Goal: Task Accomplishment & Management: Manage account settings

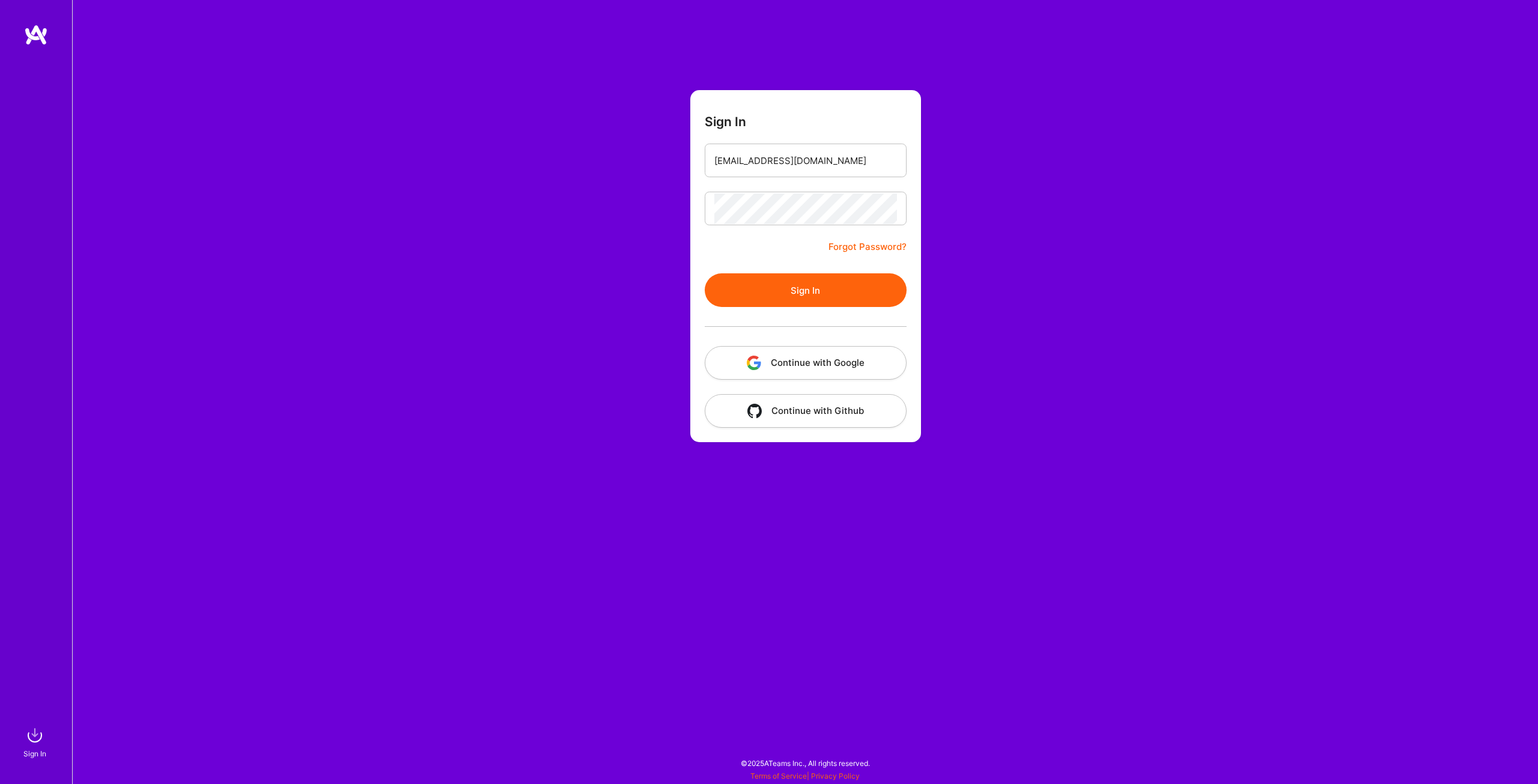
click at [785, 285] on button "Sign In" at bounding box center [806, 290] width 202 height 34
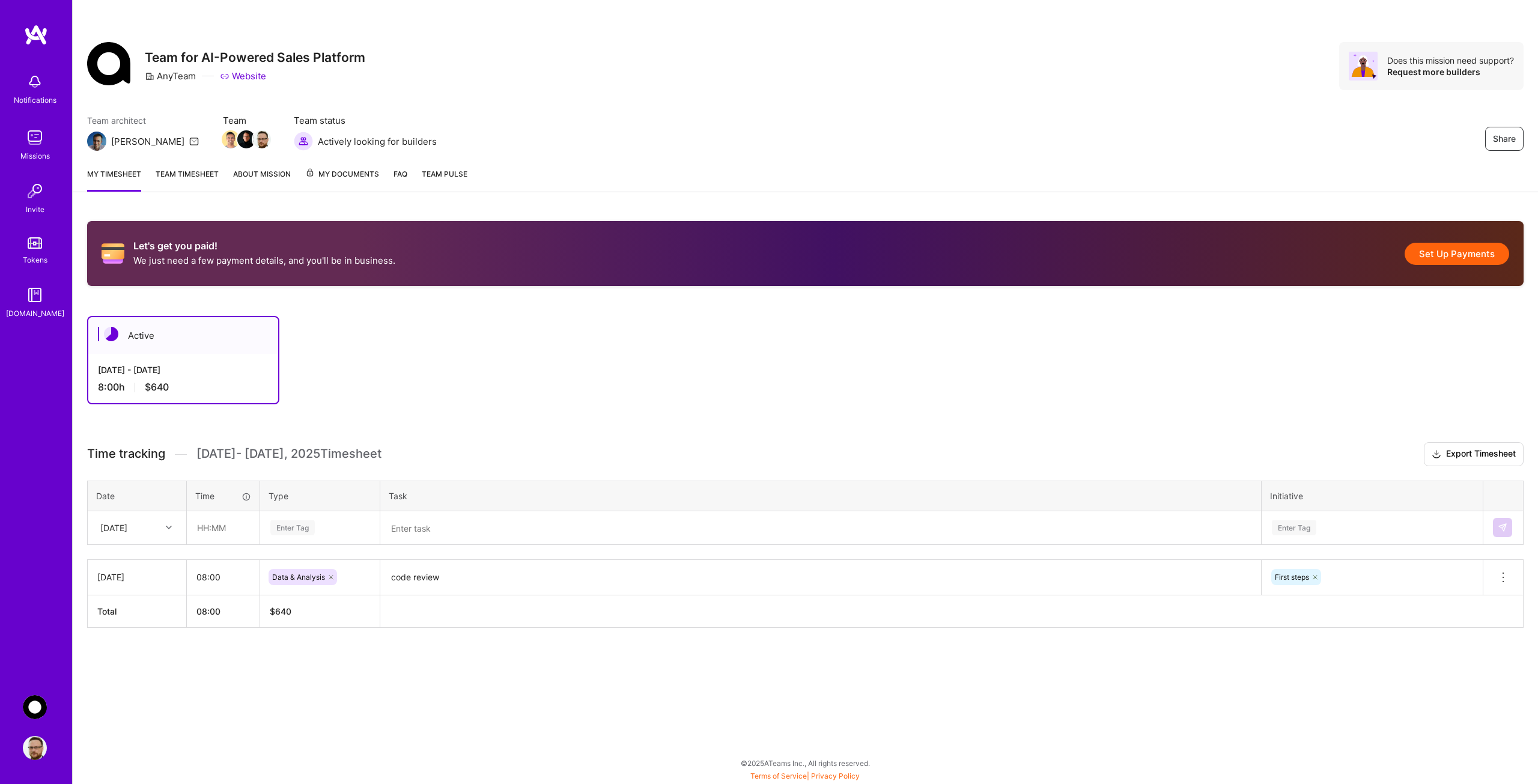
click at [1461, 253] on button "Set Up Payments" at bounding box center [1457, 253] width 105 height 22
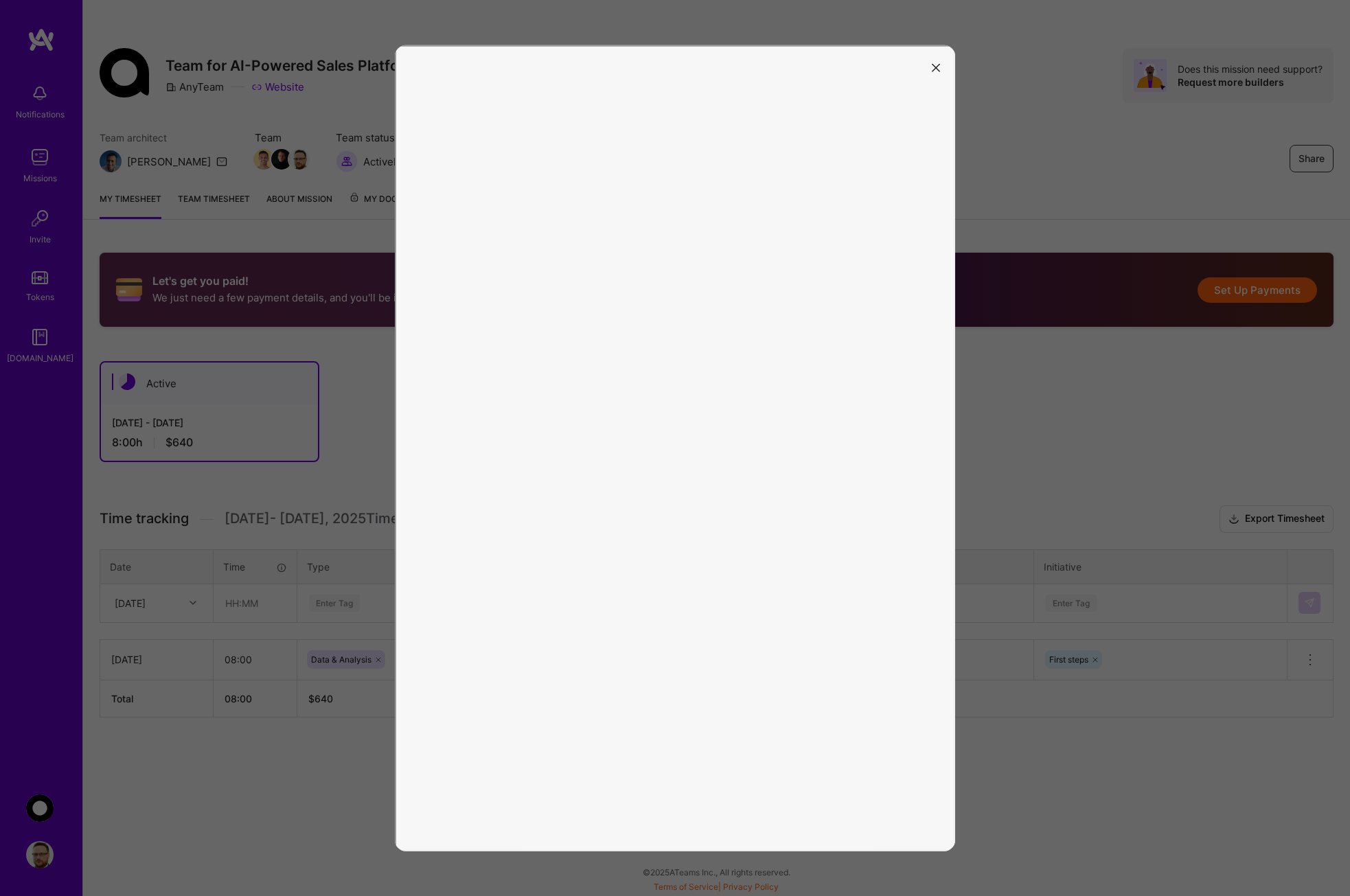
click at [938, 61] on button "modal" at bounding box center [936, 66] width 17 height 23
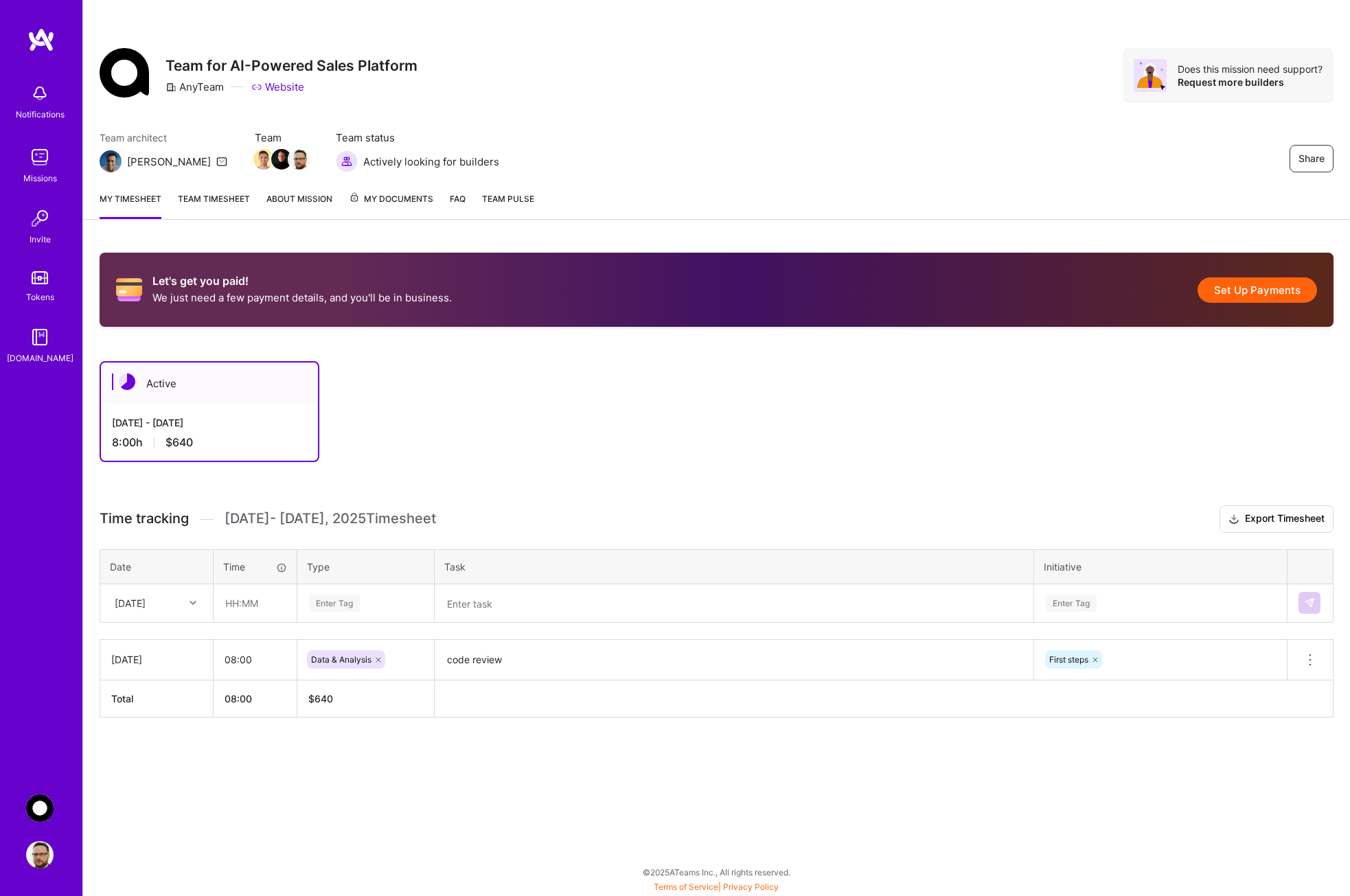
click at [1234, 288] on button "Set Up Payments" at bounding box center [1257, 289] width 120 height 25
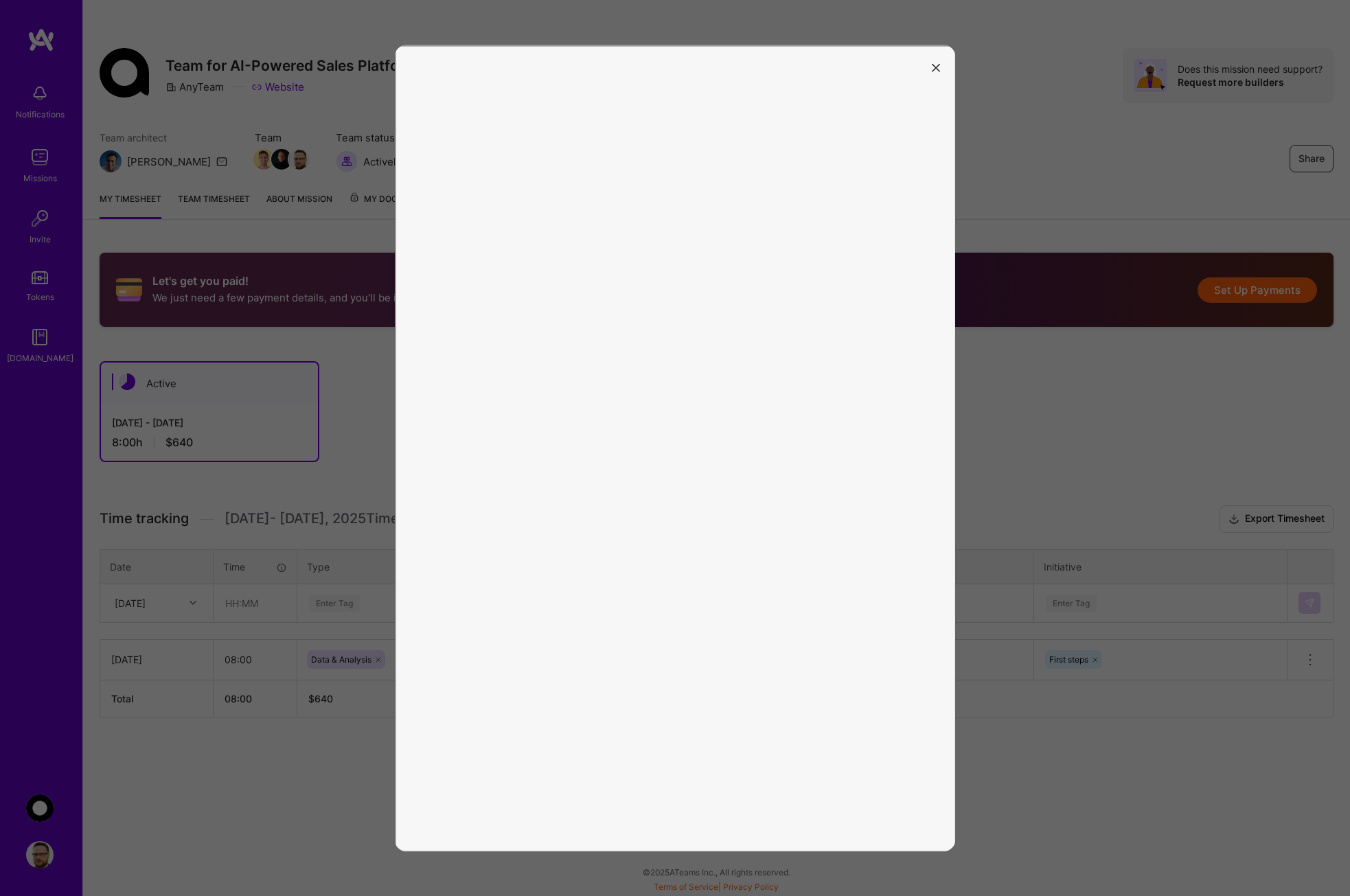
click at [941, 70] on button "modal" at bounding box center [936, 66] width 17 height 23
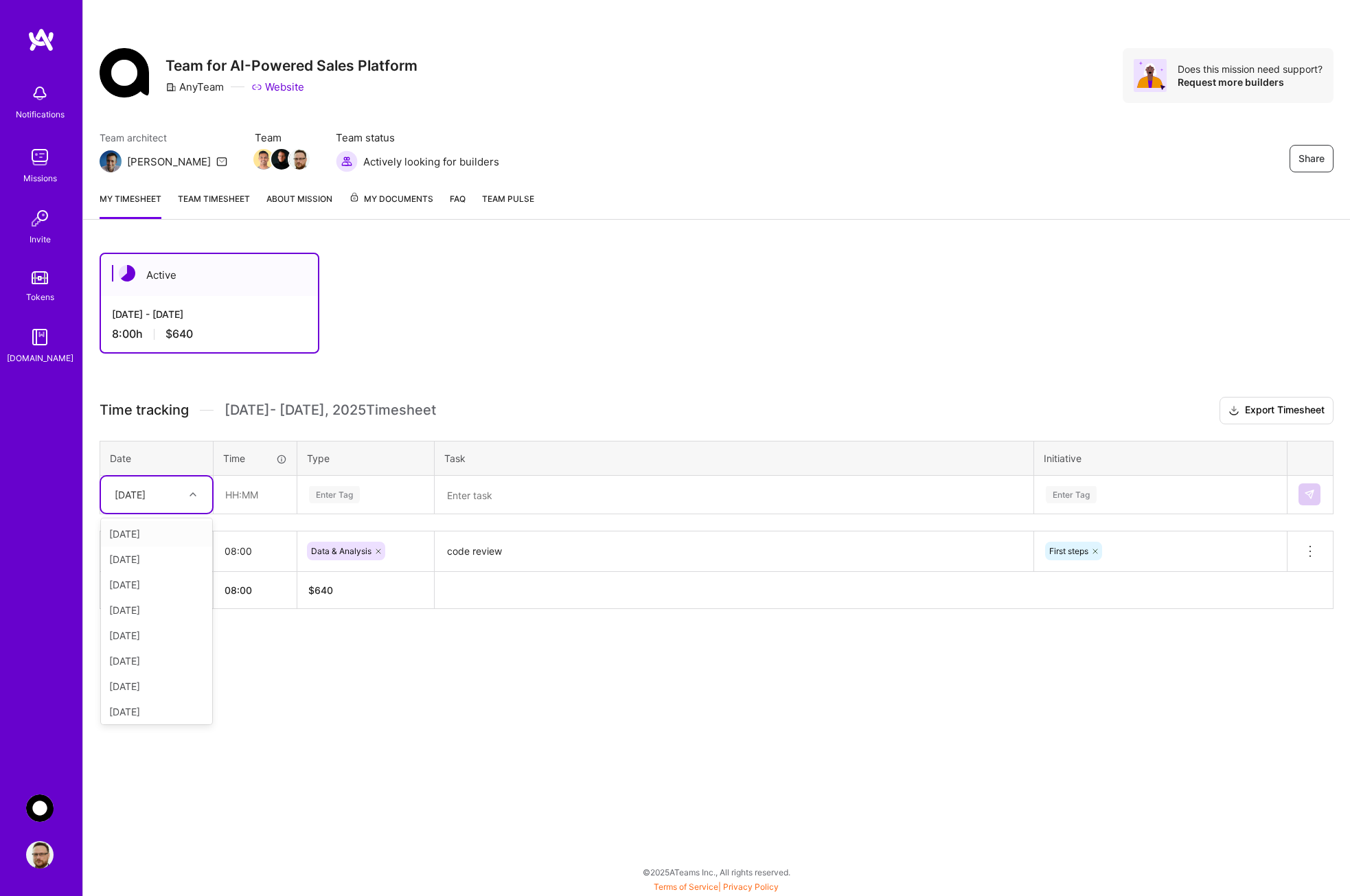
click at [192, 489] on div at bounding box center [194, 494] width 21 height 18
click at [141, 663] on div "[DATE]" at bounding box center [157, 661] width 111 height 25
click at [238, 496] on input "text" at bounding box center [255, 494] width 82 height 36
type input "08:00"
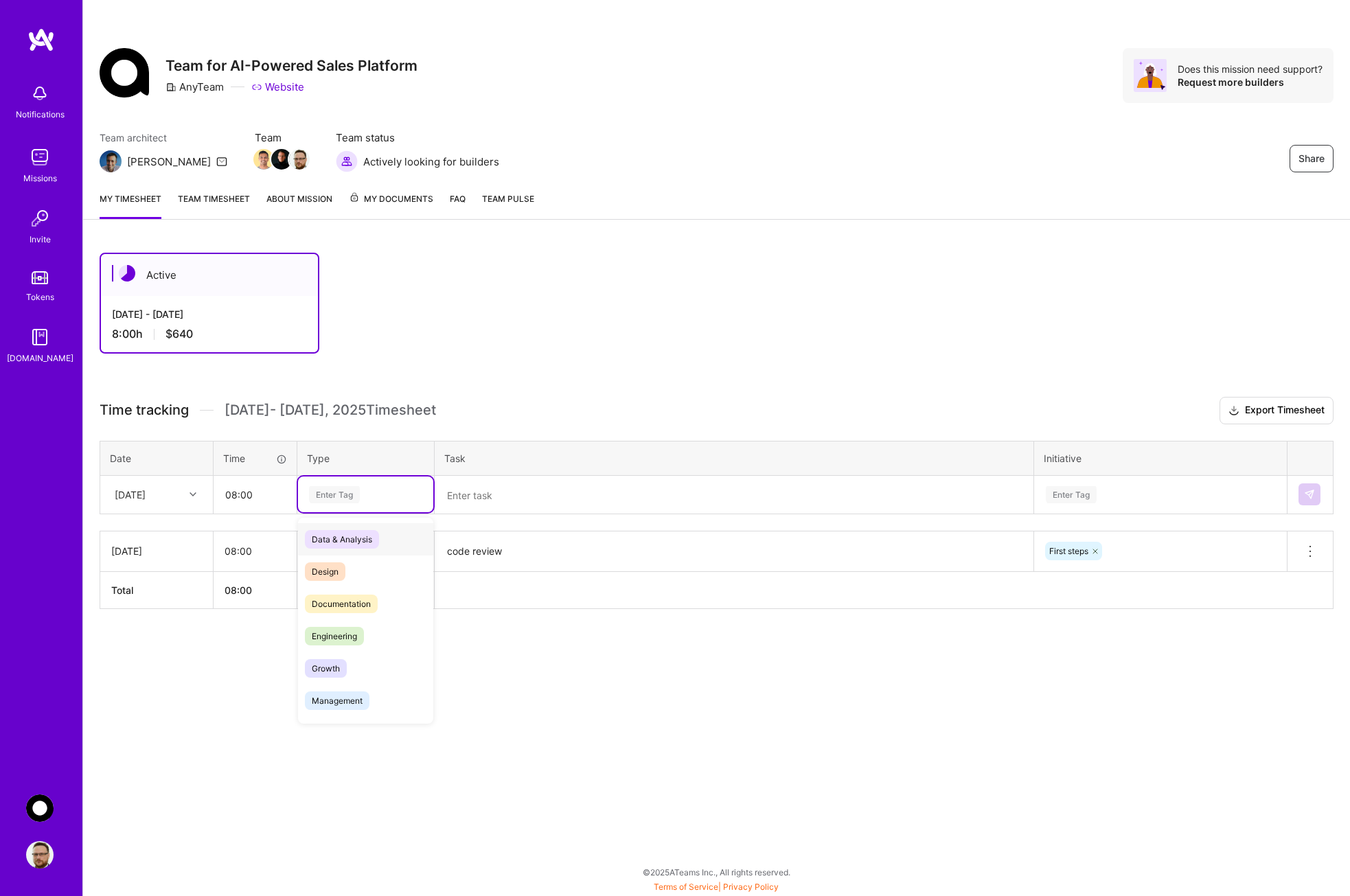
click at [346, 489] on div "Enter Tag" at bounding box center [334, 494] width 51 height 21
click at [346, 544] on span "Data & Analysis" at bounding box center [341, 539] width 74 height 18
click at [450, 499] on textarea at bounding box center [734, 494] width 596 height 36
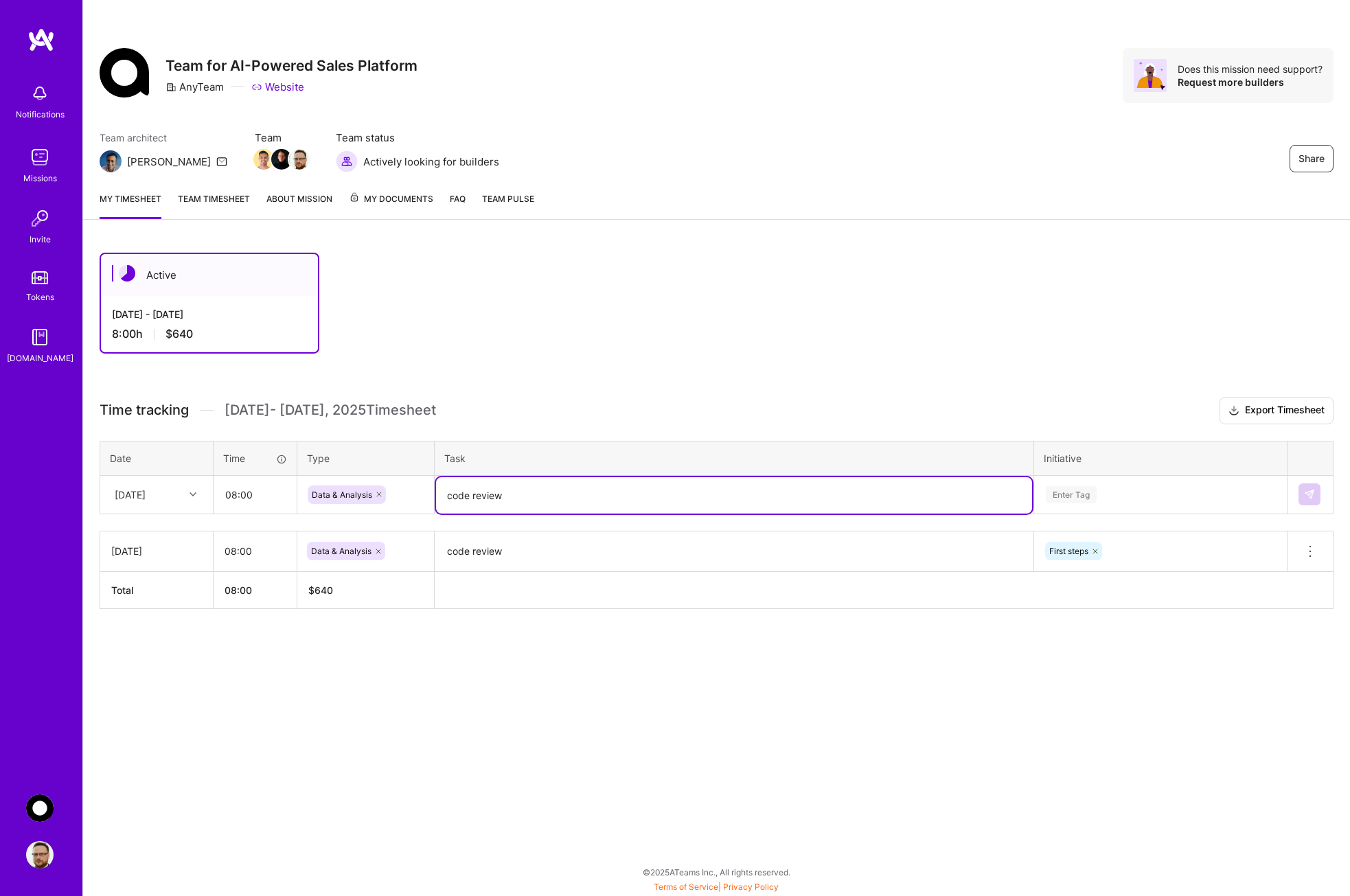
type textarea "code review"
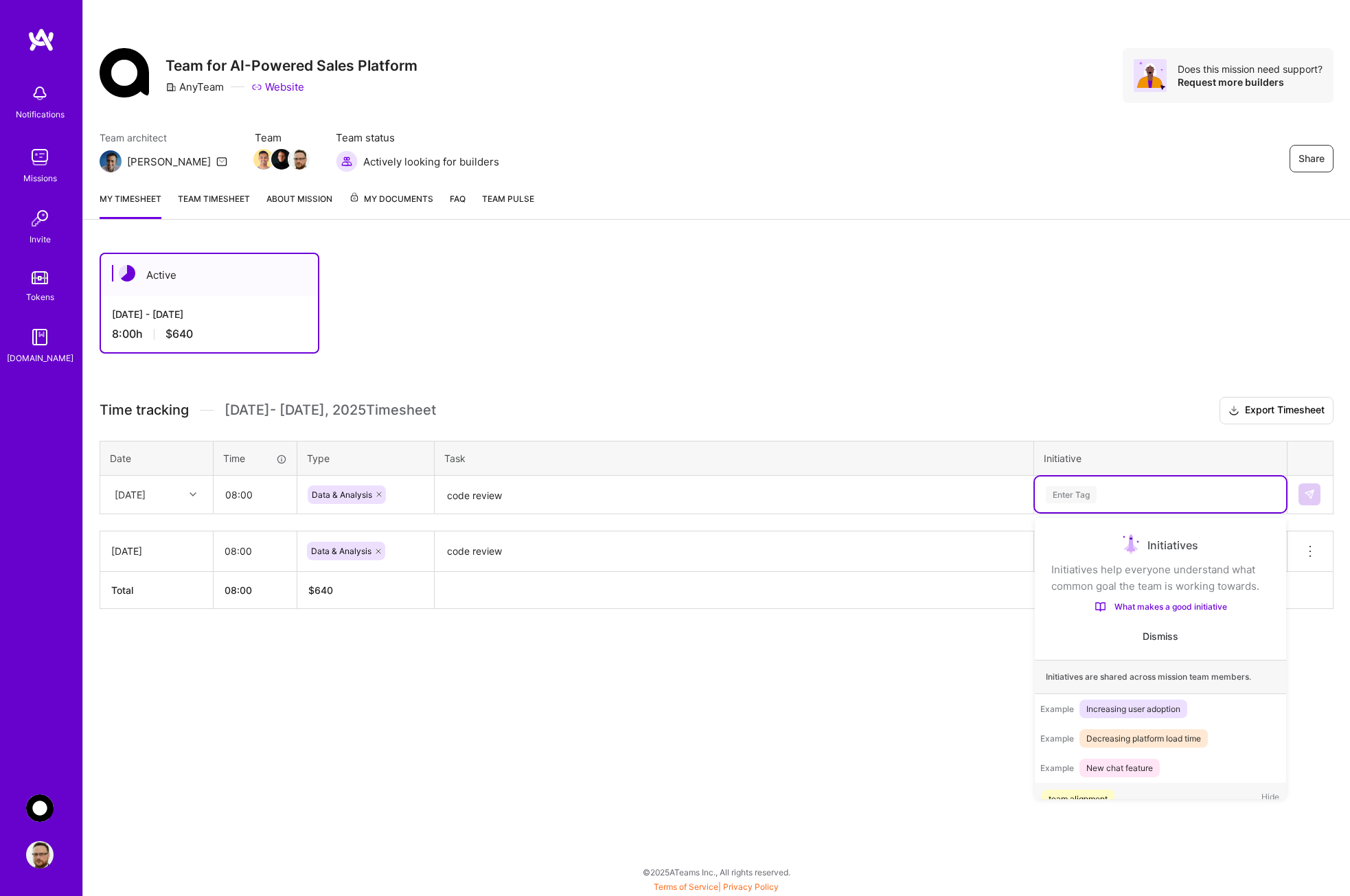
click at [1143, 507] on div "Enter Tag" at bounding box center [1160, 494] width 251 height 36
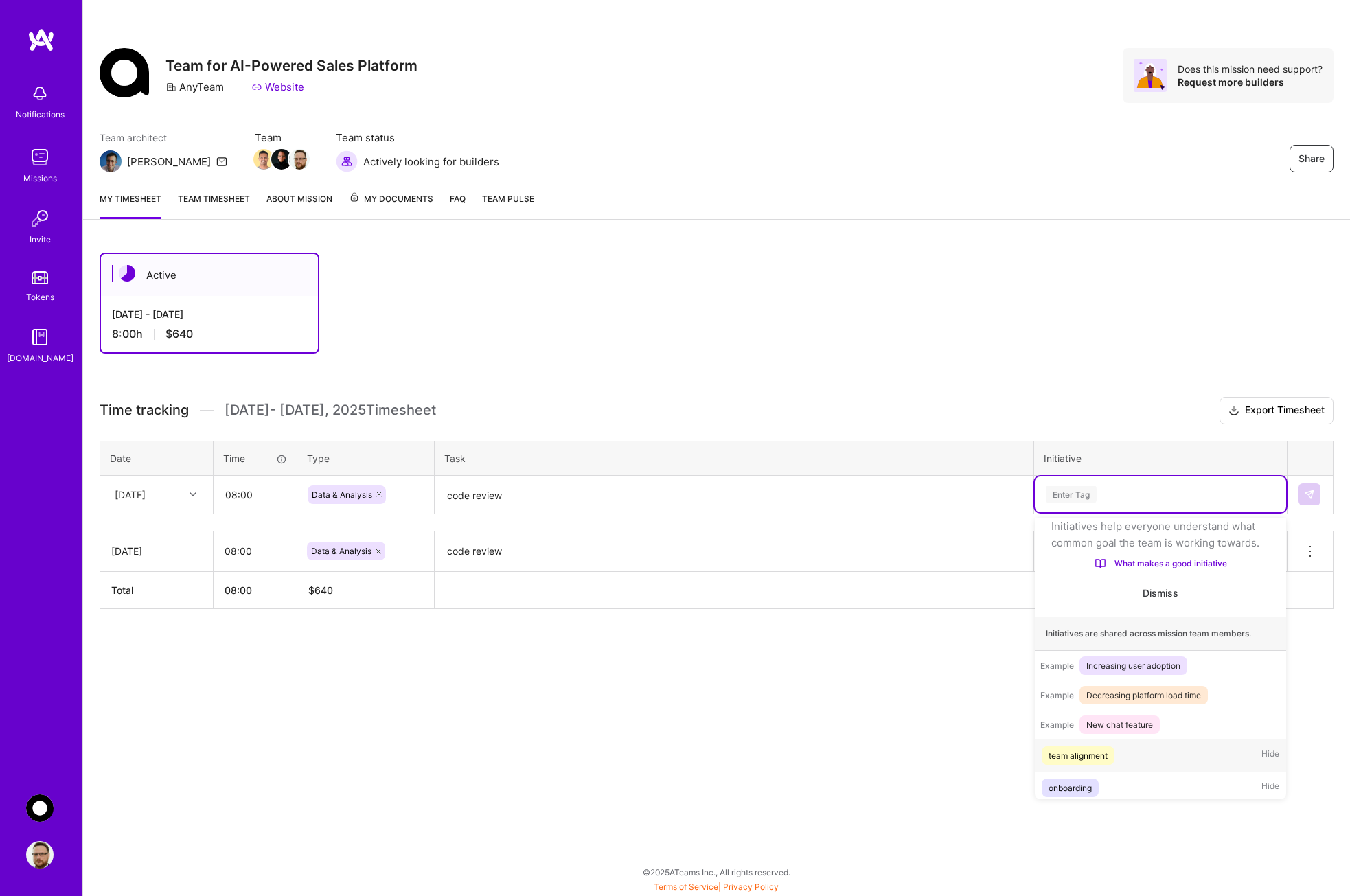
scroll to position [318, 0]
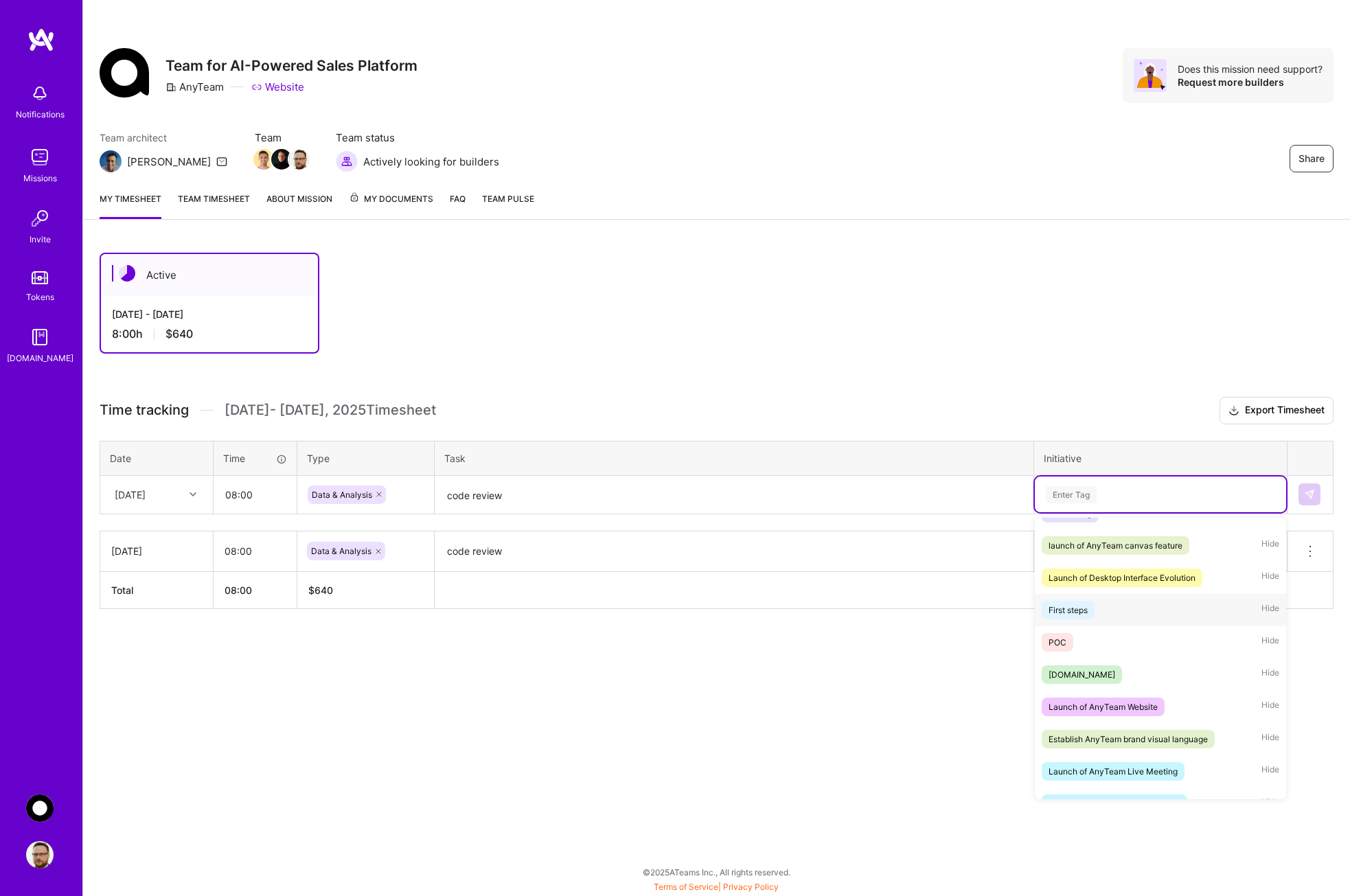
click at [1078, 617] on div "First steps" at bounding box center [1068, 609] width 39 height 14
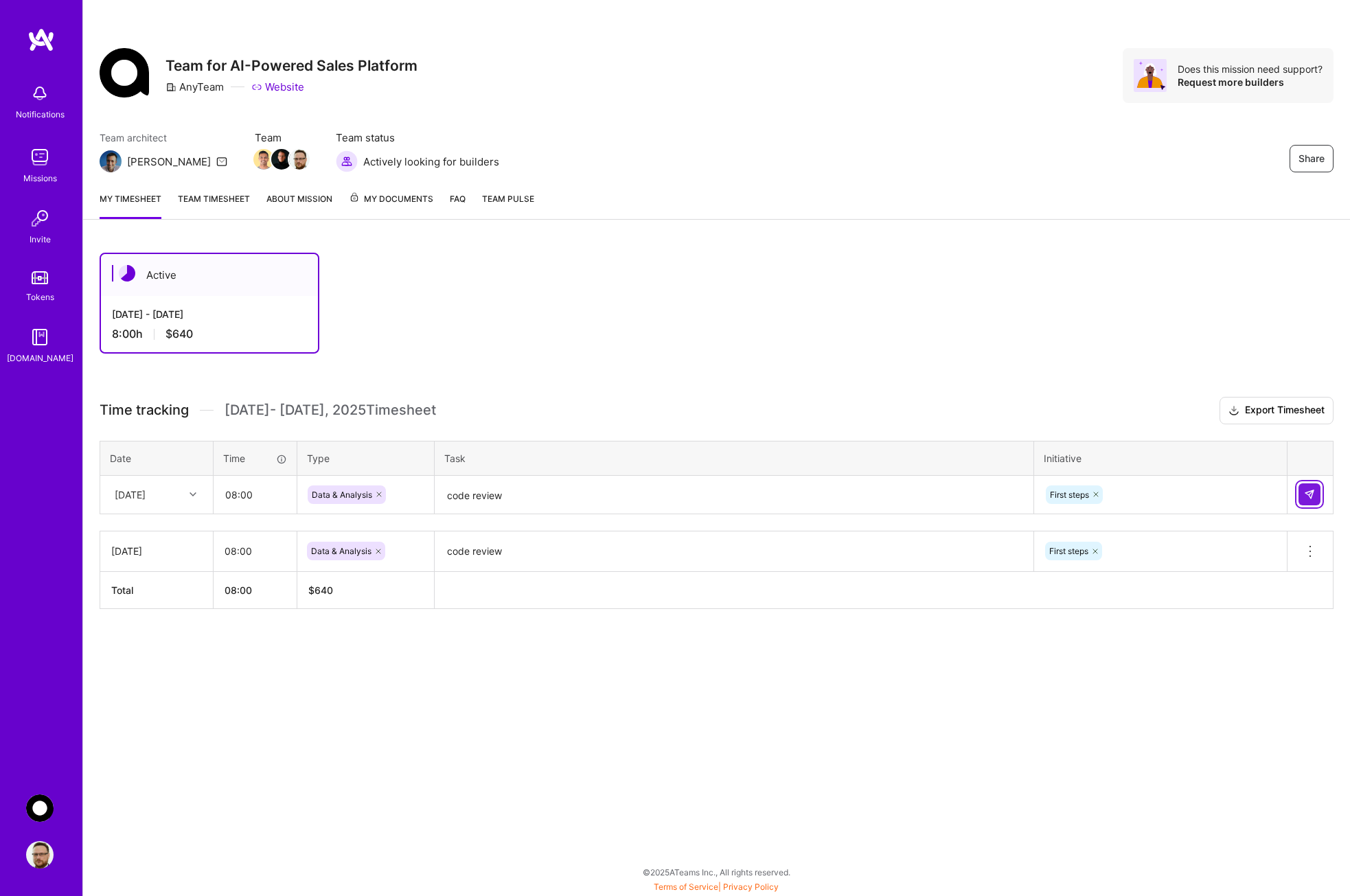
click at [1311, 497] on img at bounding box center [1309, 494] width 11 height 11
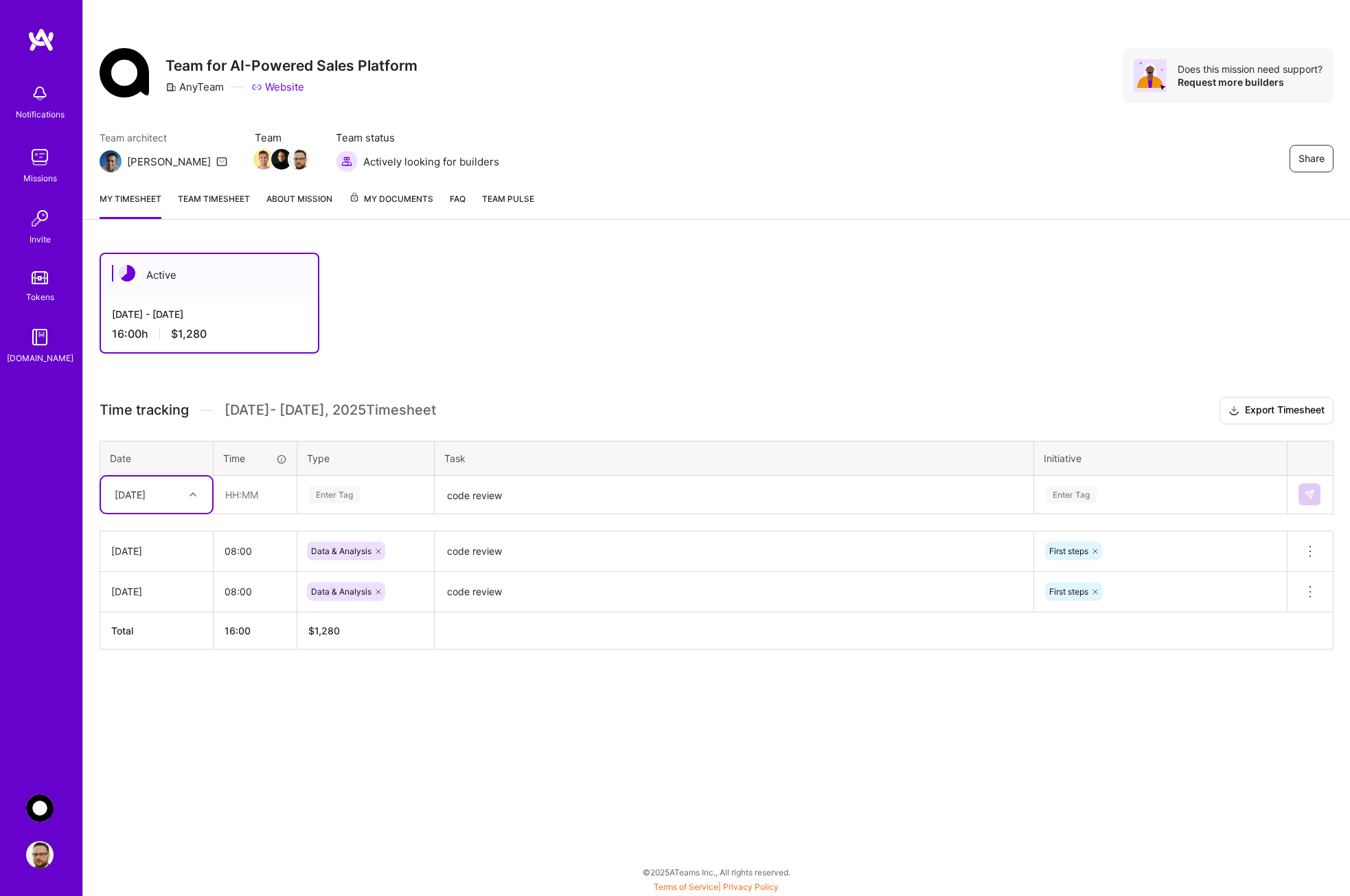
click at [193, 495] on icon at bounding box center [192, 494] width 7 height 7
click at [191, 495] on icon at bounding box center [192, 494] width 7 height 7
click at [141, 684] on div "[DATE]" at bounding box center [157, 686] width 111 height 25
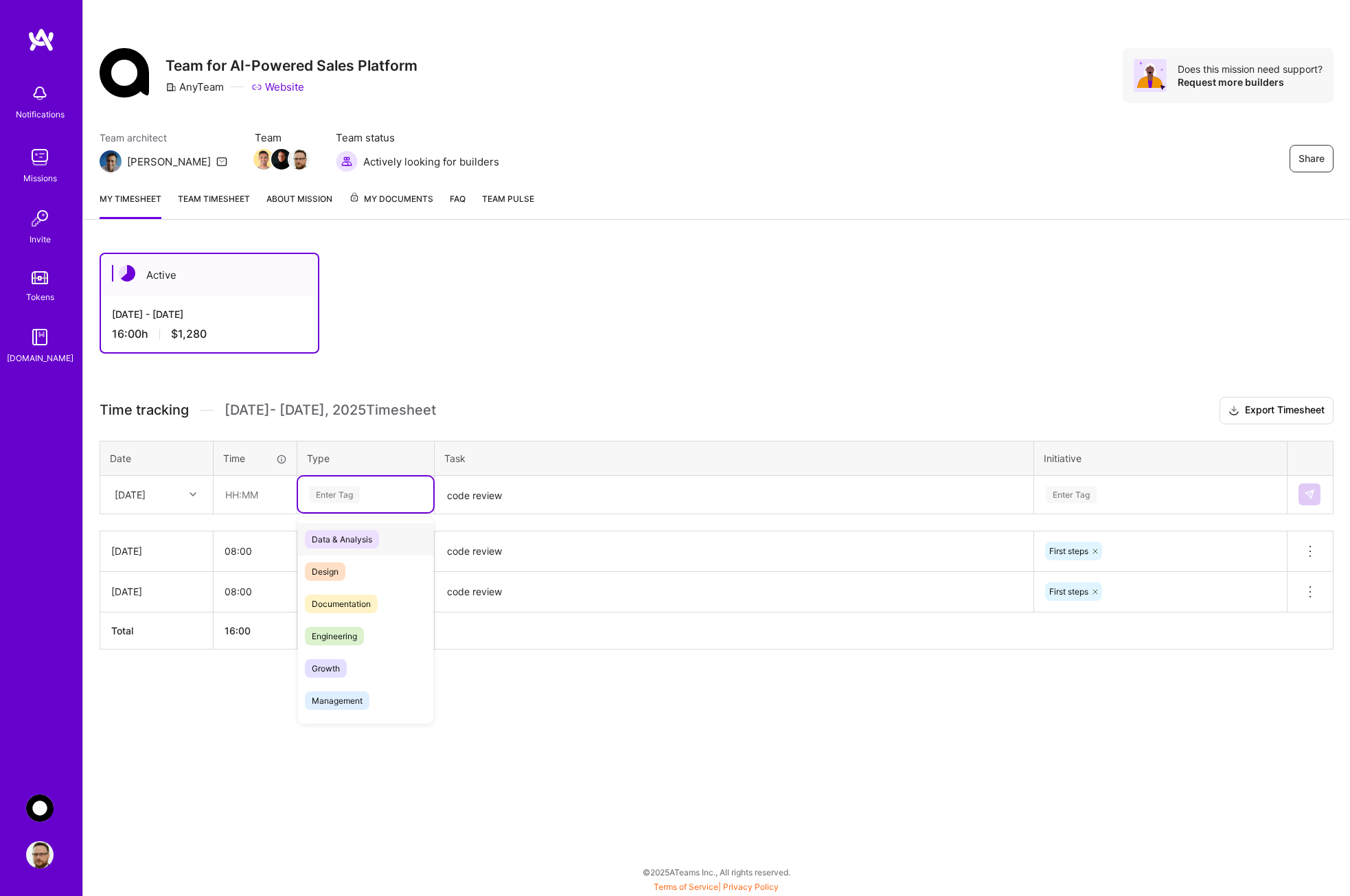
click at [392, 495] on div "Enter Tag" at bounding box center [366, 494] width 116 height 18
click at [349, 536] on span "Data & Analysis" at bounding box center [341, 539] width 74 height 18
click at [500, 499] on textarea "code review" at bounding box center [734, 494] width 596 height 36
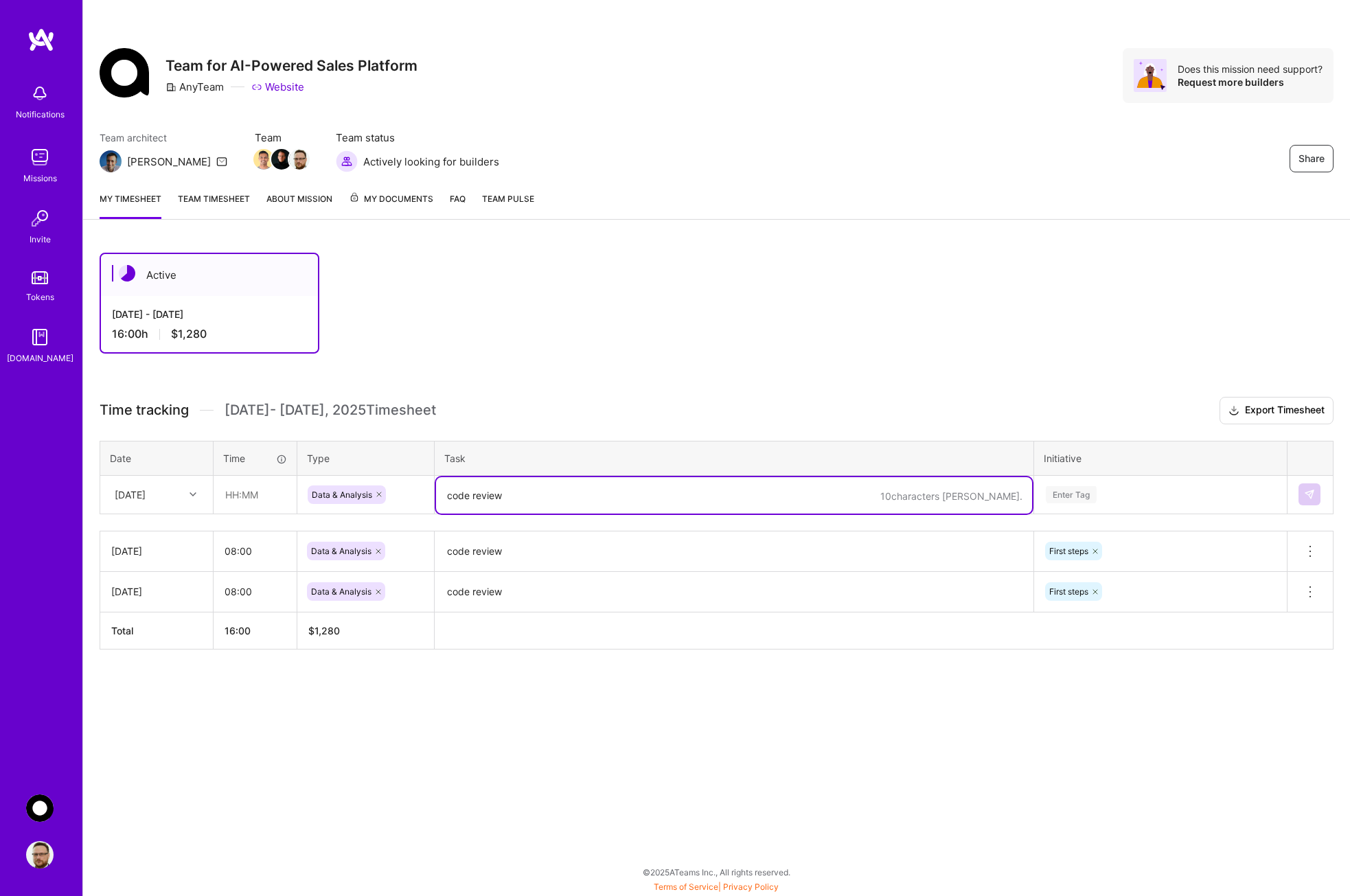
click at [1147, 561] on div "First steps" at bounding box center [1160, 550] width 234 height 21
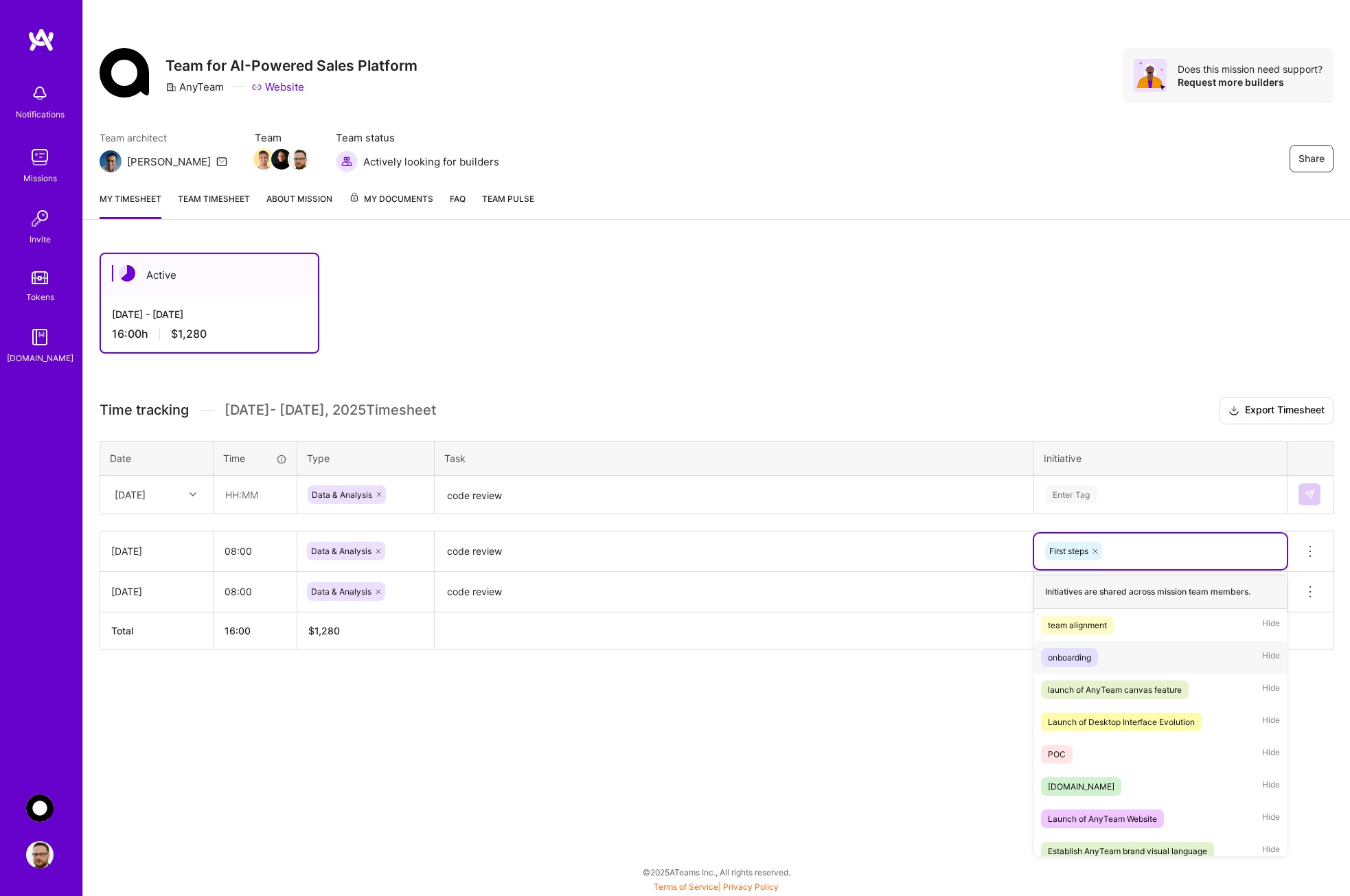
click at [1091, 658] on div "onboarding" at bounding box center [1070, 657] width 44 height 14
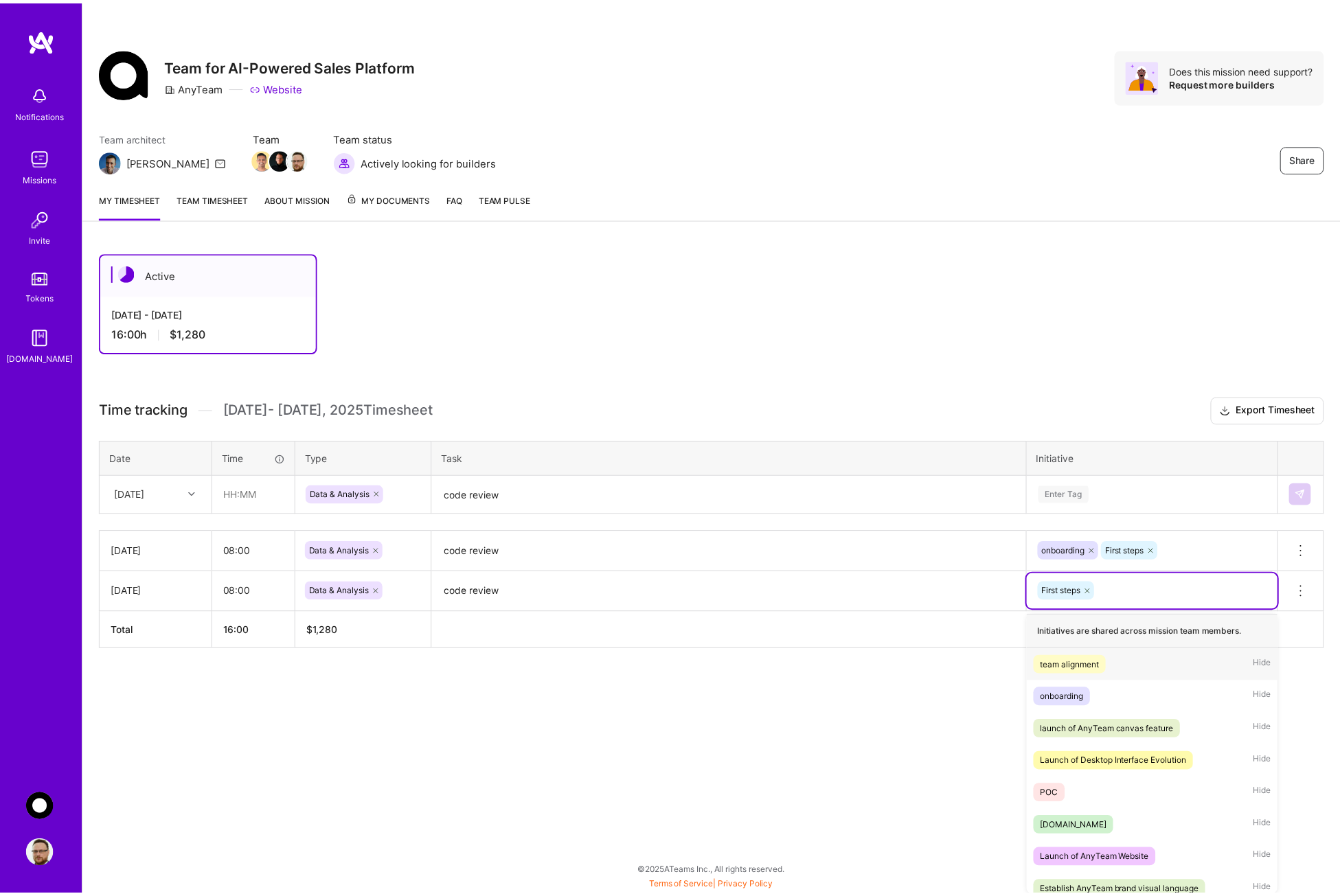
scroll to position [1, 0]
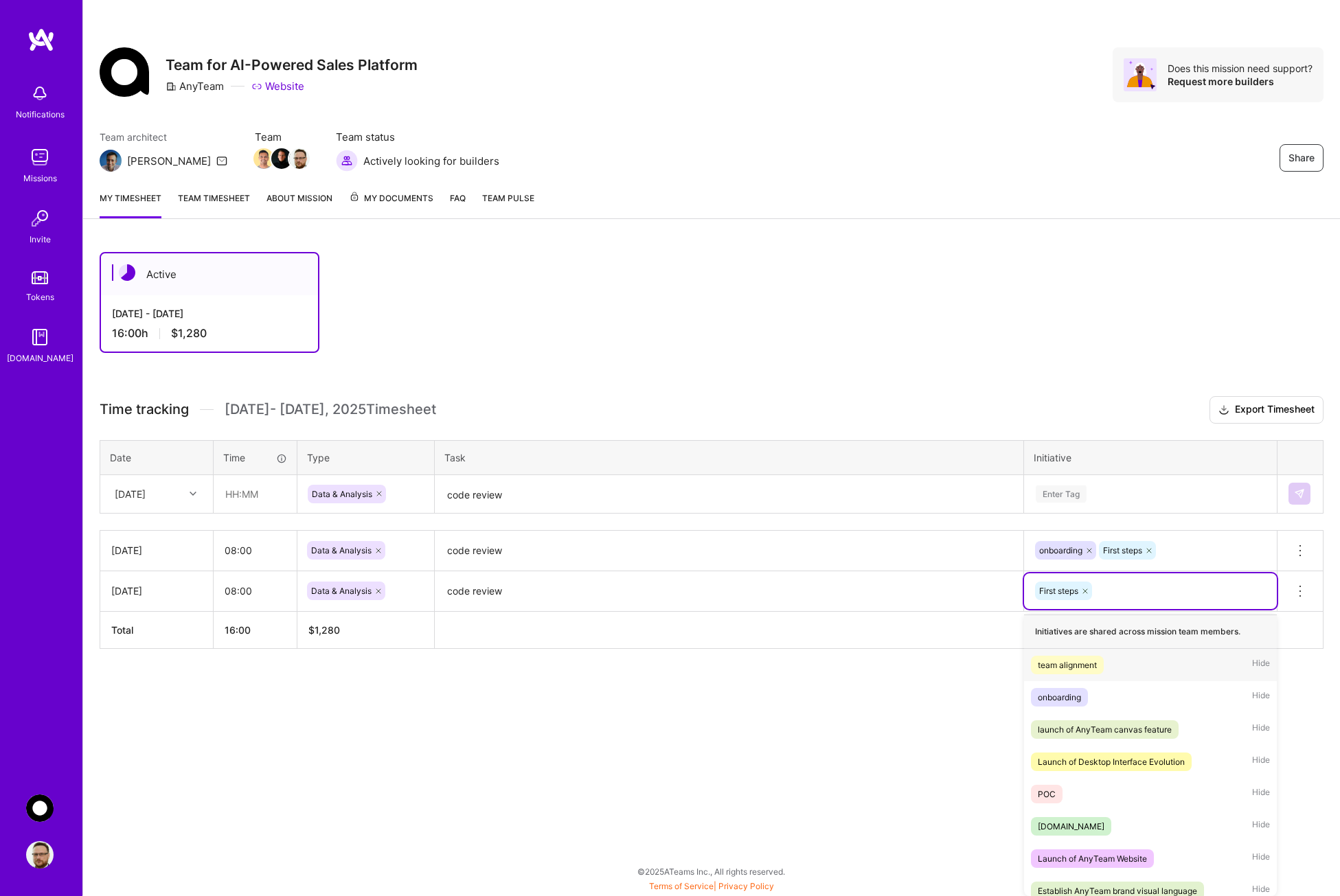
click at [1152, 576] on div "First steps" at bounding box center [1150, 591] width 253 height 36
click at [1078, 699] on div "onboarding" at bounding box center [1060, 697] width 44 height 14
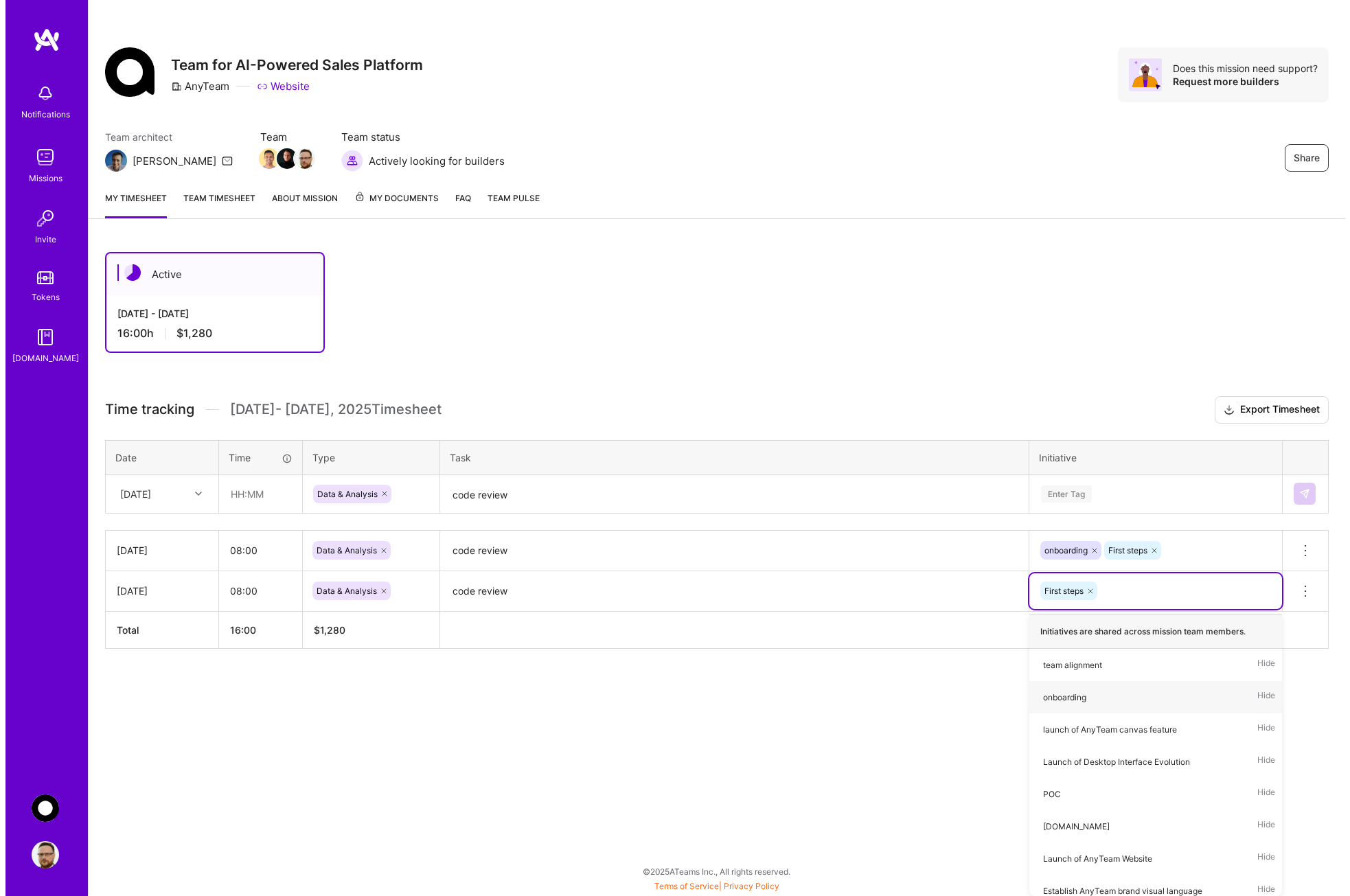
scroll to position [0, 0]
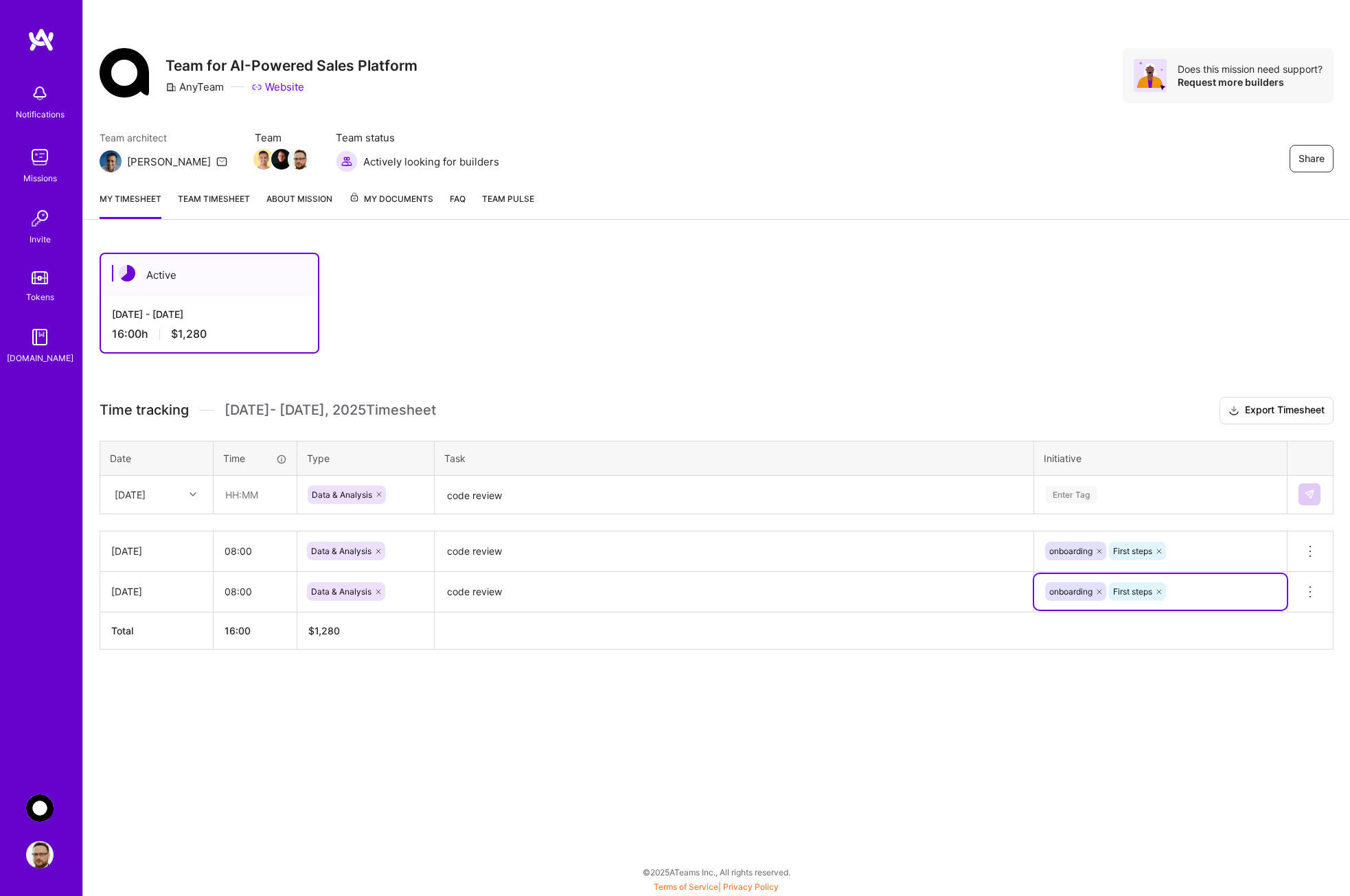
click at [1122, 490] on div "Enter Tag" at bounding box center [1160, 494] width 232 height 18
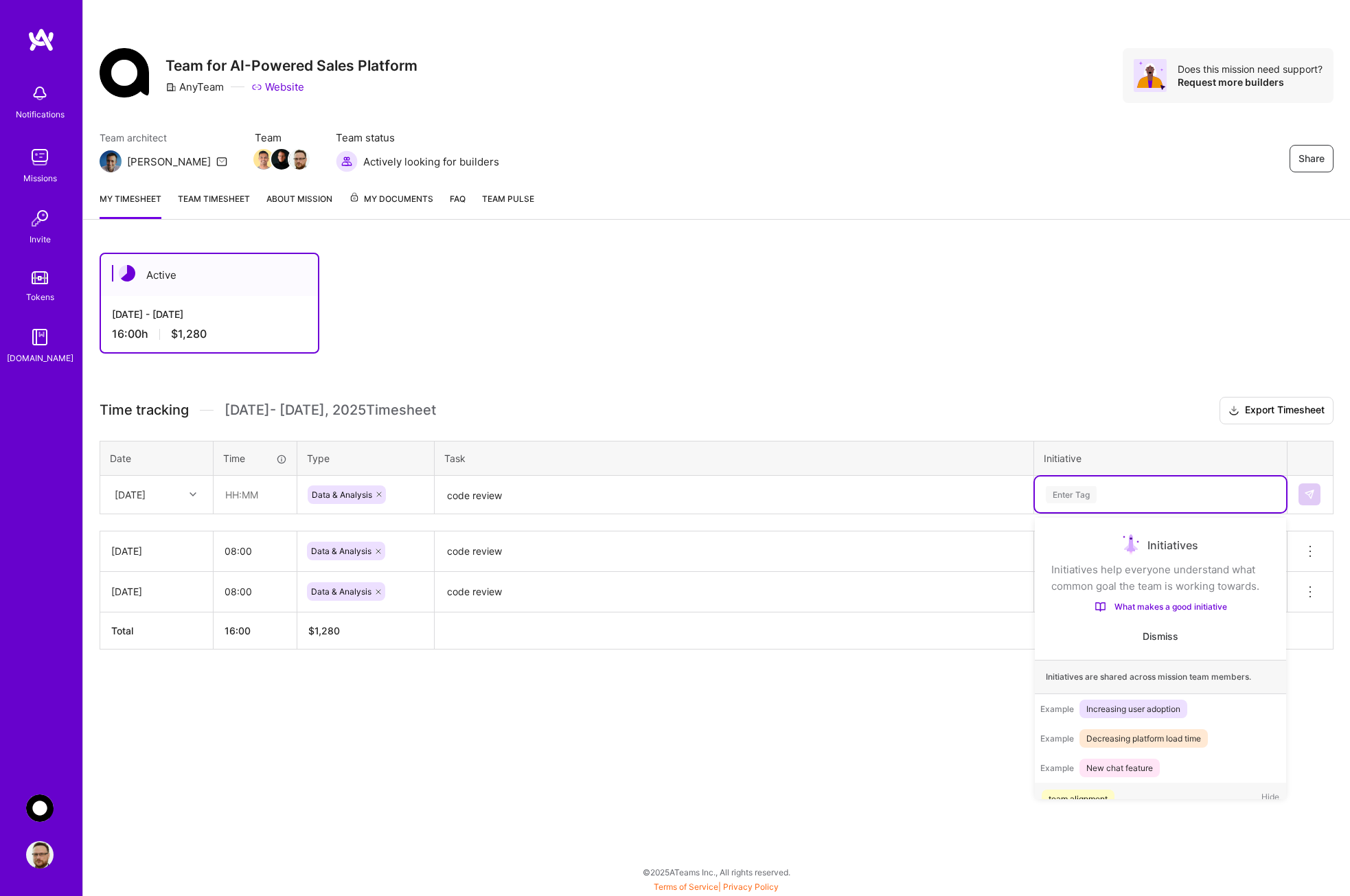
scroll to position [69, 0]
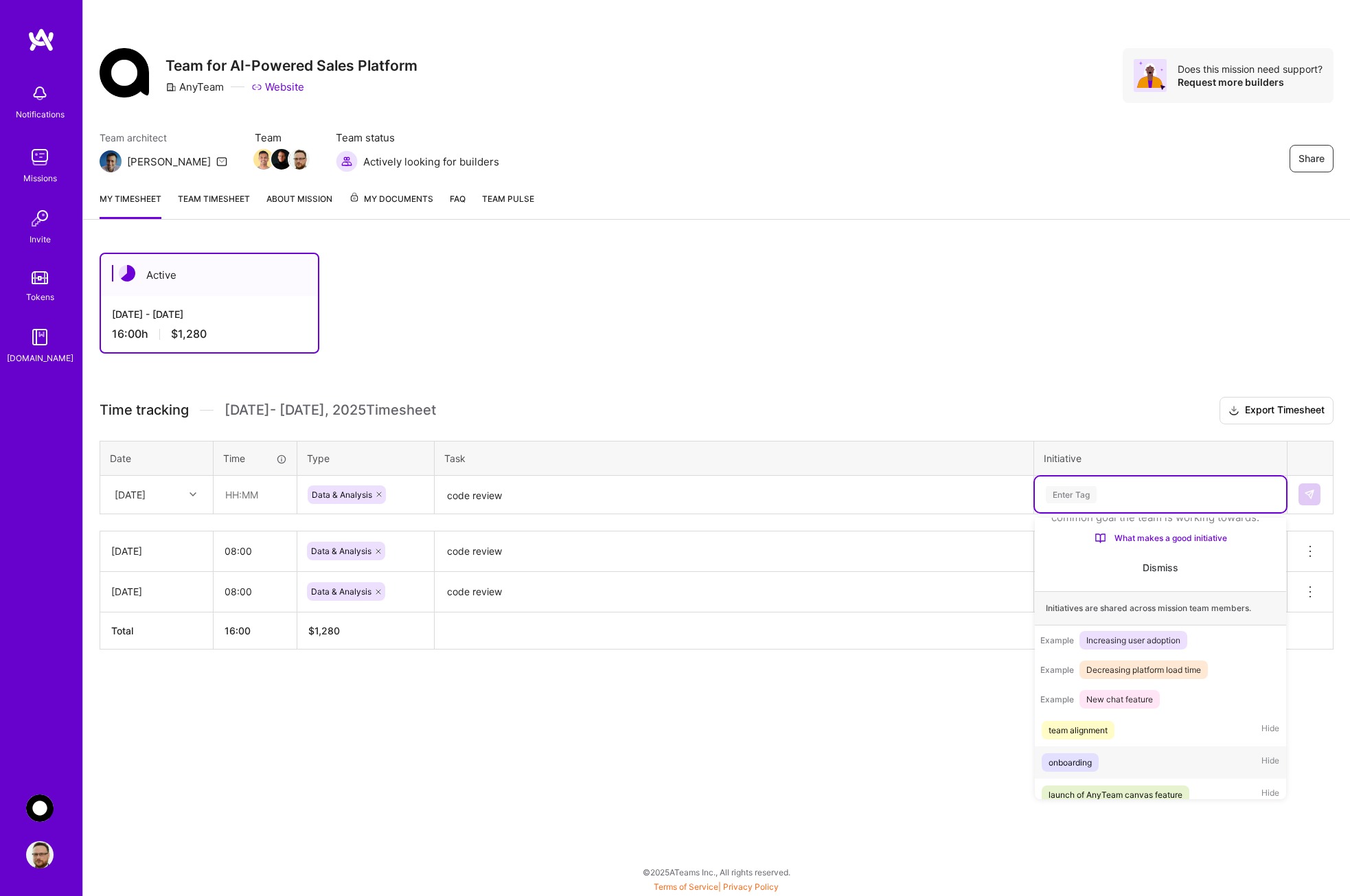
click at [1073, 770] on div "onboarding" at bounding box center [1070, 762] width 44 height 14
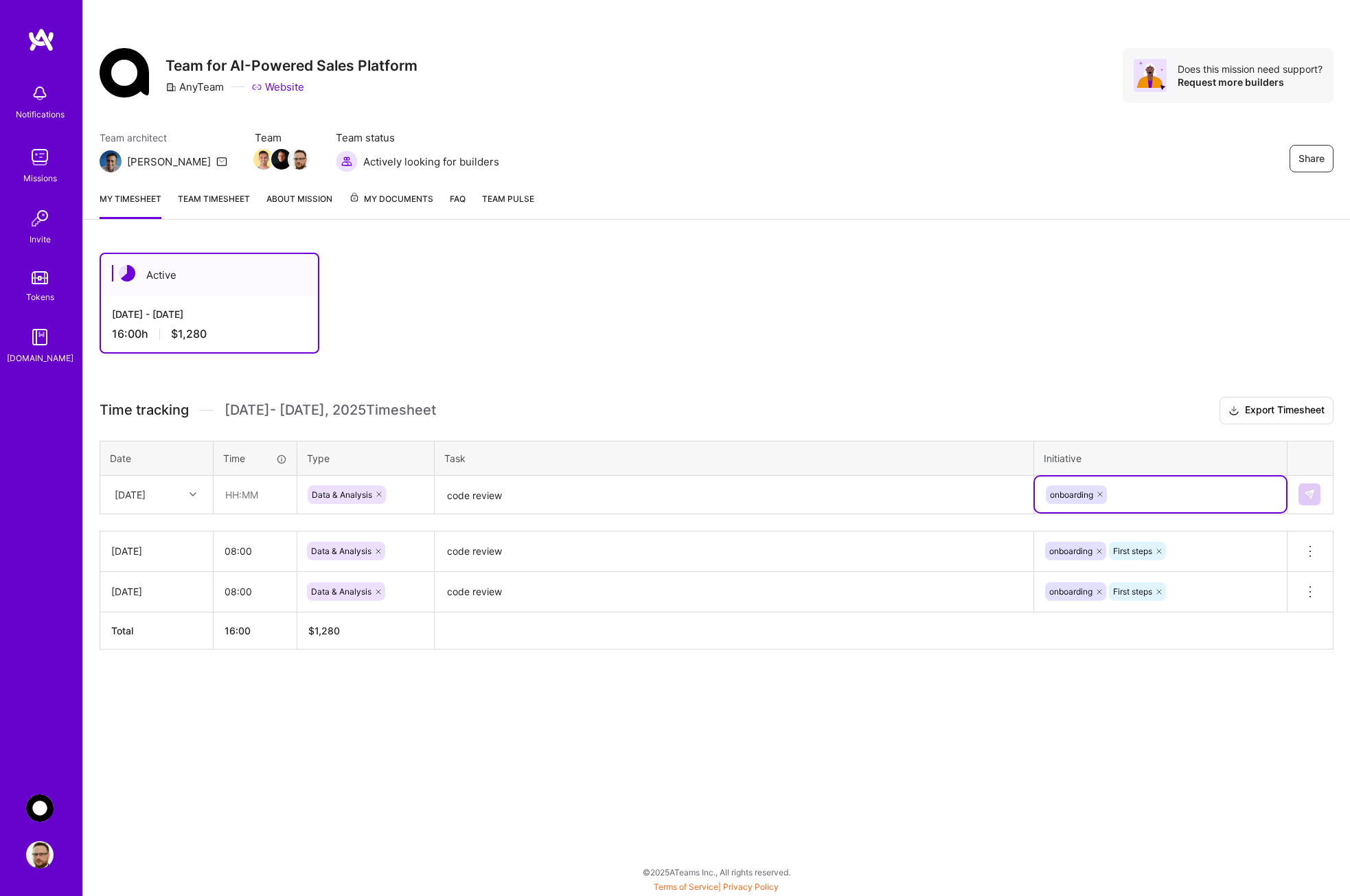
click at [1137, 498] on div "onboarding" at bounding box center [1160, 494] width 232 height 21
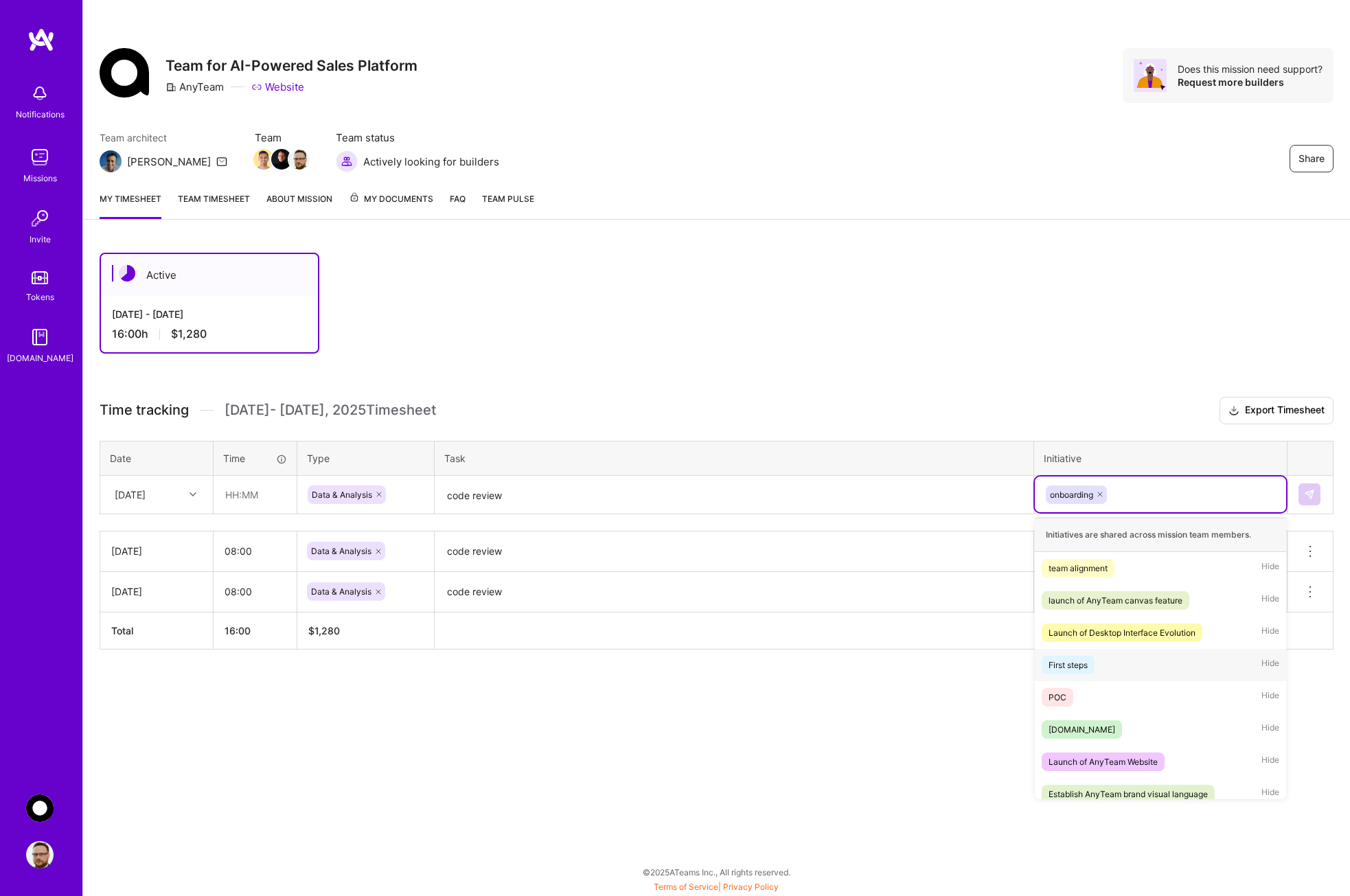
click at [1072, 671] on div "First steps" at bounding box center [1068, 664] width 39 height 14
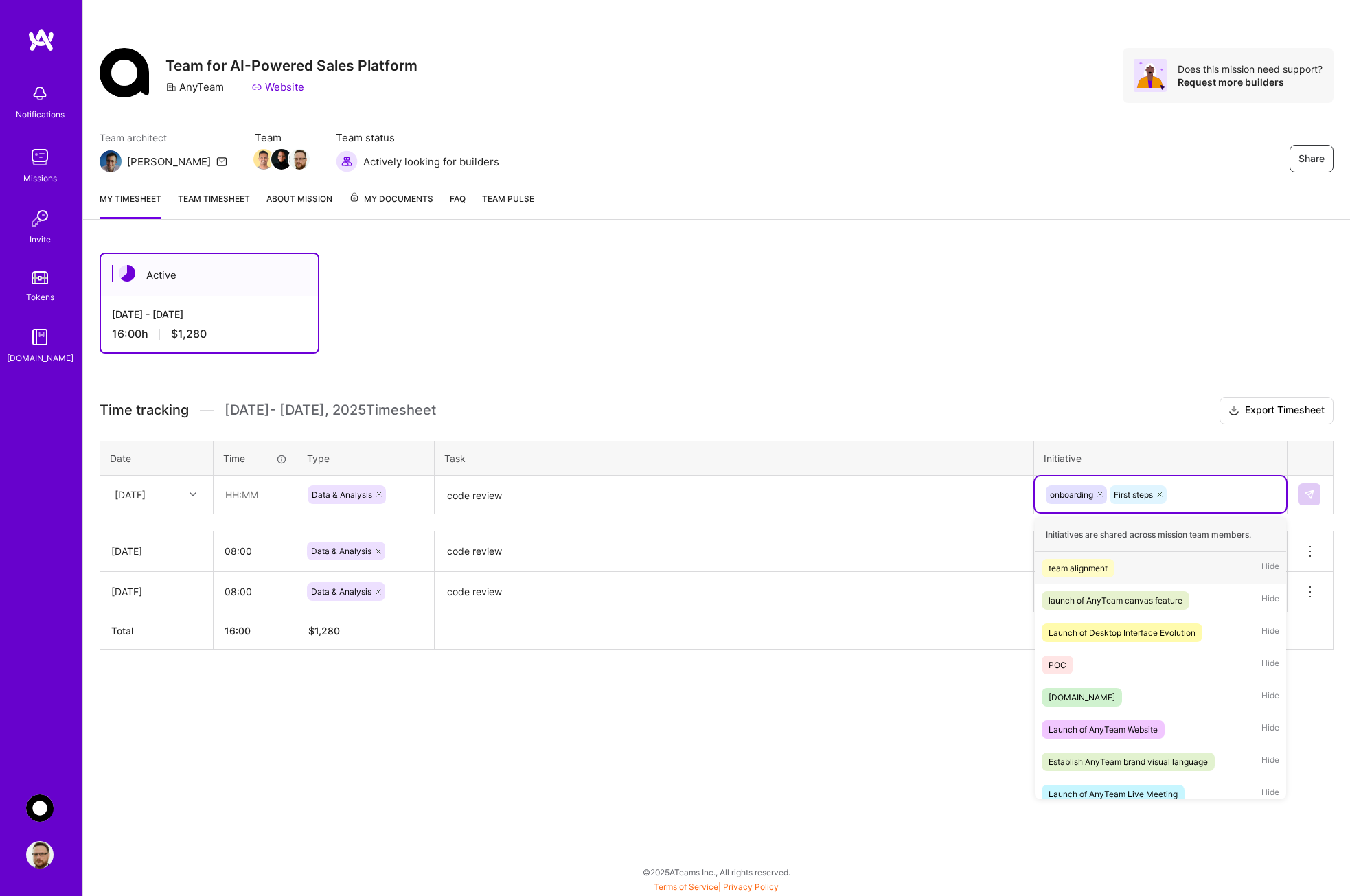
click at [1193, 481] on div "onboarding First steps" at bounding box center [1160, 494] width 251 height 36
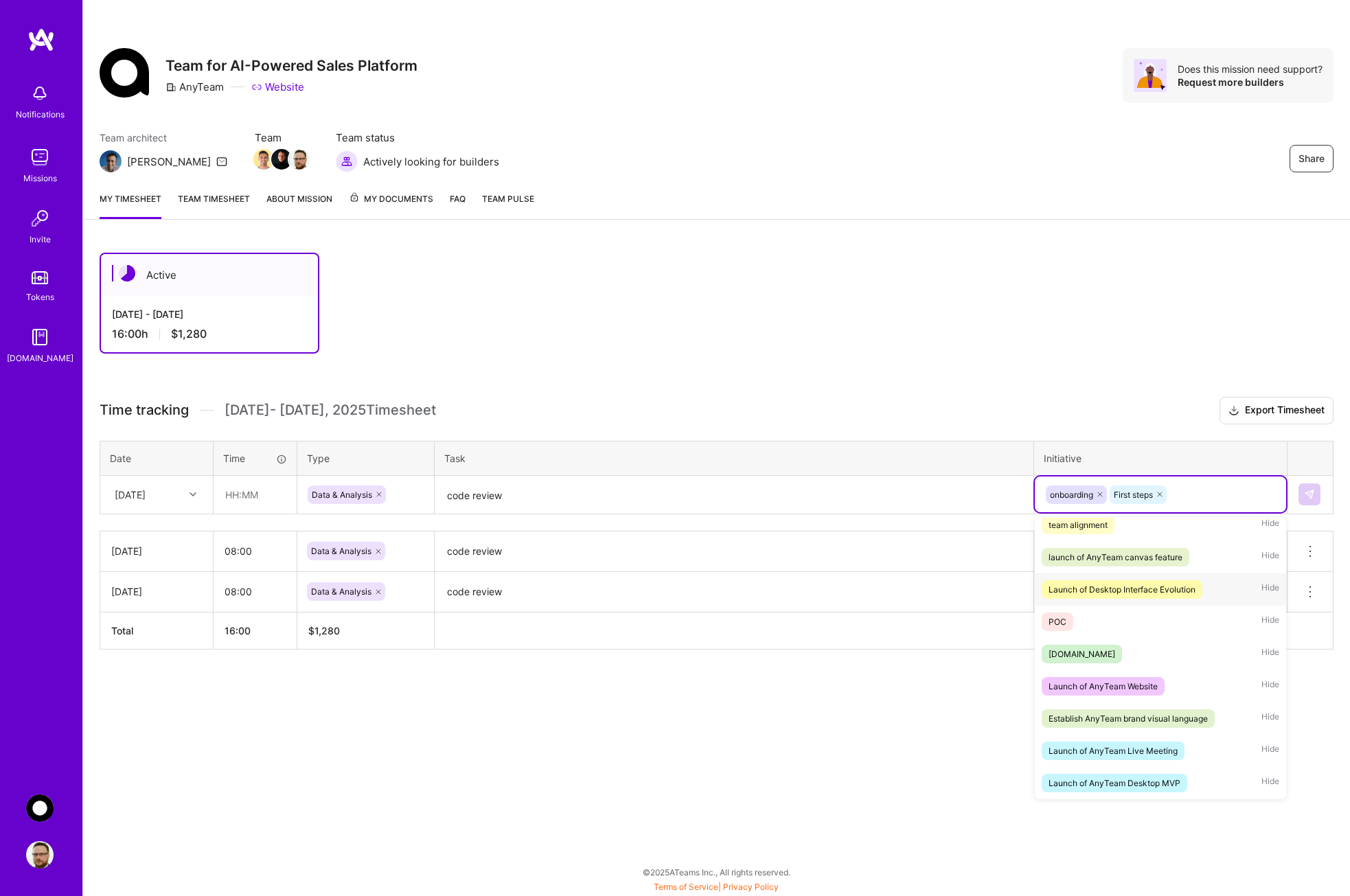
scroll to position [0, 0]
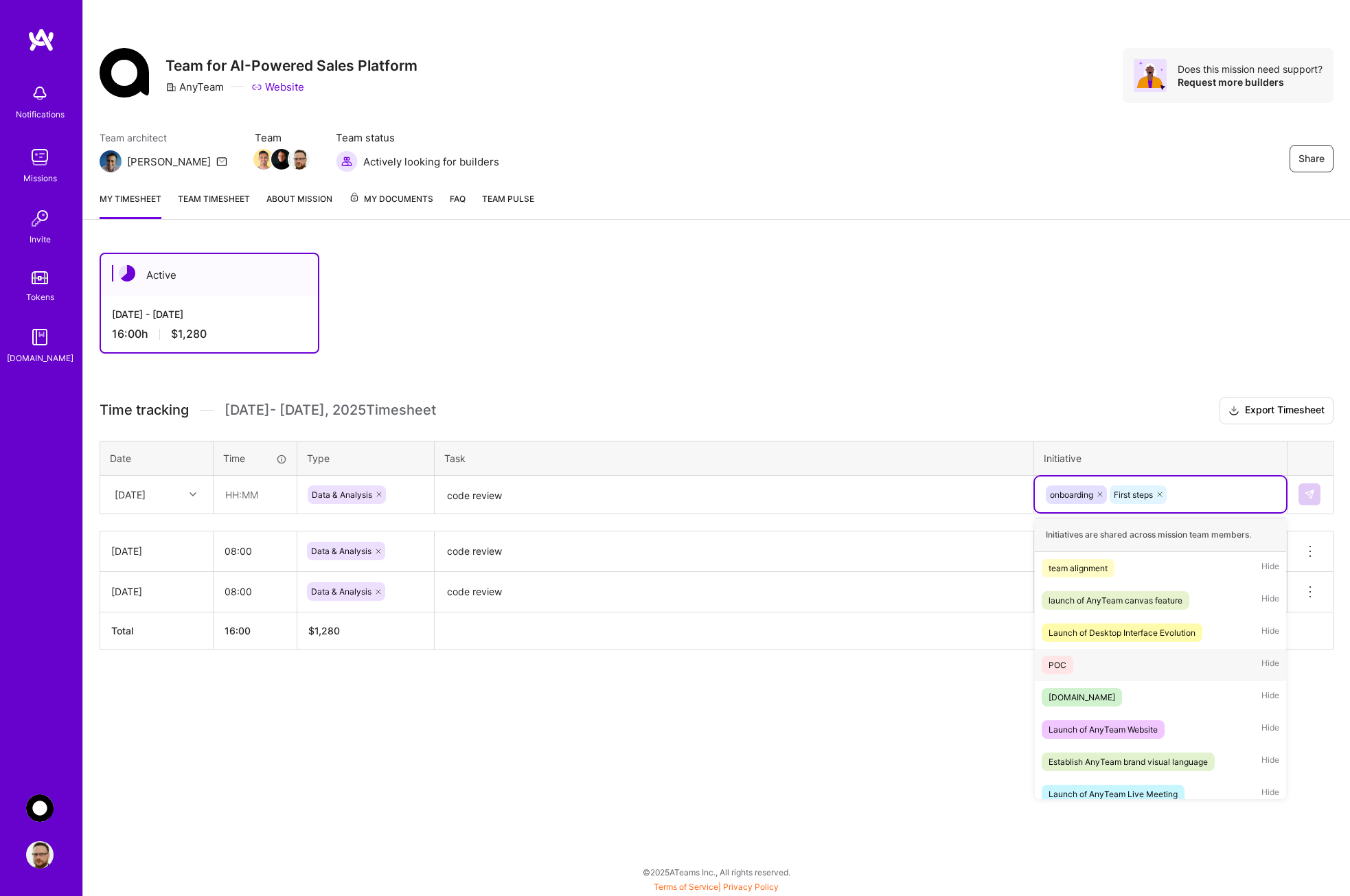
click at [1055, 663] on div "POC" at bounding box center [1057, 664] width 18 height 14
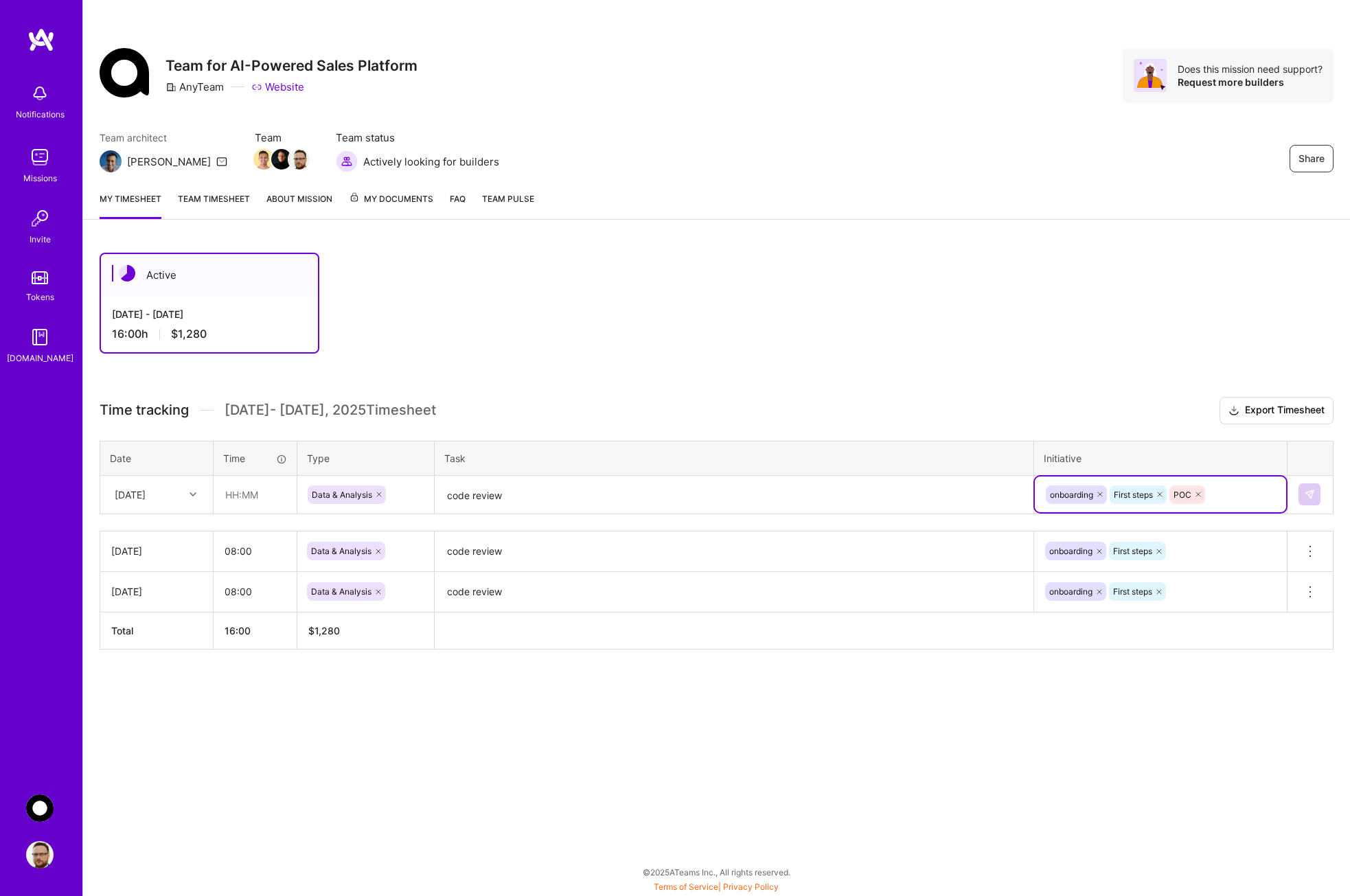
click at [515, 504] on textarea "code review" at bounding box center [734, 494] width 596 height 36
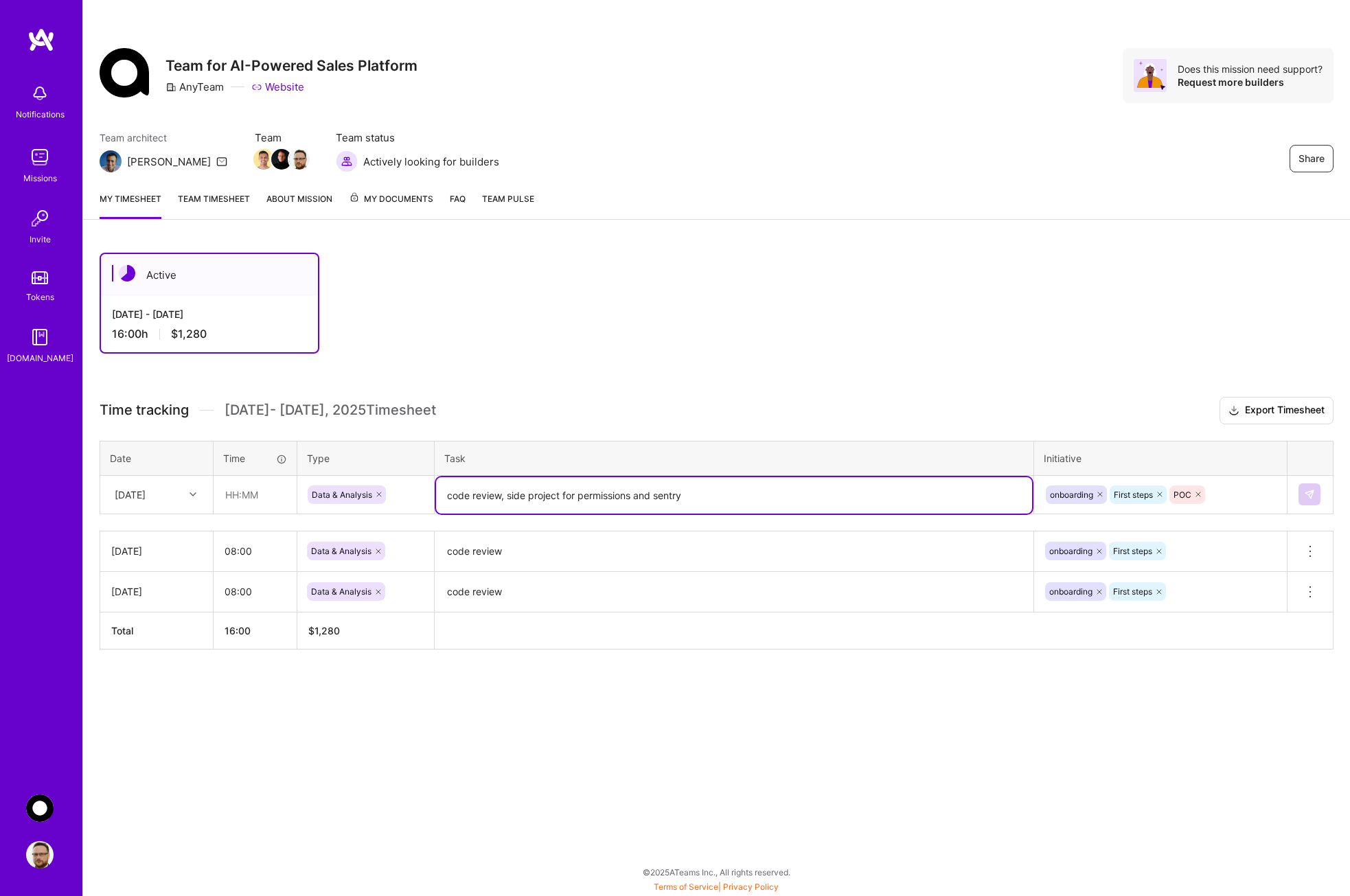
drag, startPoint x: 706, startPoint y: 493, endPoint x: 507, endPoint y: 494, distance: 199.0
click at [506, 494] on textarea "code review, side project for permissions and sentry" at bounding box center [734, 494] width 596 height 36
type textarea "code review"
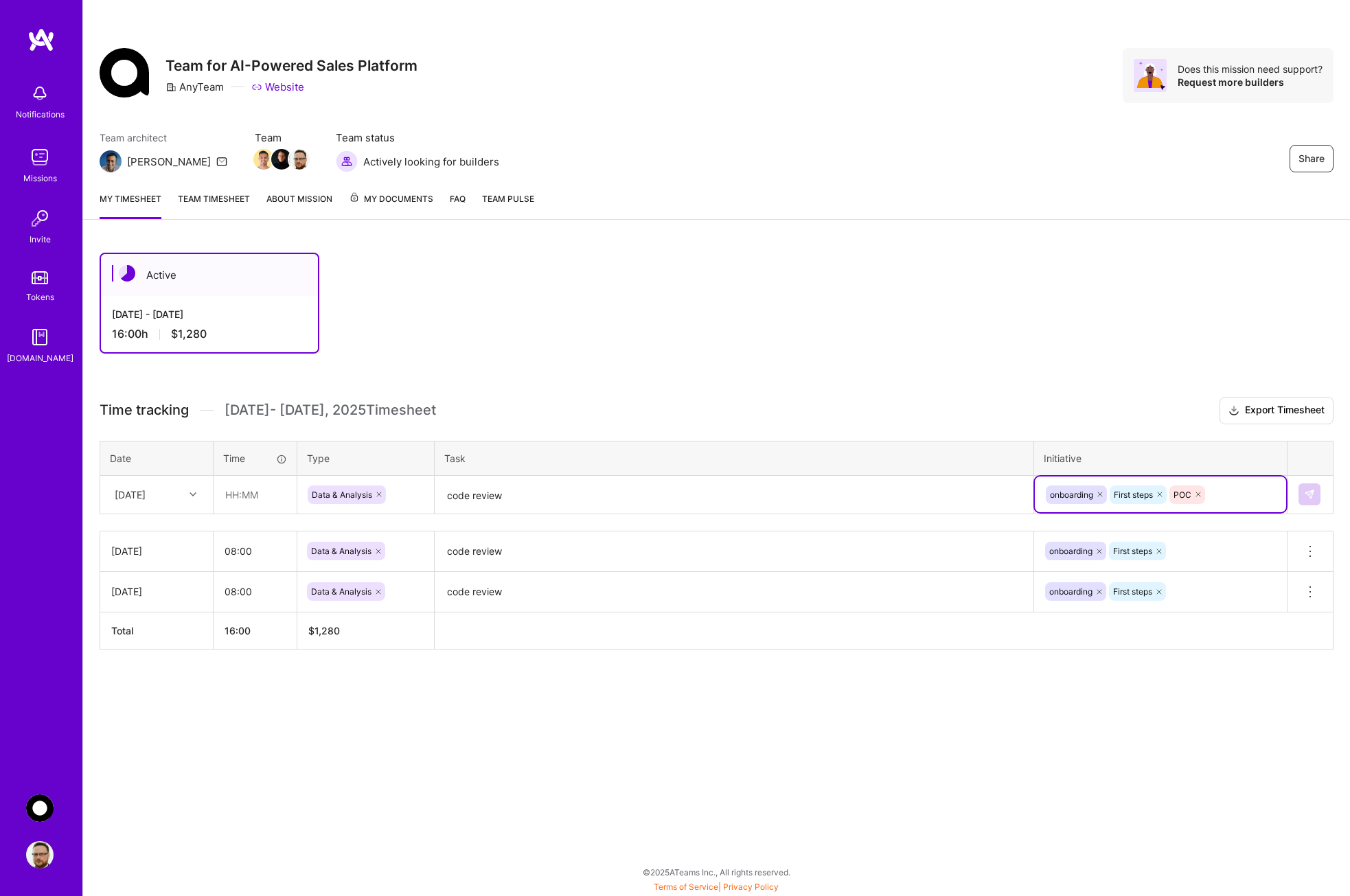
click at [1228, 499] on div "onboarding First steps POC" at bounding box center [1160, 494] width 232 height 21
click at [247, 494] on input "text" at bounding box center [255, 494] width 82 height 36
type input "08:00"
click at [1306, 494] on img at bounding box center [1309, 494] width 11 height 11
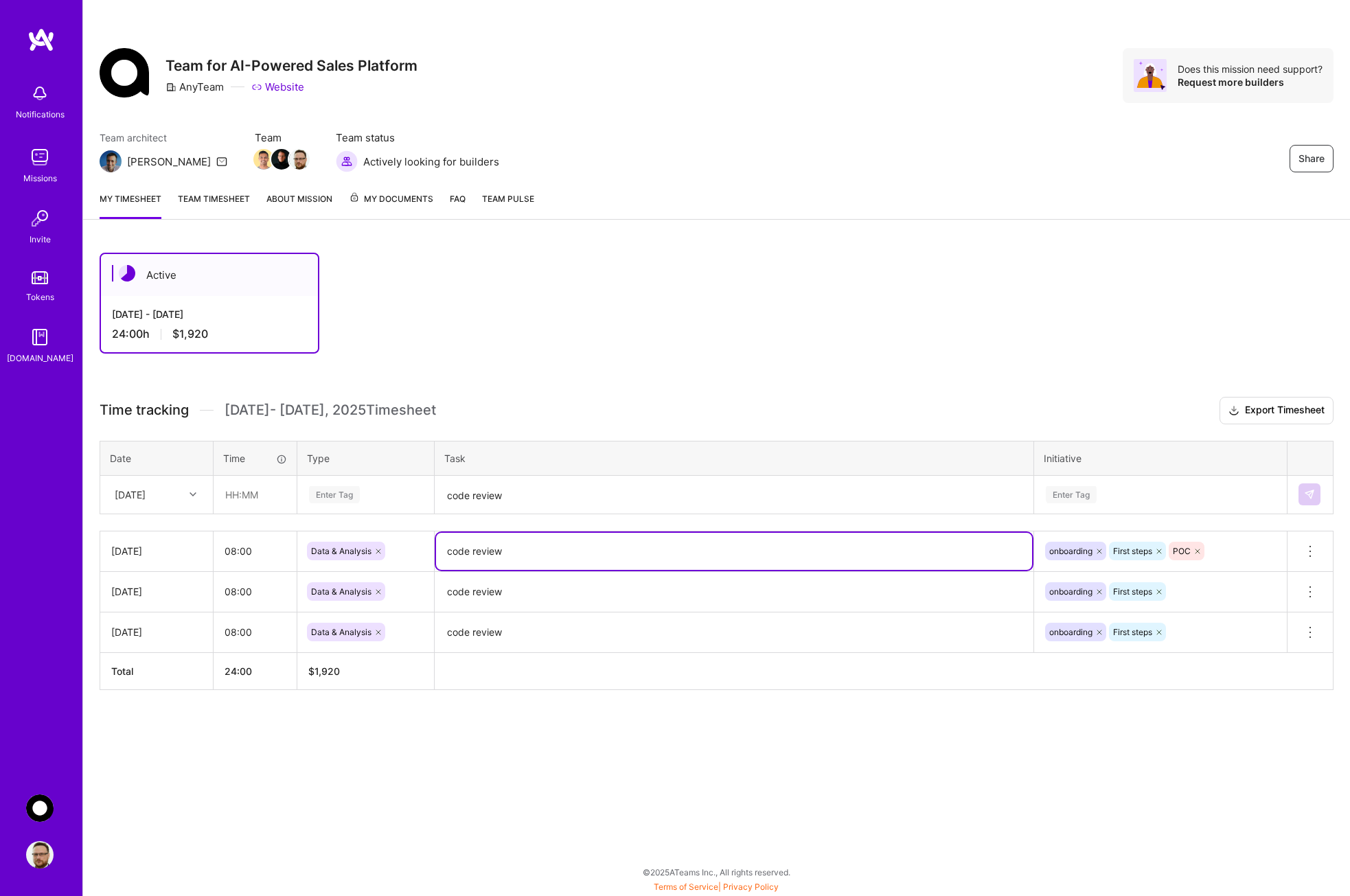
click at [531, 551] on textarea "code review" at bounding box center [734, 551] width 596 height 37
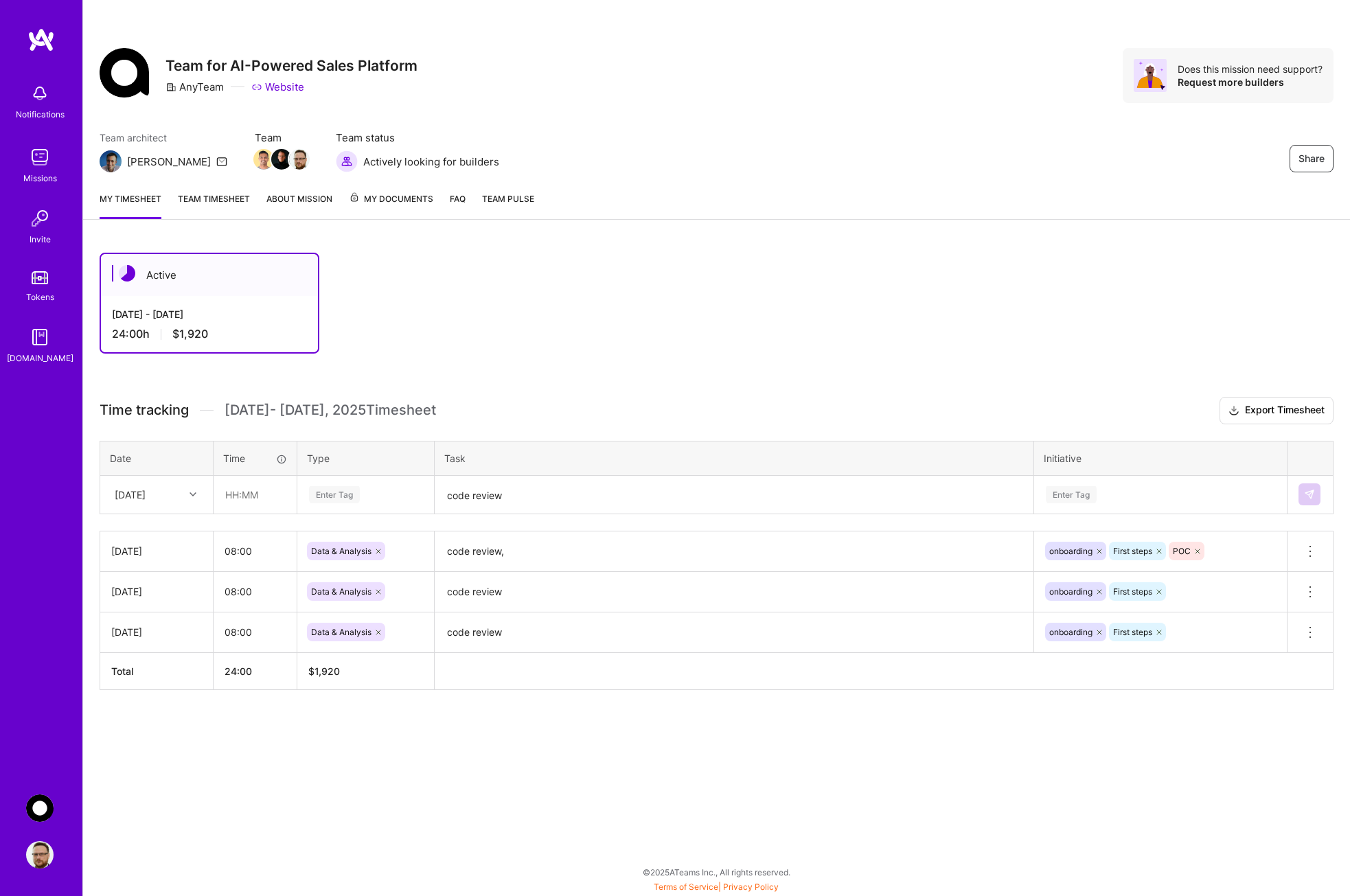
click at [540, 553] on textarea "code review," at bounding box center [734, 552] width 596 height 38
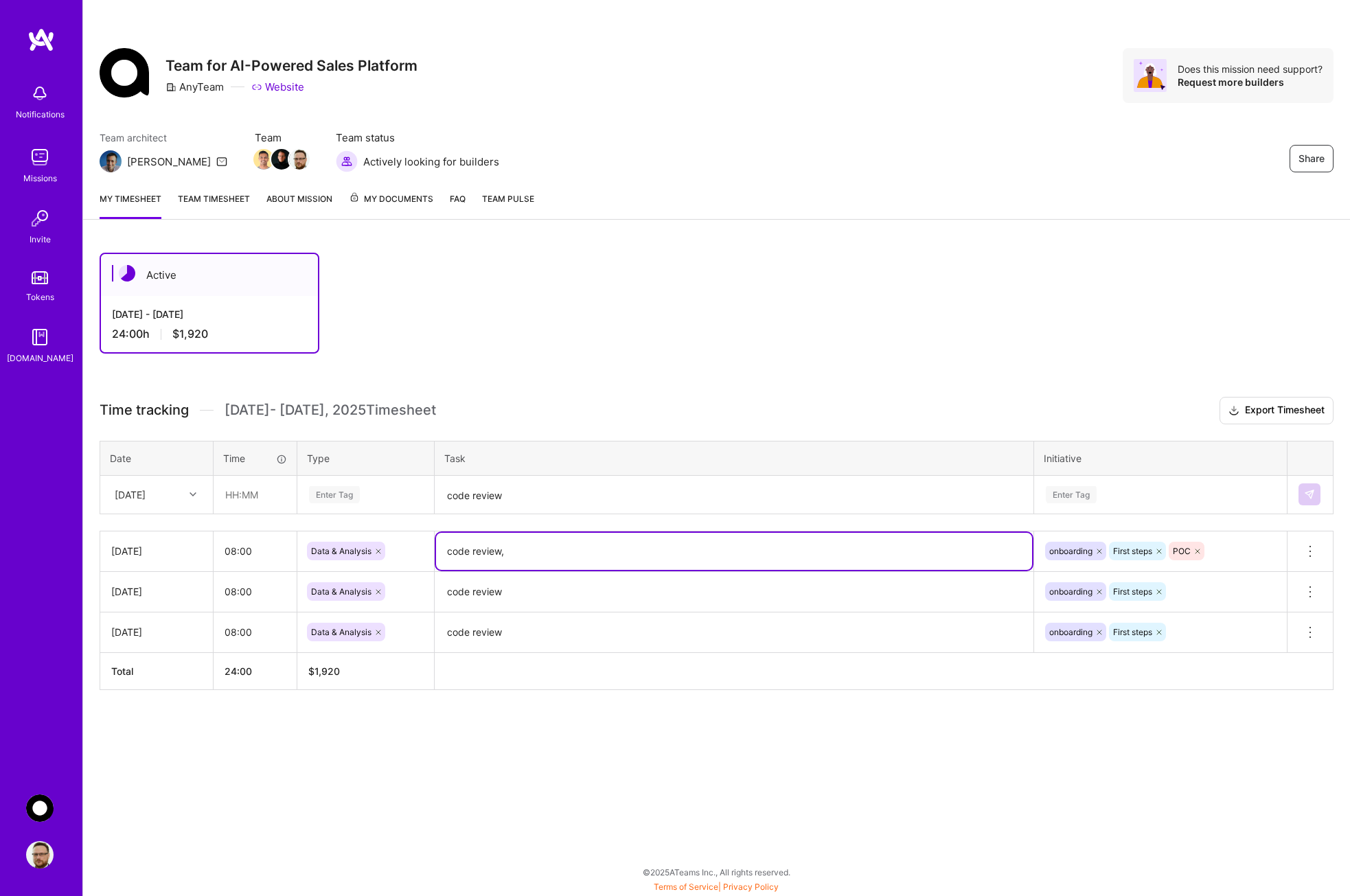
paste textarea "#559"
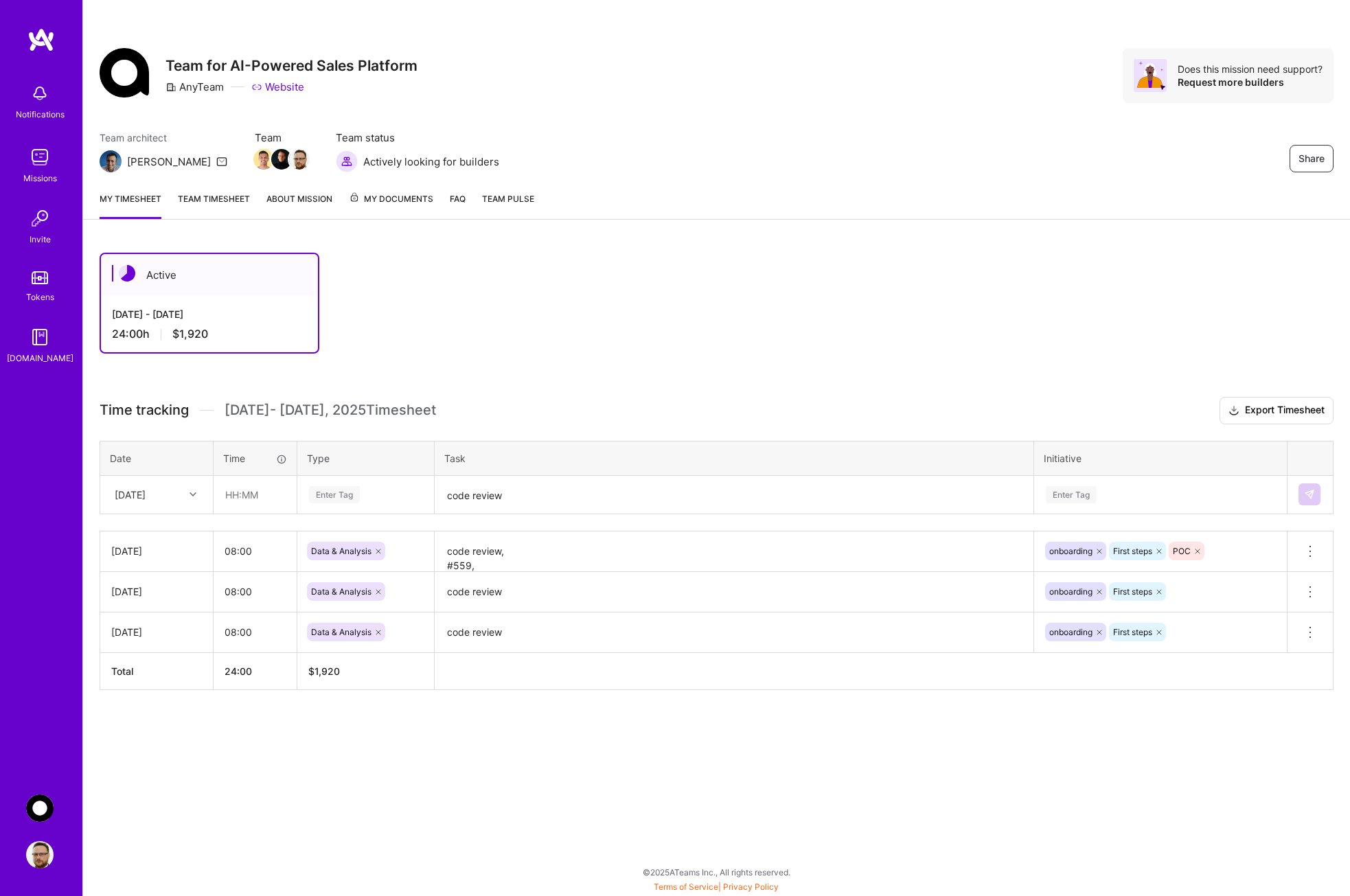
click at [544, 566] on textarea "code review, #559," at bounding box center [734, 552] width 596 height 38
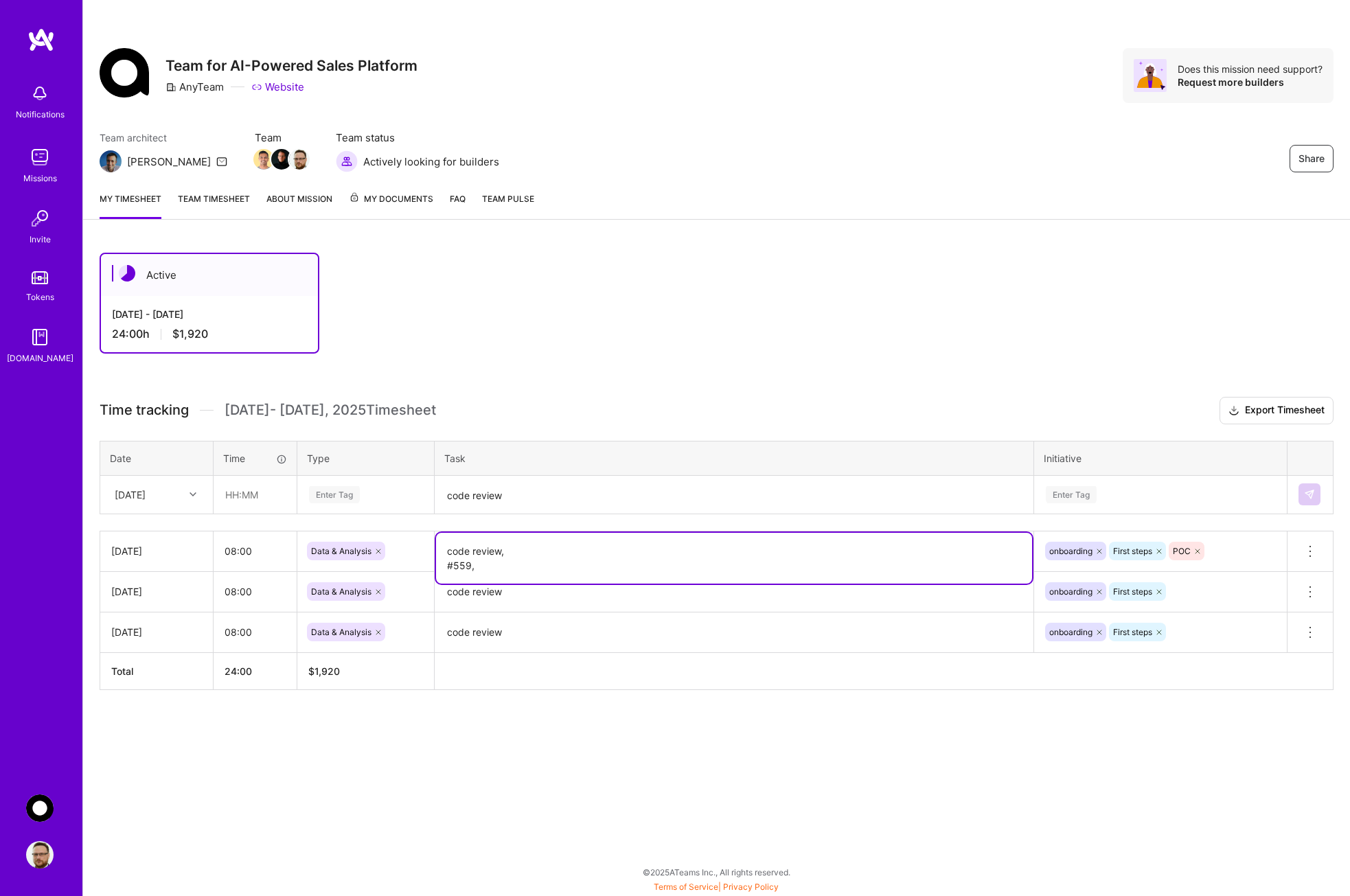
paste textarea "#584"
click at [453, 705] on div "Active [DATE] - [DATE] 24:00 h $1,920 Time tracking [DATE] - [DATE] Timesheet E…" at bounding box center [716, 496] width 1267 height 521
click at [536, 539] on textarea "code review, #559, #584" at bounding box center [734, 566] width 596 height 65
type textarea "code review, #559, #584"
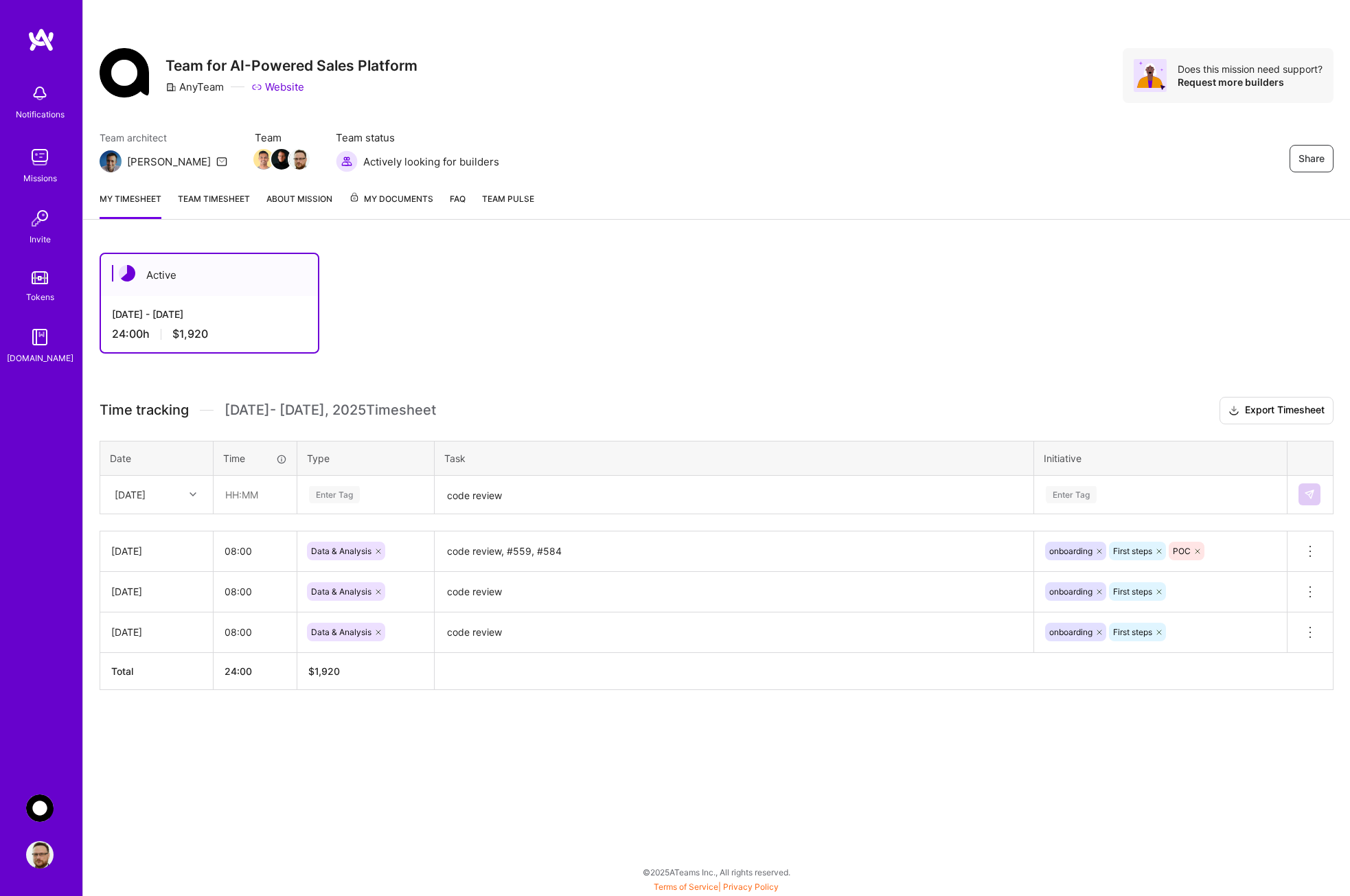
click at [547, 727] on div "Active [DATE] - [DATE] 24:00 h $1,920 Time tracking [DATE] - [DATE] Timesheet E…" at bounding box center [716, 496] width 1267 height 521
click at [197, 496] on div at bounding box center [194, 494] width 21 height 18
click at [147, 709] on div "[DATE]" at bounding box center [157, 711] width 111 height 25
click at [266, 497] on input "text" at bounding box center [255, 494] width 82 height 36
type input "08:00"
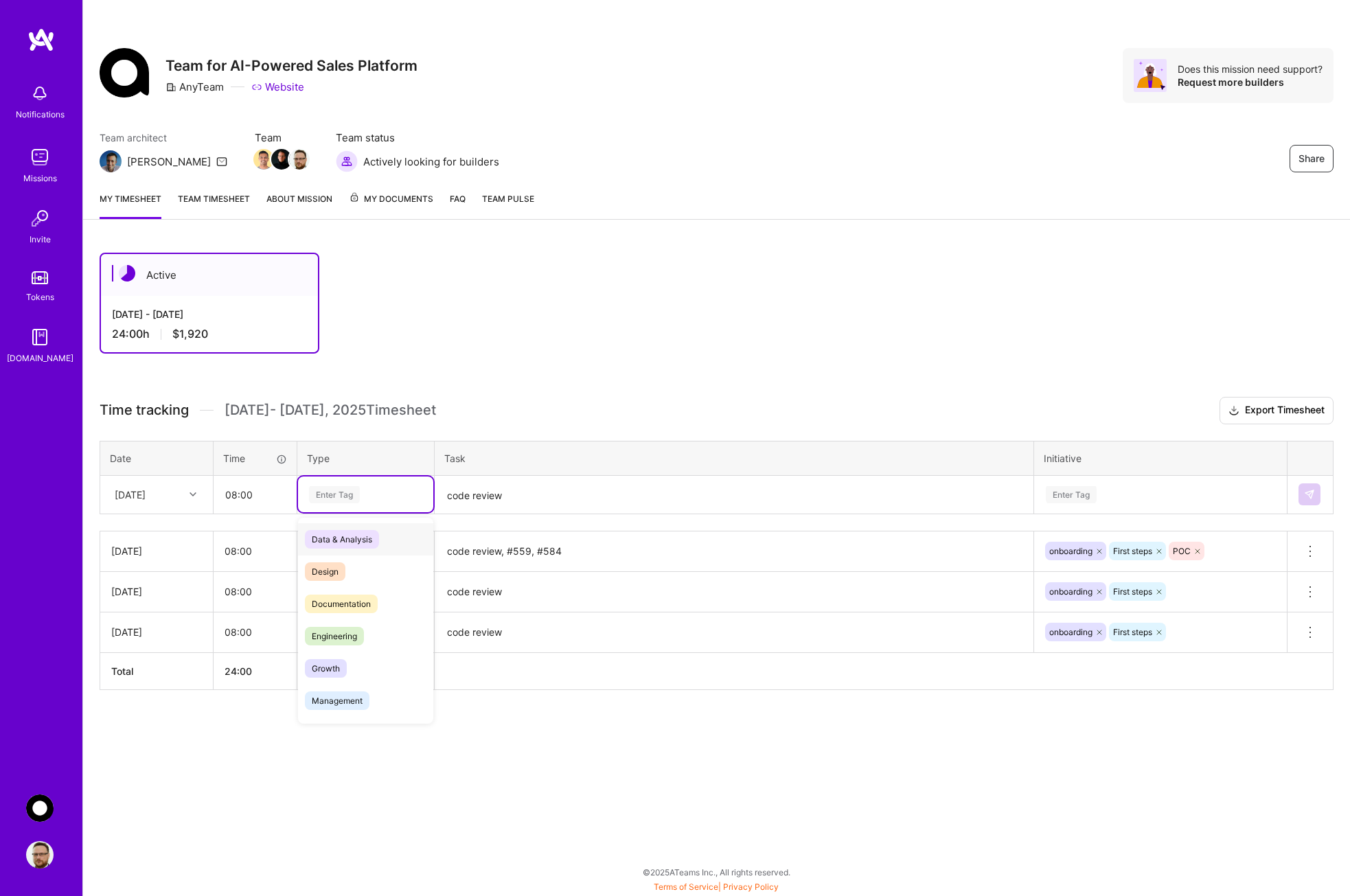
click at [377, 494] on div "Enter Tag" at bounding box center [366, 494] width 116 height 18
click at [357, 540] on span "Data & Analysis" at bounding box center [341, 539] width 74 height 18
click at [528, 494] on textarea "code review" at bounding box center [734, 494] width 596 height 36
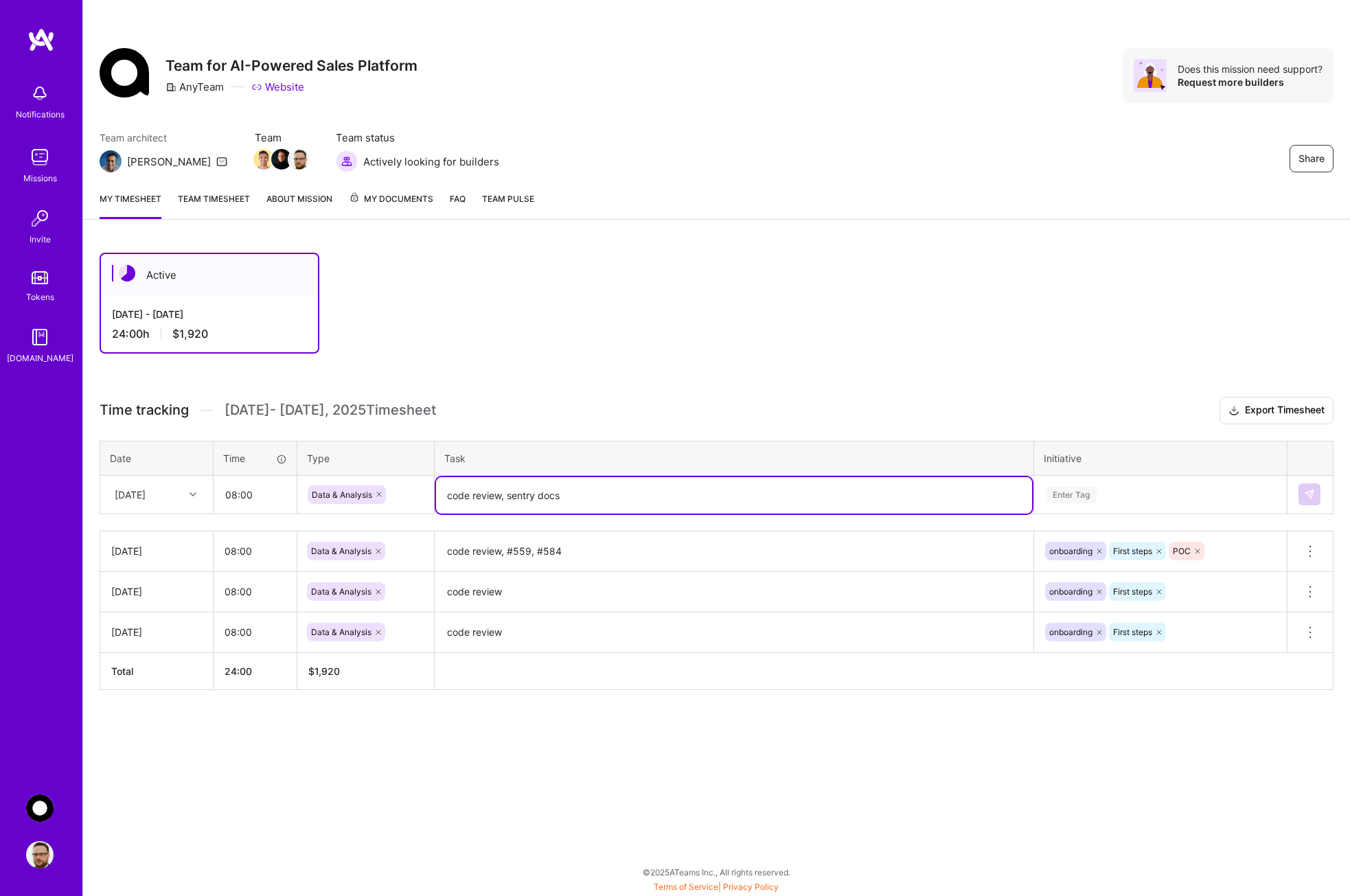
click at [1111, 497] on div "Enter Tag" at bounding box center [1160, 494] width 232 height 18
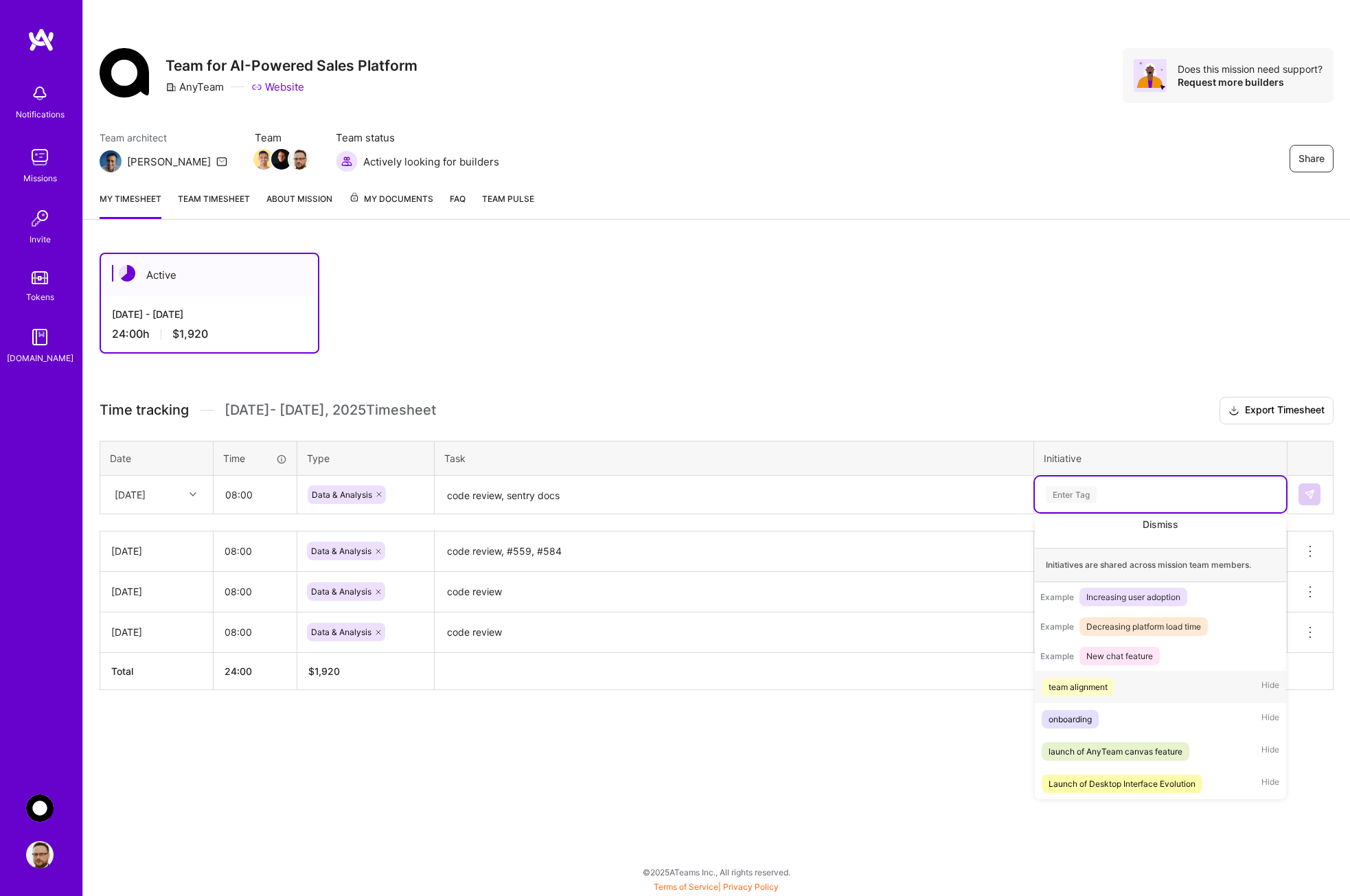
scroll to position [181, 0]
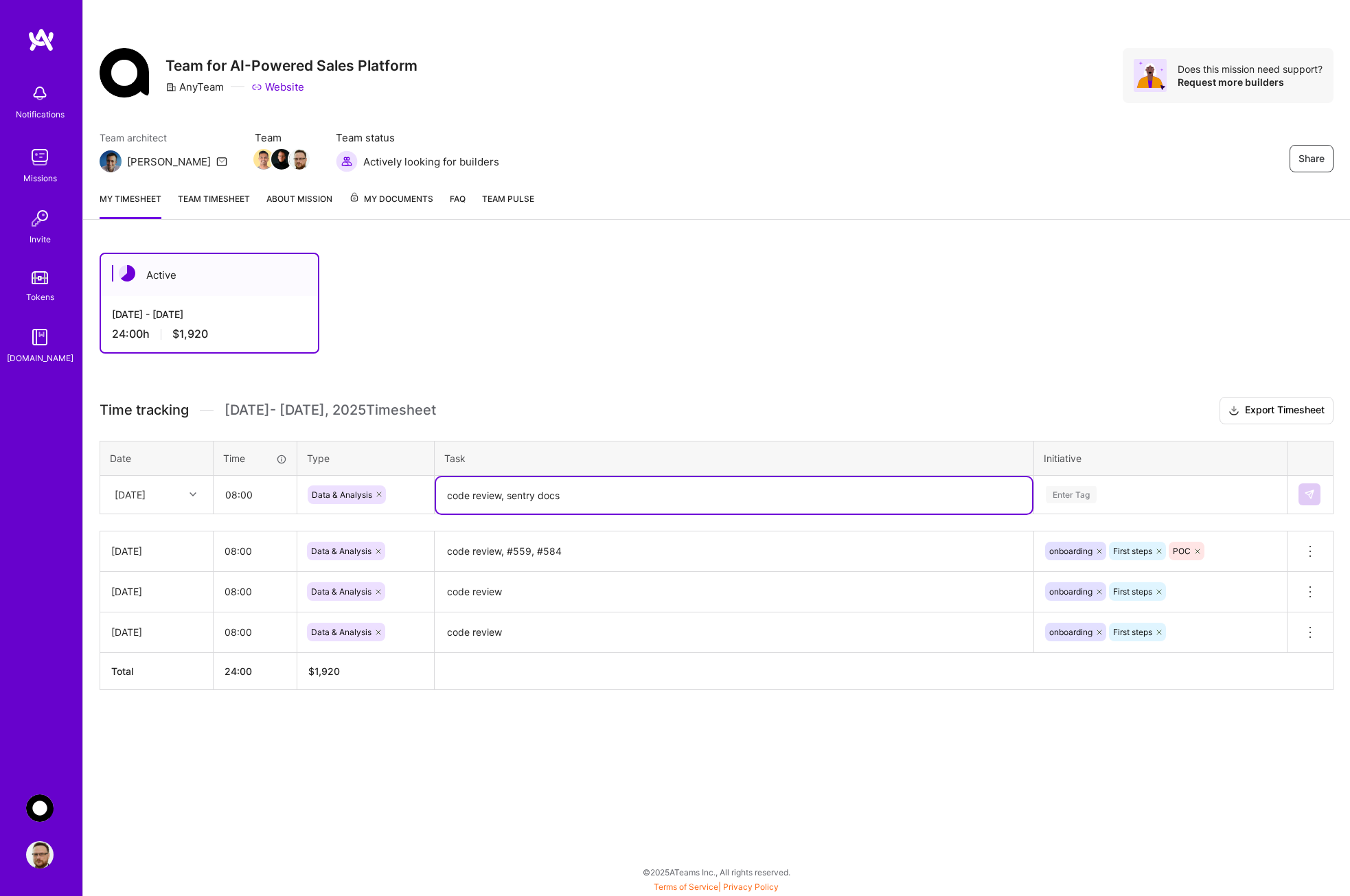
drag, startPoint x: 598, startPoint y: 504, endPoint x: 575, endPoint y: 504, distance: 23.0
click at [575, 504] on textarea "code review, sentry docs" at bounding box center [734, 494] width 596 height 36
paste textarea "#584"
click at [1197, 550] on icon at bounding box center [1198, 551] width 8 height 8
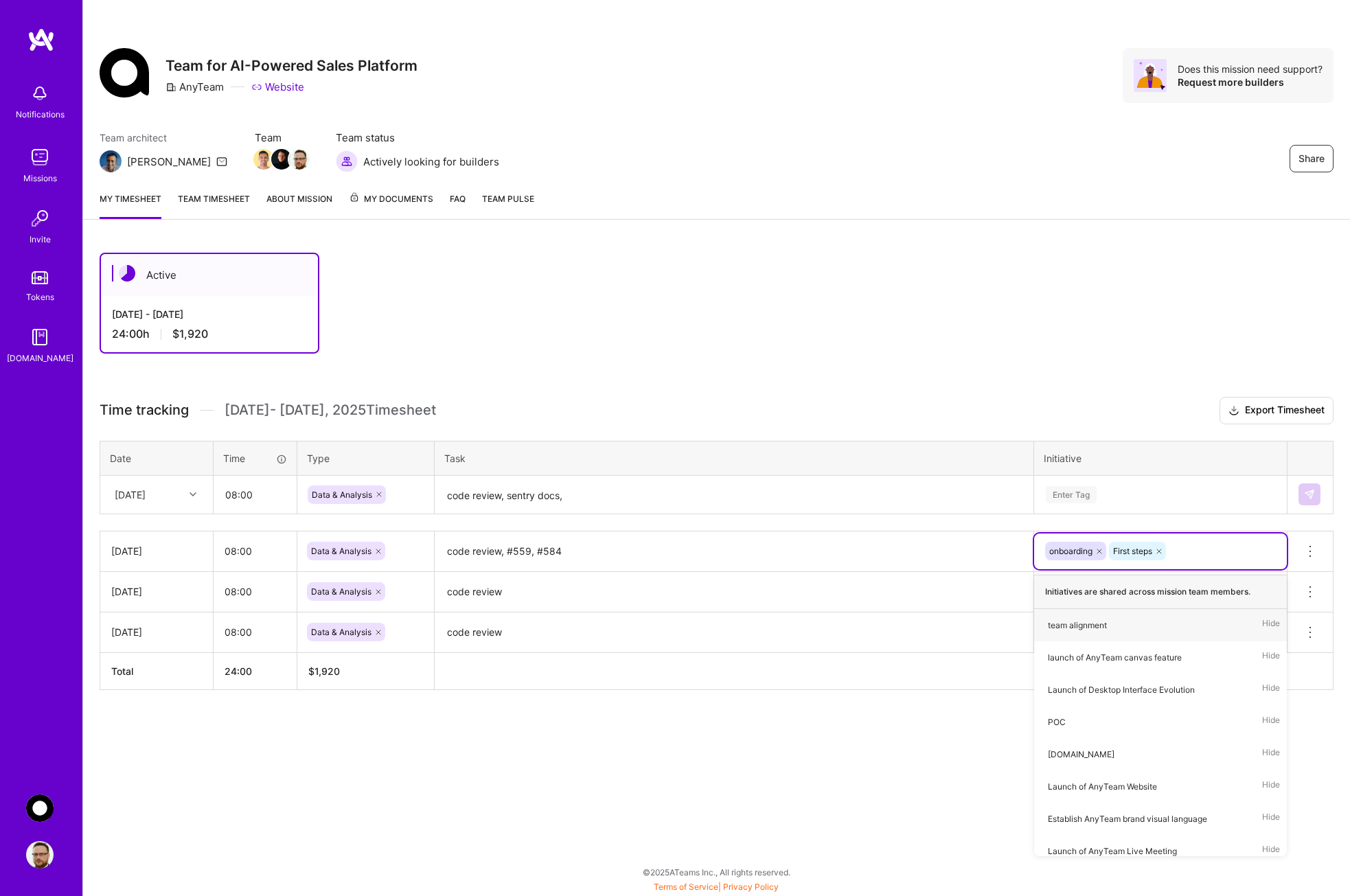
click at [1146, 492] on div "Enter Tag" at bounding box center [1160, 494] width 232 height 18
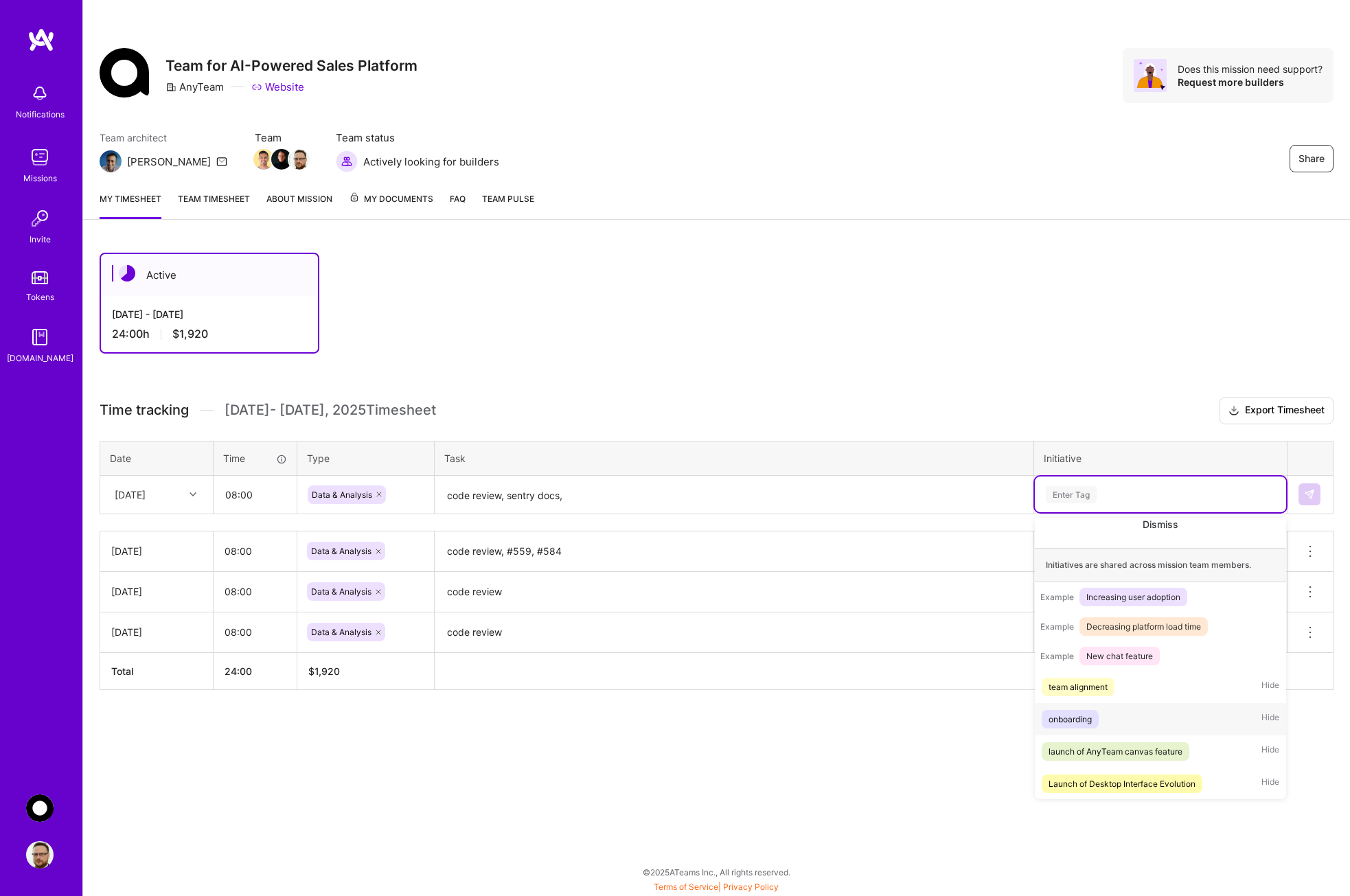
scroll to position [249, 0]
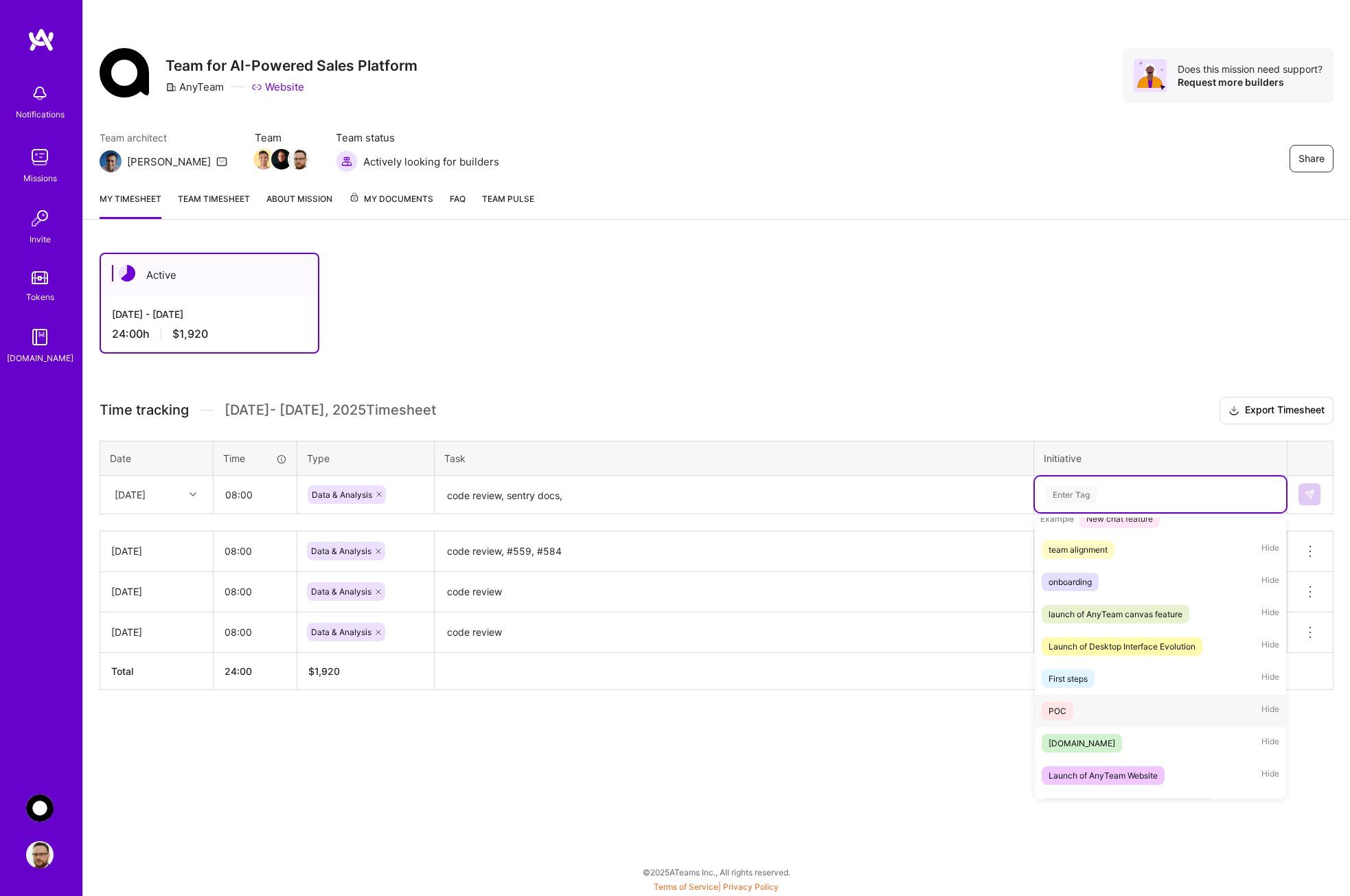
click at [1066, 720] on span "POC" at bounding box center [1058, 711] width 32 height 18
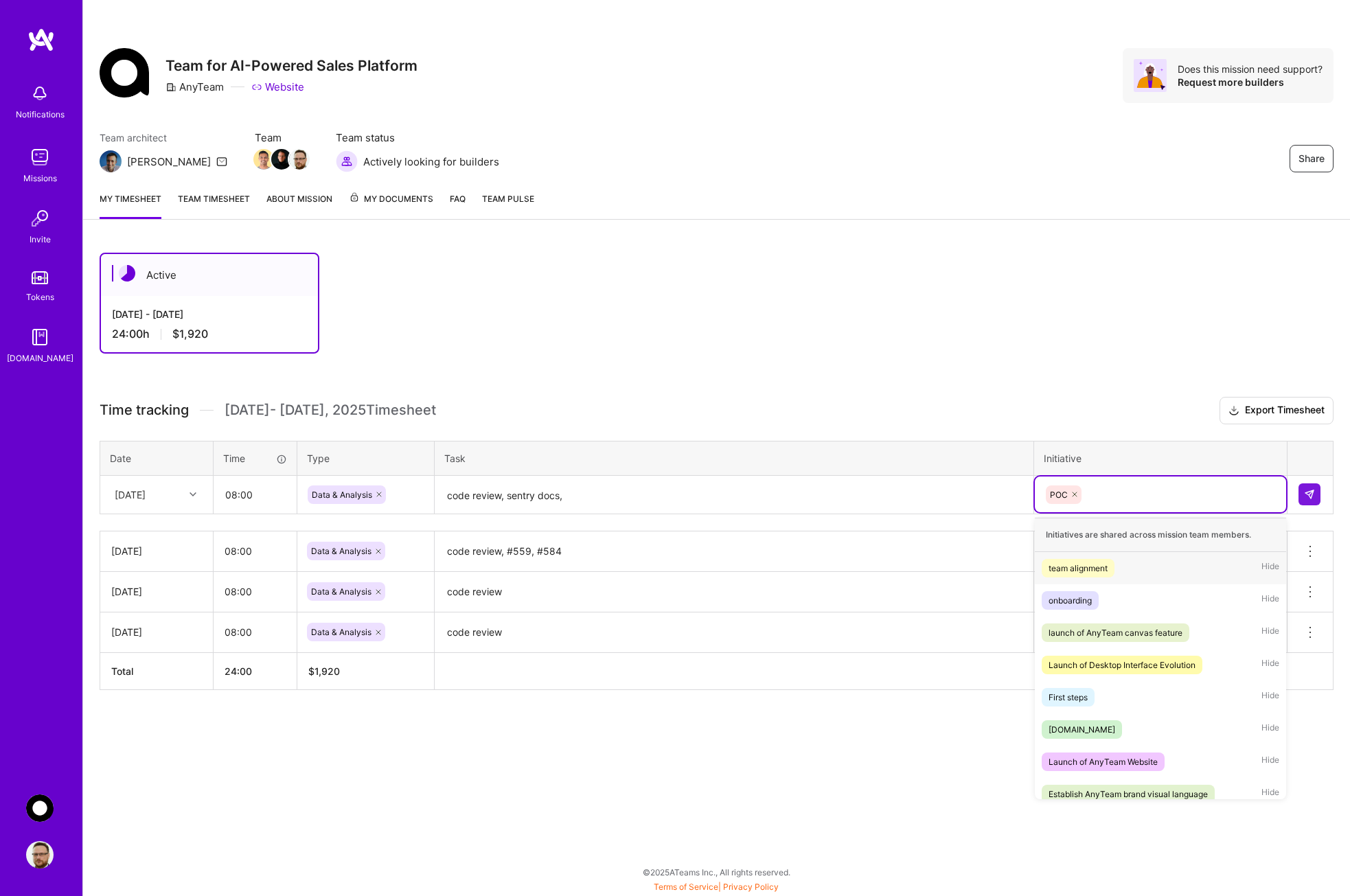
click at [1119, 494] on div "POC" at bounding box center [1160, 494] width 232 height 21
click at [1066, 699] on div "First steps" at bounding box center [1068, 697] width 39 height 14
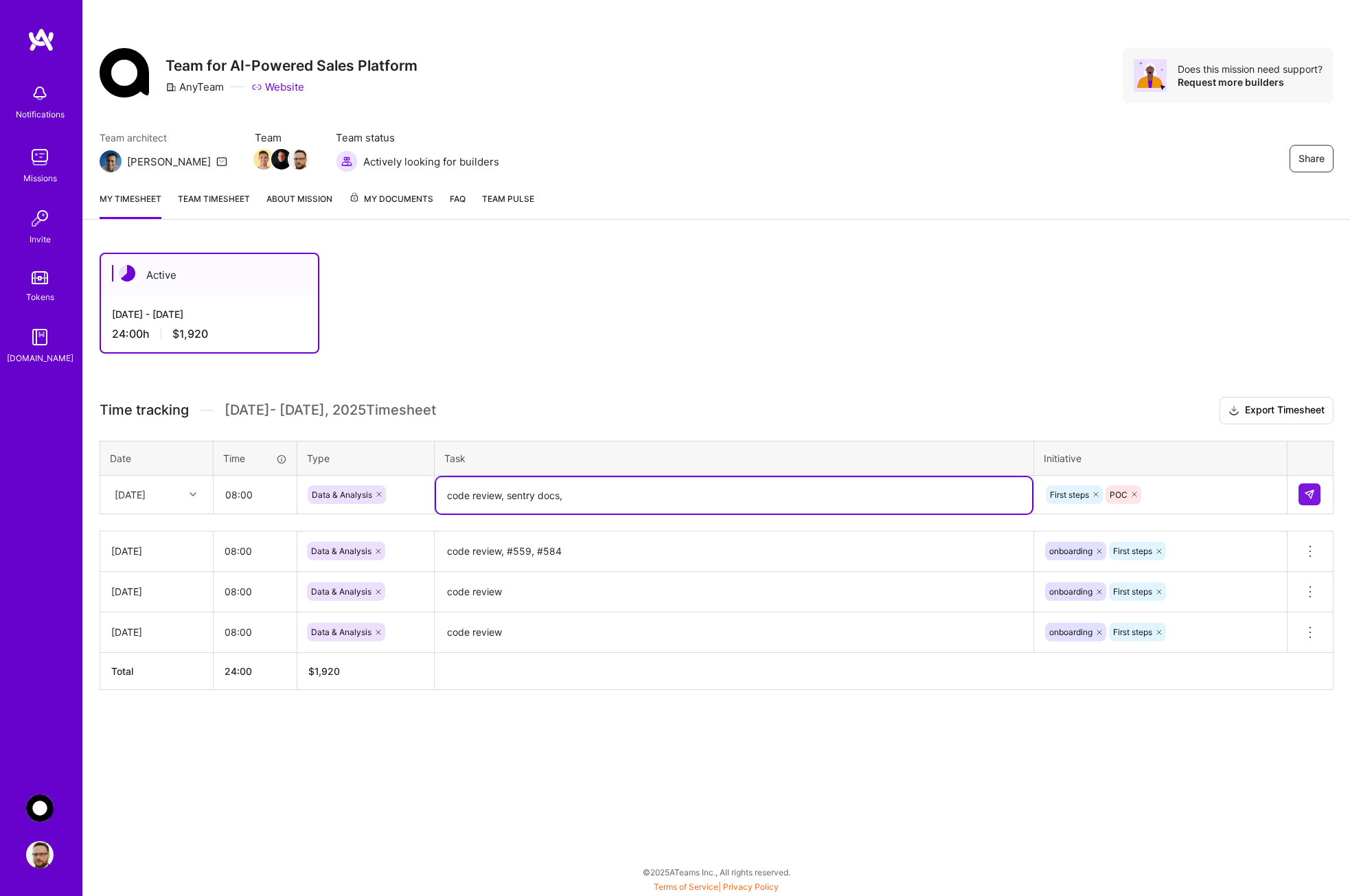
click at [649, 499] on textarea "code review, sentry docs," at bounding box center [734, 494] width 596 height 36
type textarea "code review, sentry docs, side project for permissions and sentry implementation"
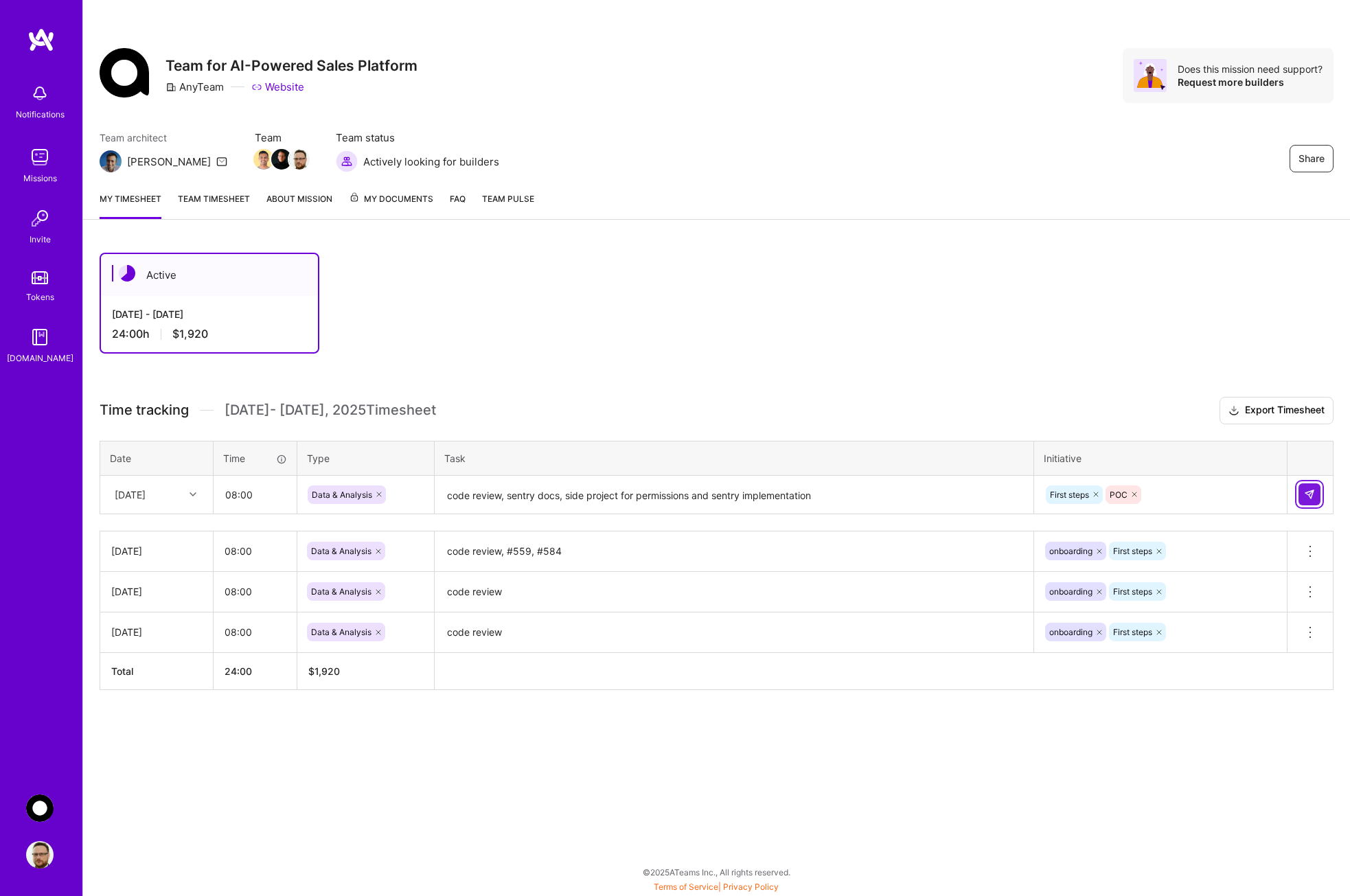
click at [1308, 493] on img at bounding box center [1309, 494] width 11 height 11
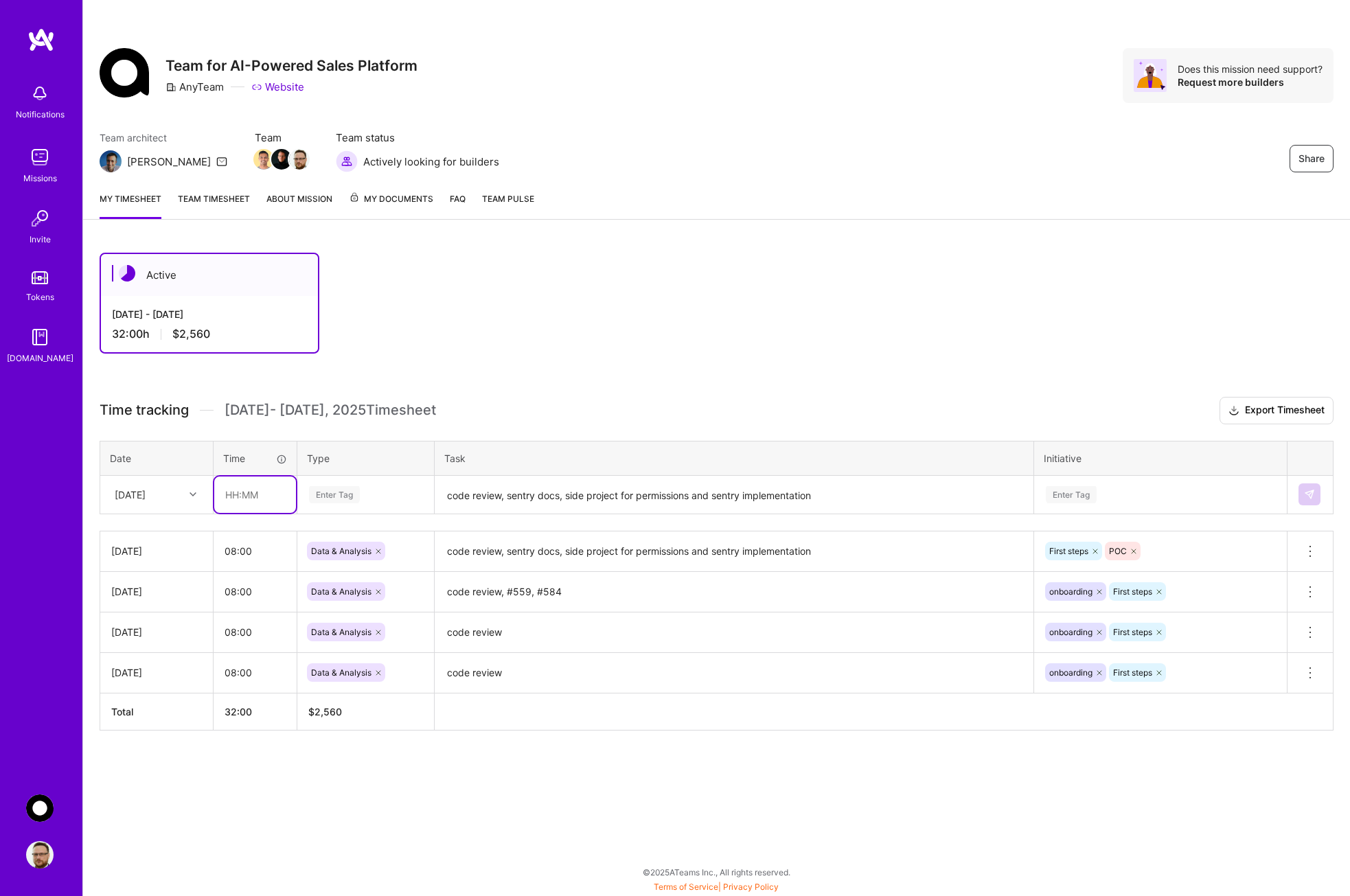
click at [257, 494] on input "text" at bounding box center [255, 494] width 82 height 36
type input "08:00"
click at [369, 494] on div "Enter Tag" at bounding box center [366, 494] width 116 height 18
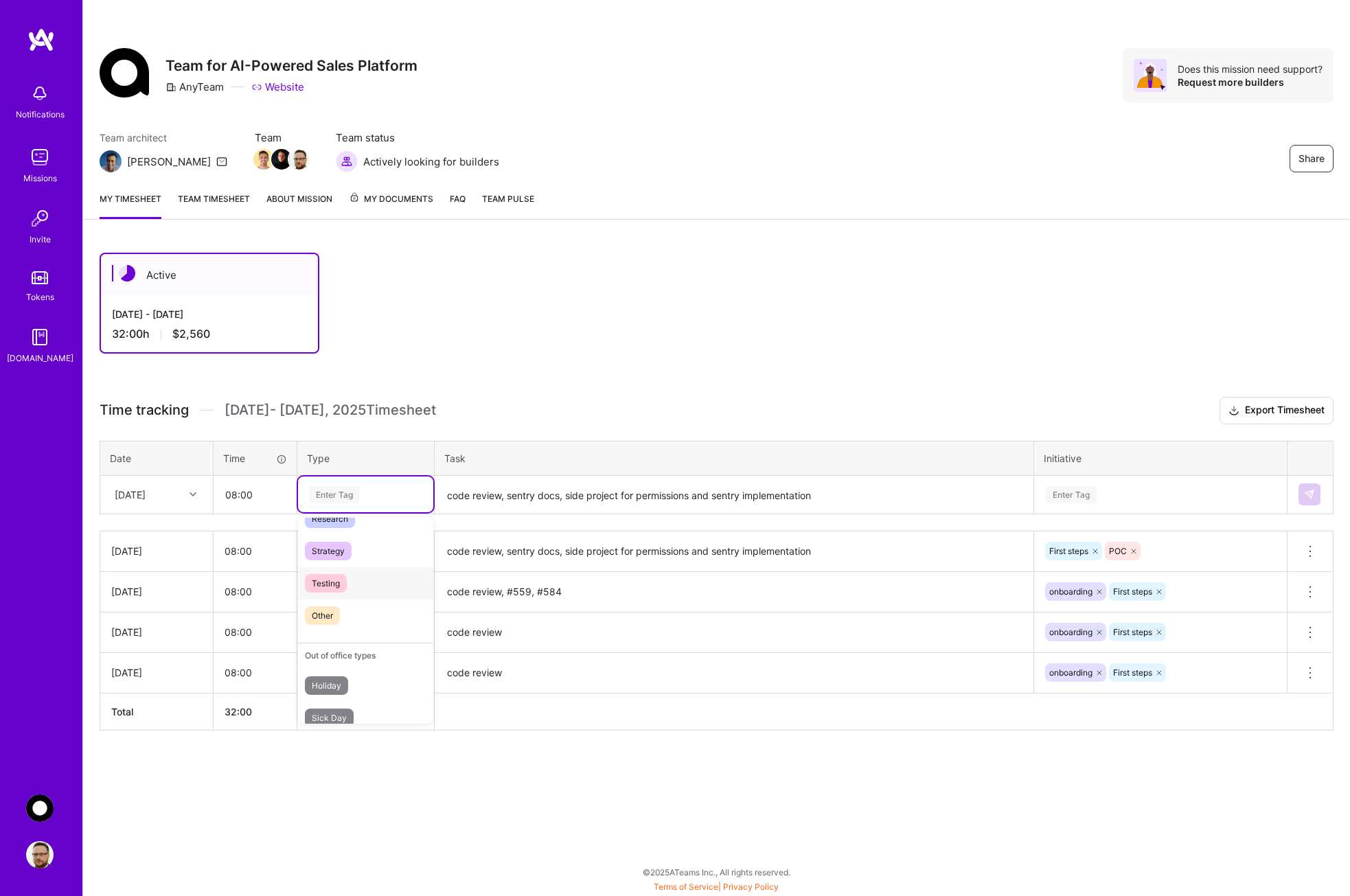
scroll to position [0, 0]
click at [340, 631] on span "Engineering" at bounding box center [334, 636] width 59 height 18
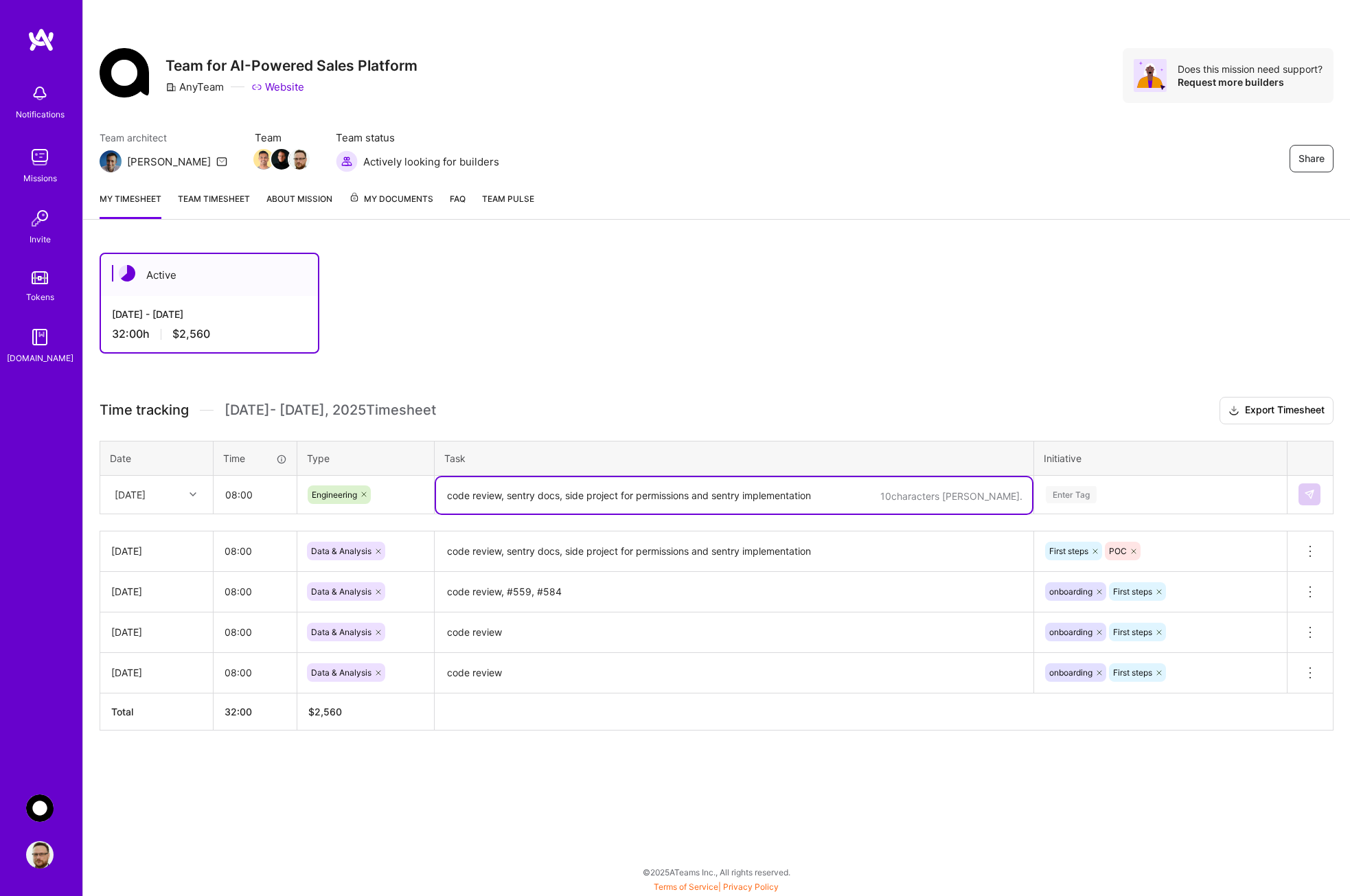
click at [511, 497] on textarea "code review, sentry docs, side project for permissions and sentry implementation" at bounding box center [734, 494] width 596 height 36
type textarea "sentry integration into electron app"
click at [1099, 493] on div "Enter Tag" at bounding box center [1160, 494] width 232 height 18
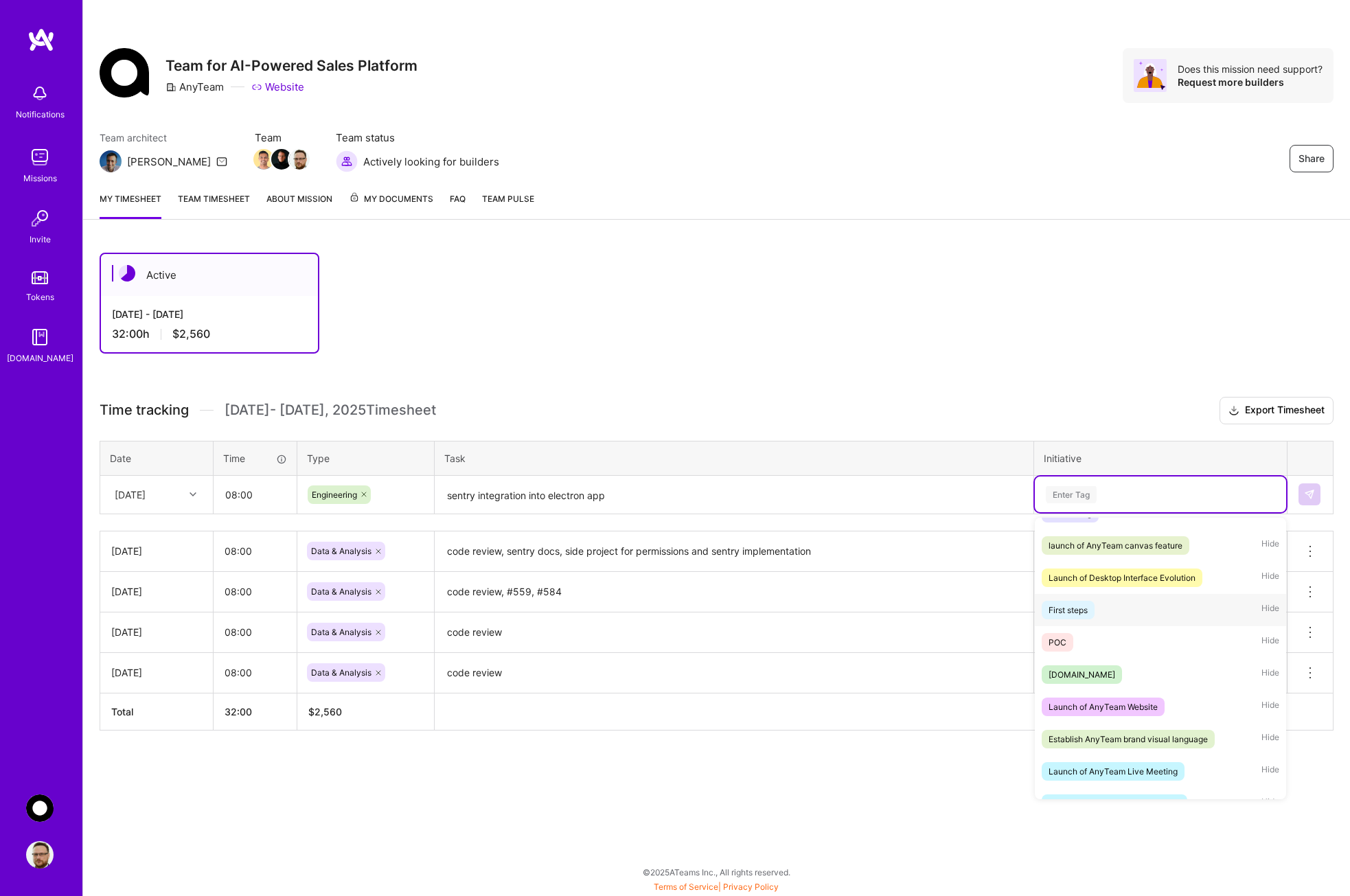
scroll to position [355, 0]
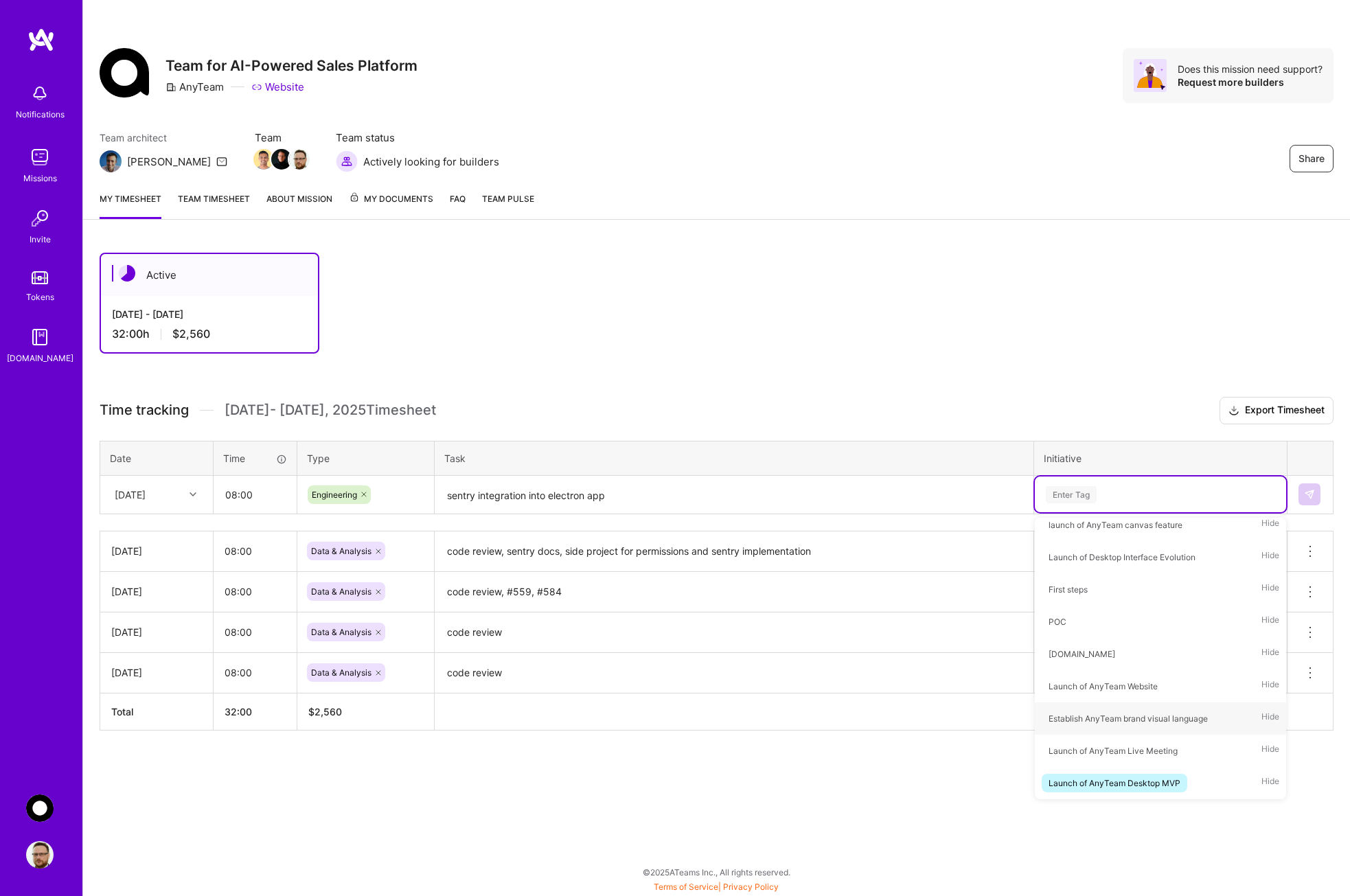
click at [814, 804] on div "Share Team for AI-Powered Sales Platform AnyTeam Website Does this mission need…" at bounding box center [716, 448] width 1268 height 896
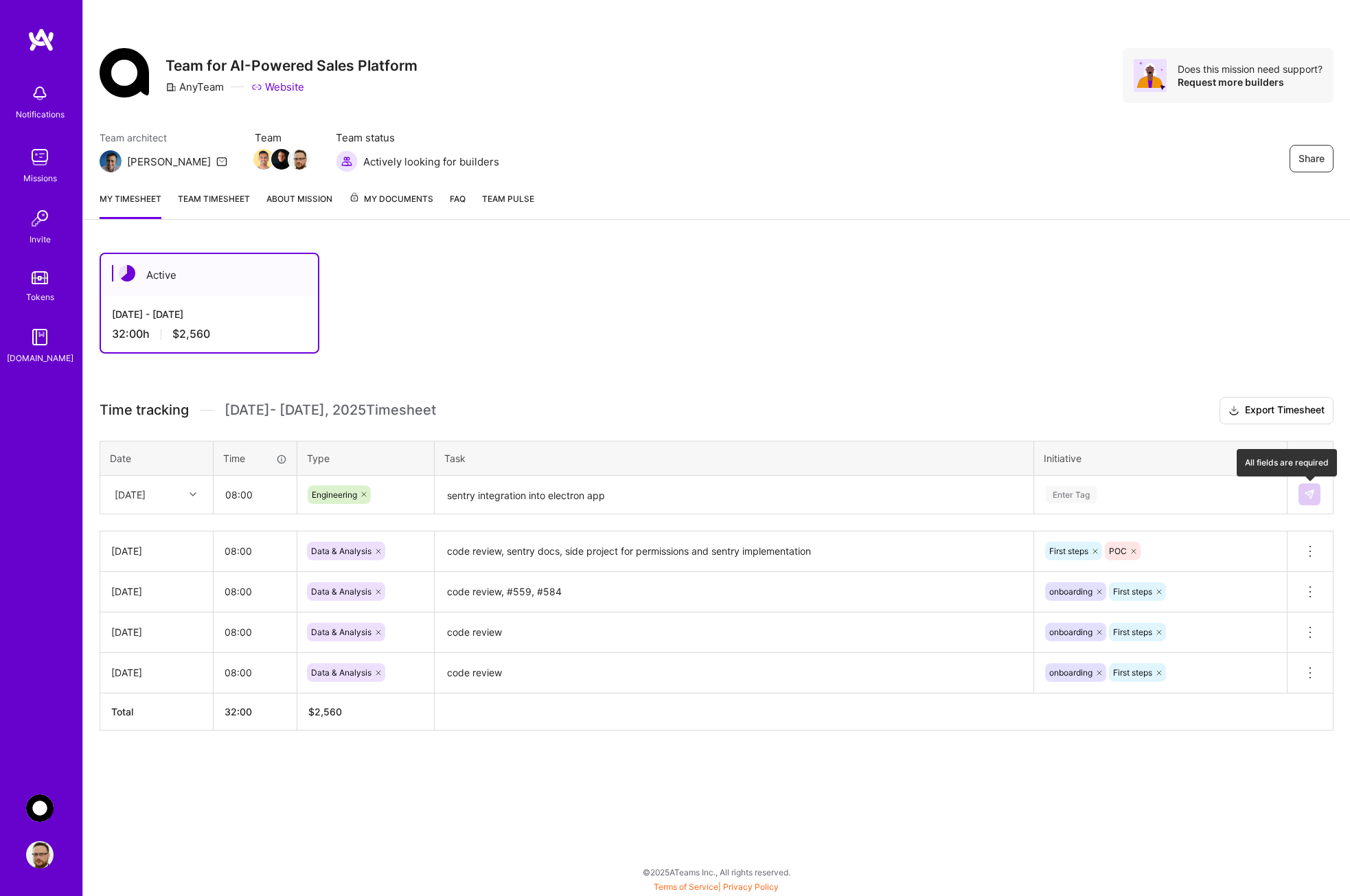
click at [1309, 495] on img at bounding box center [1309, 494] width 11 height 11
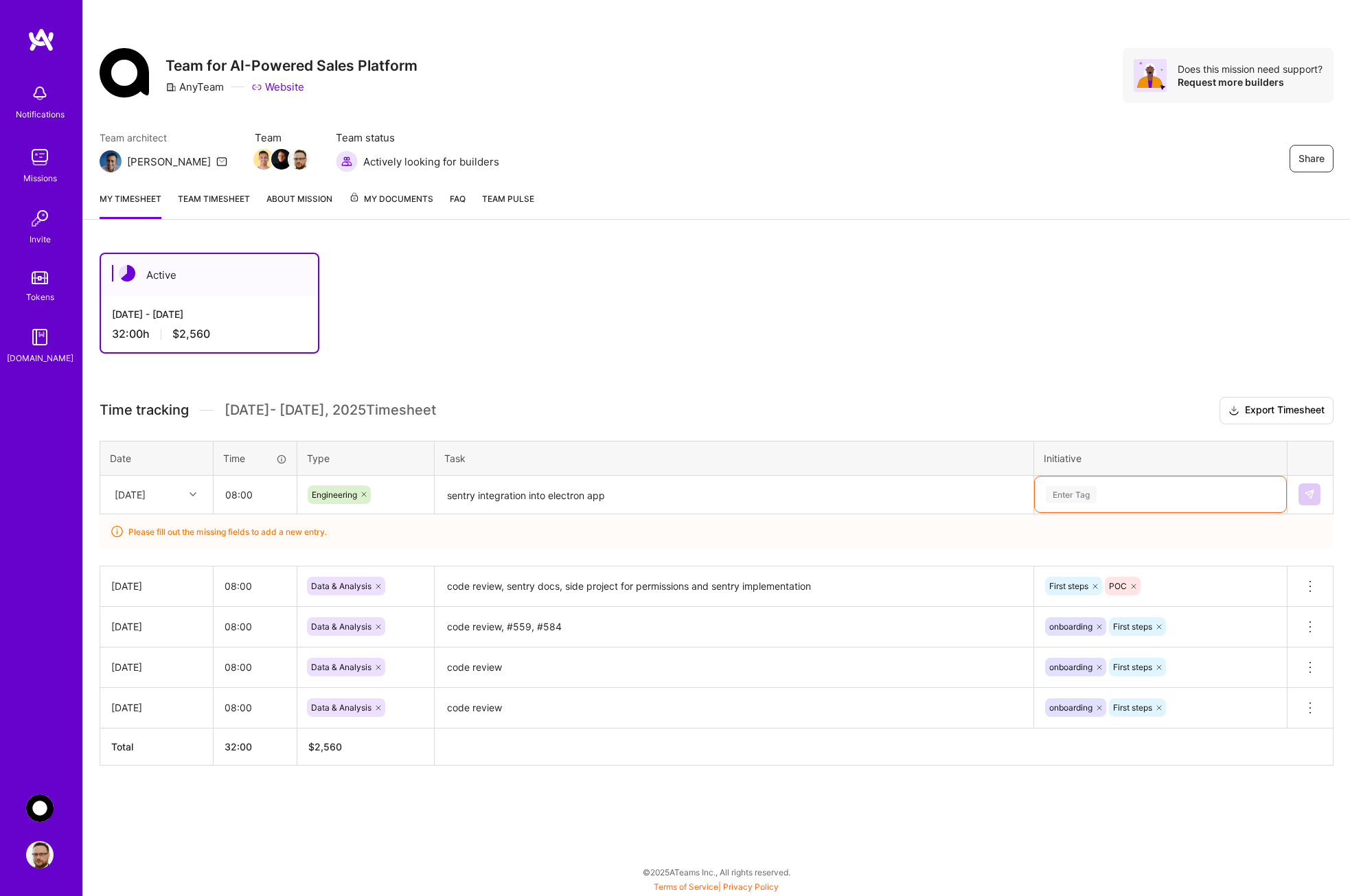
click at [1131, 484] on div "Enter Tag" at bounding box center [1160, 494] width 251 height 36
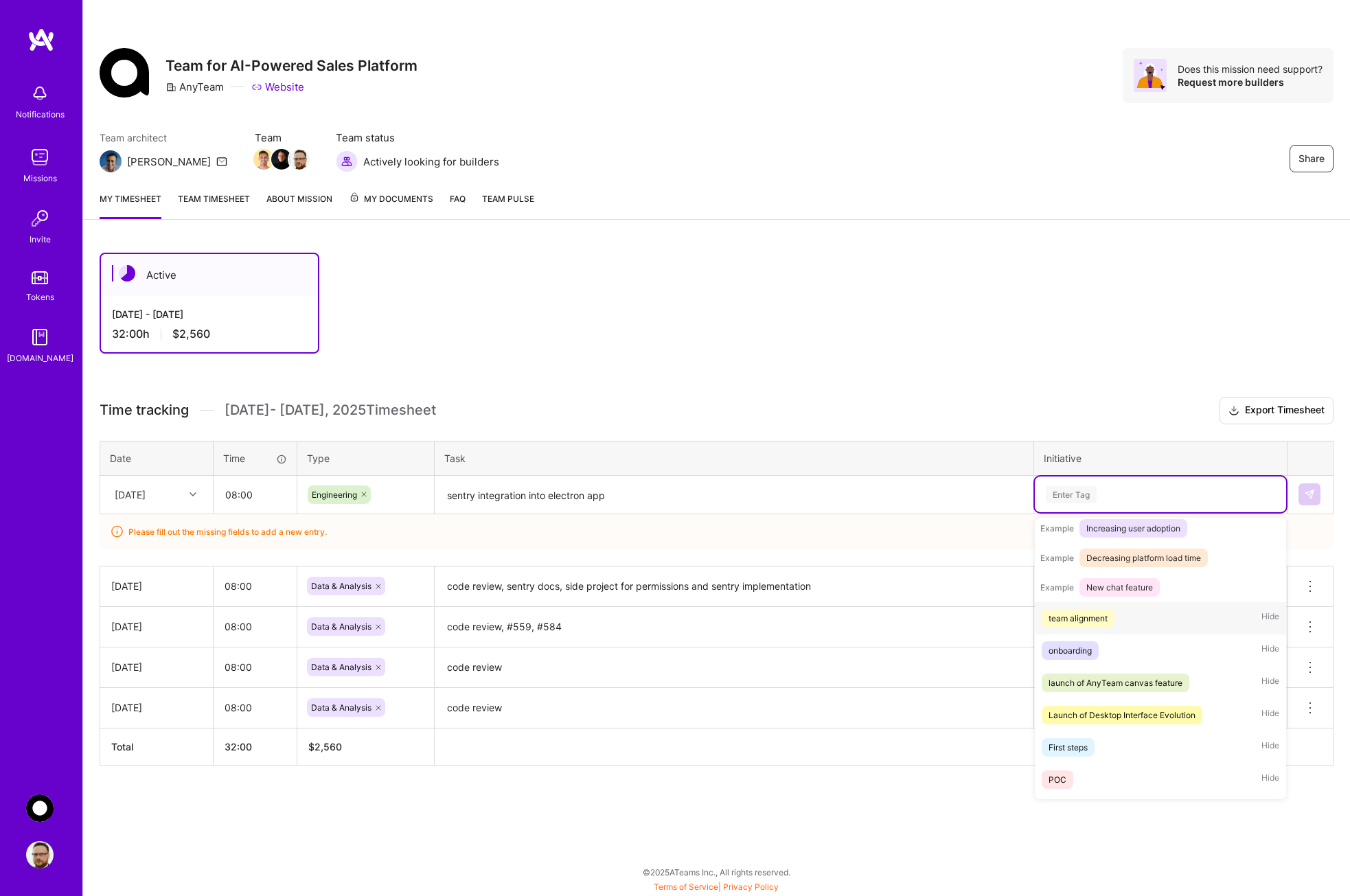
scroll to position [249, 0]
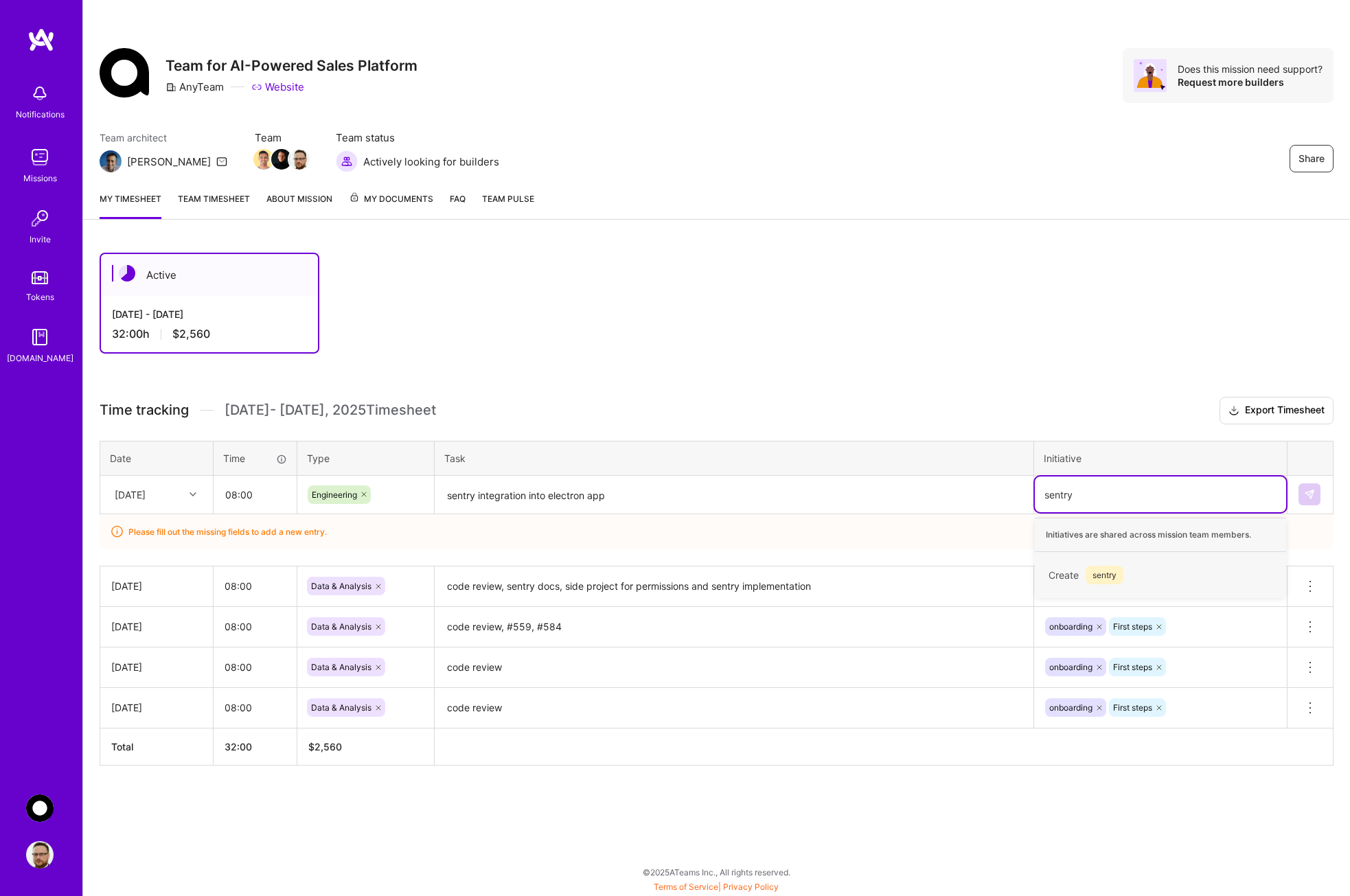
type input "sentry"
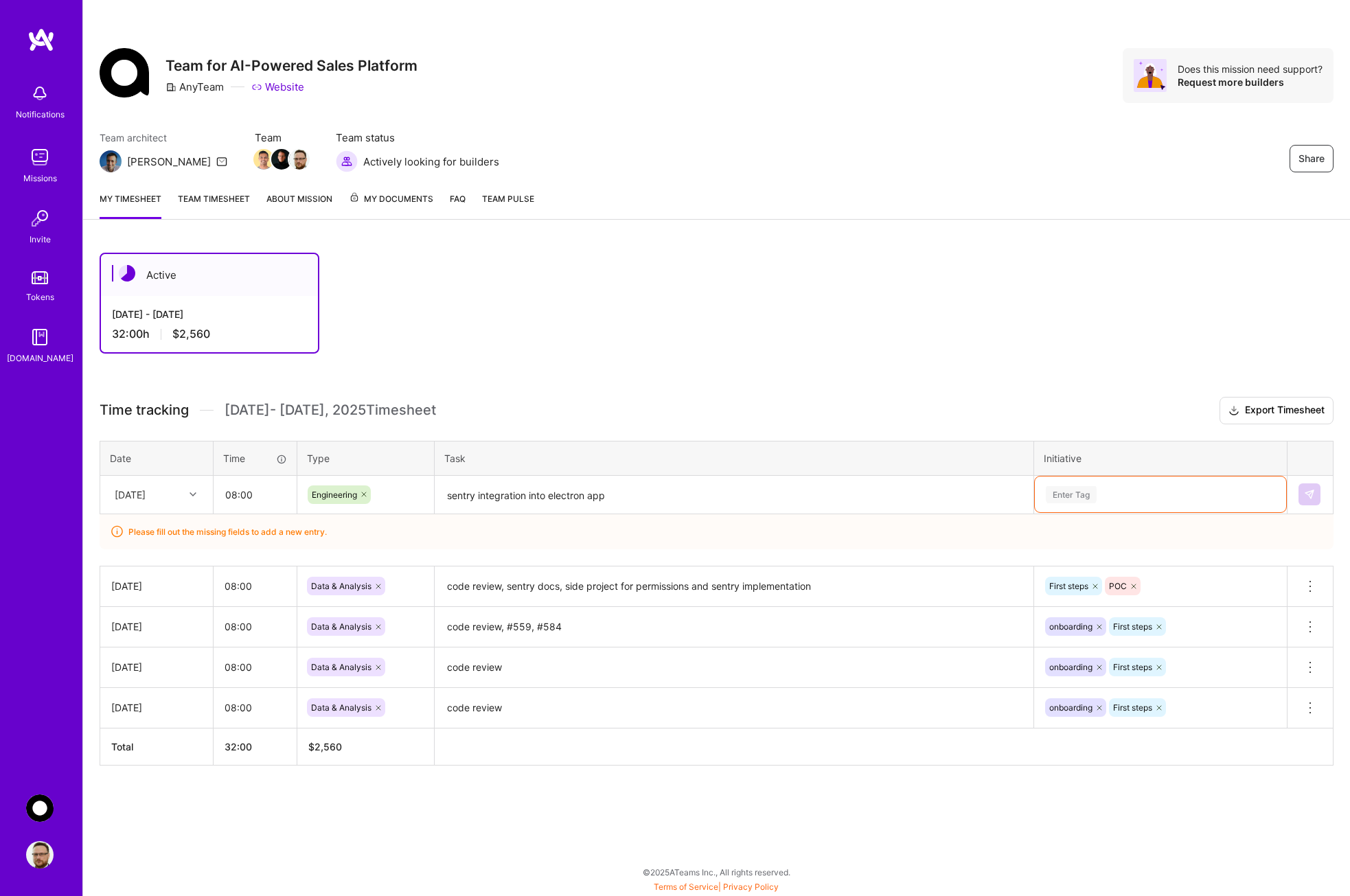
click at [1119, 491] on div "Enter Tag" at bounding box center [1160, 494] width 232 height 18
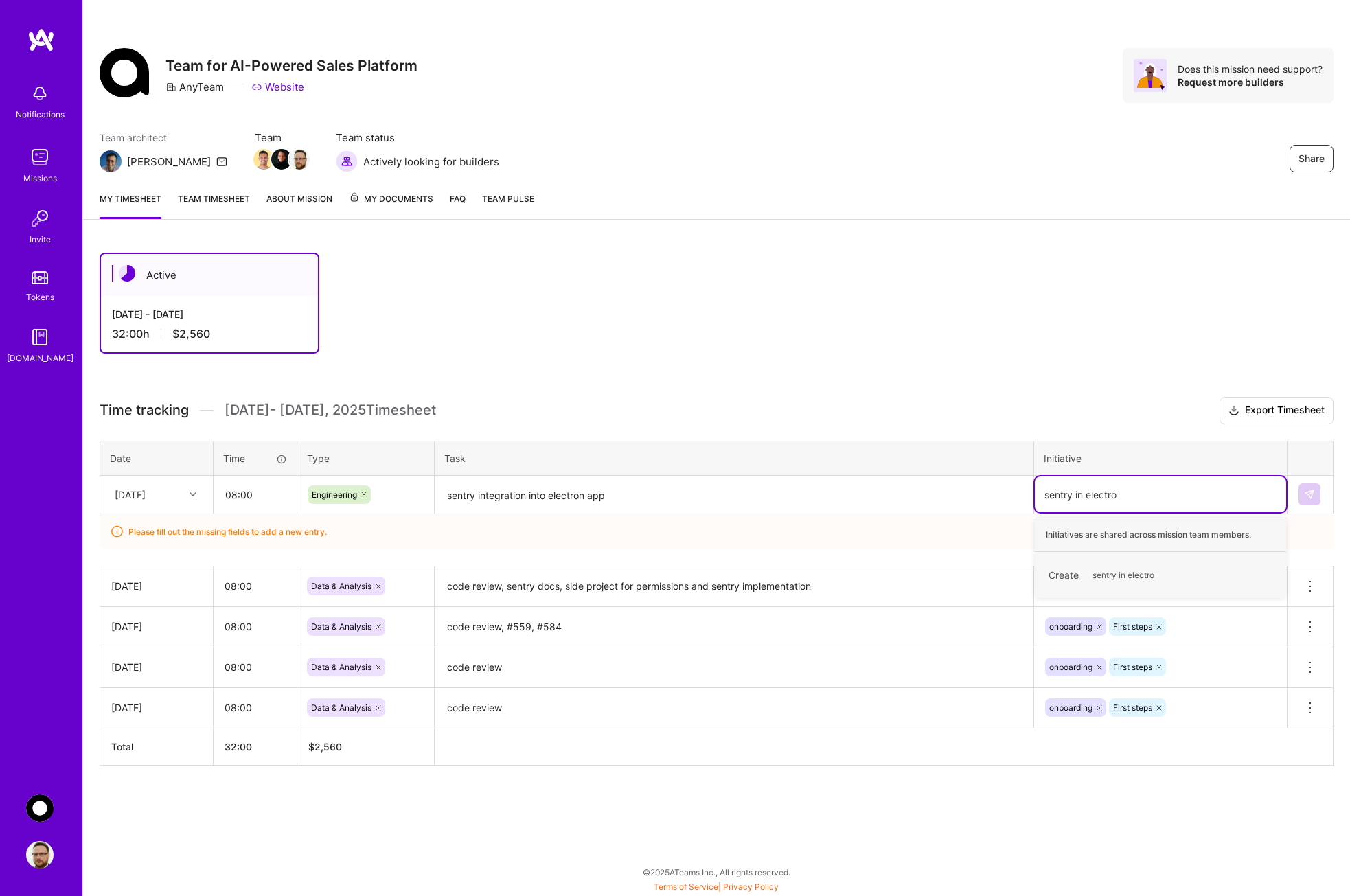
type input "sentry in electron"
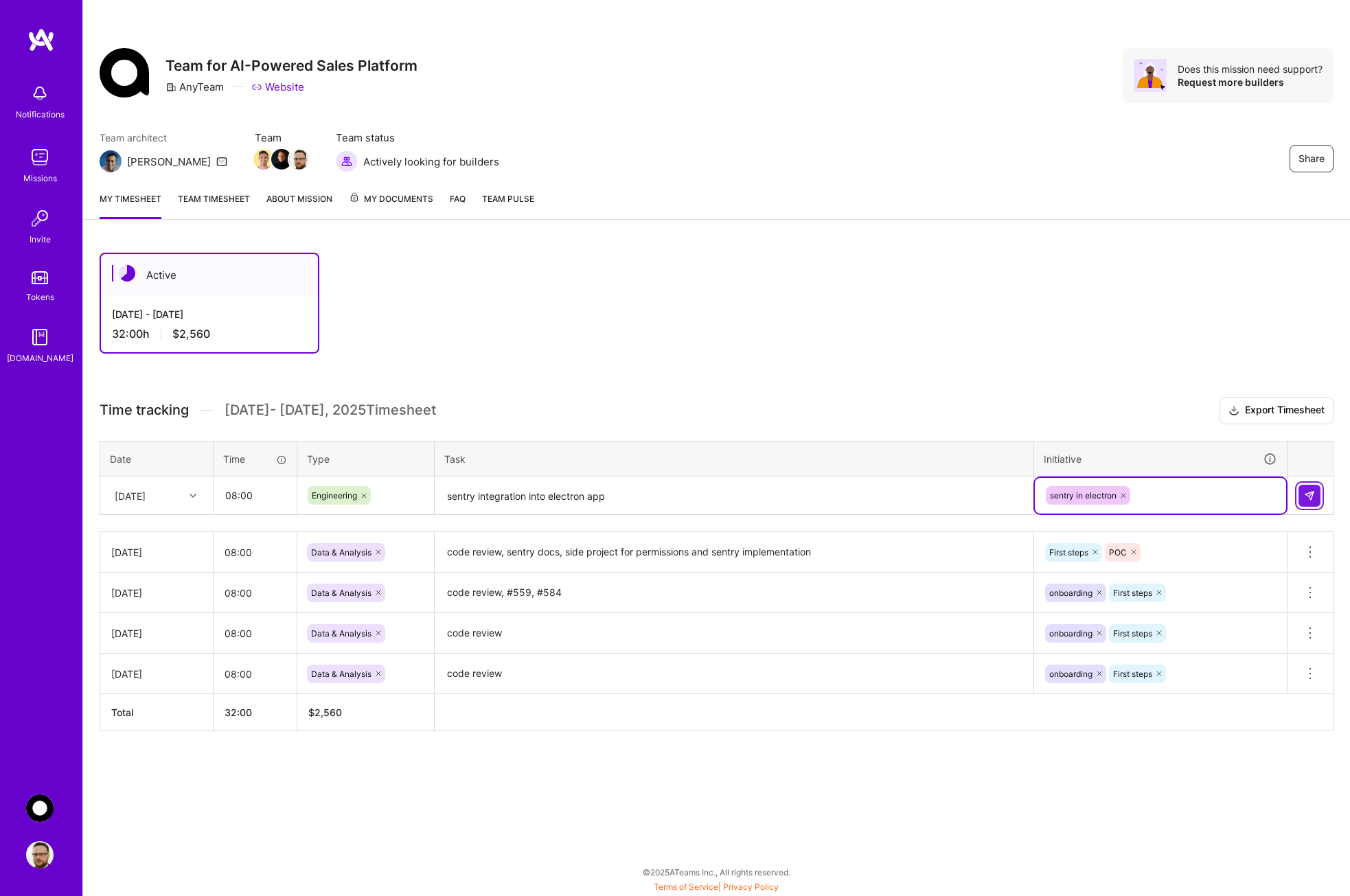
click at [1309, 496] on img at bounding box center [1309, 495] width 11 height 11
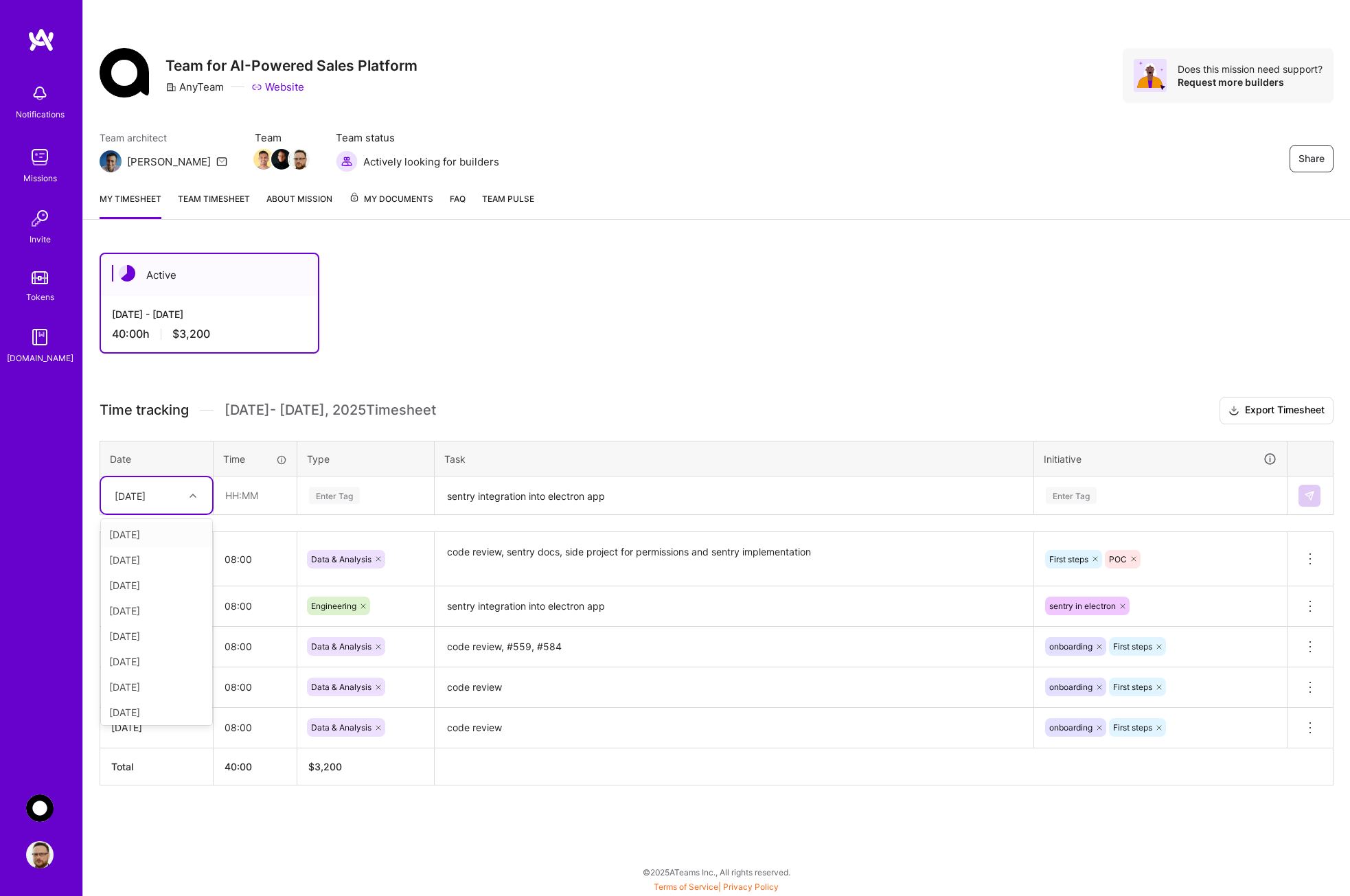
click at [192, 503] on div at bounding box center [194, 495] width 21 height 18
click at [252, 591] on input "08:00" at bounding box center [254, 605] width 83 height 36
click at [228, 608] on input "08:00" at bounding box center [254, 605] width 83 height 36
type input "04:00"
click at [232, 561] on input "08:00" at bounding box center [254, 559] width 83 height 36
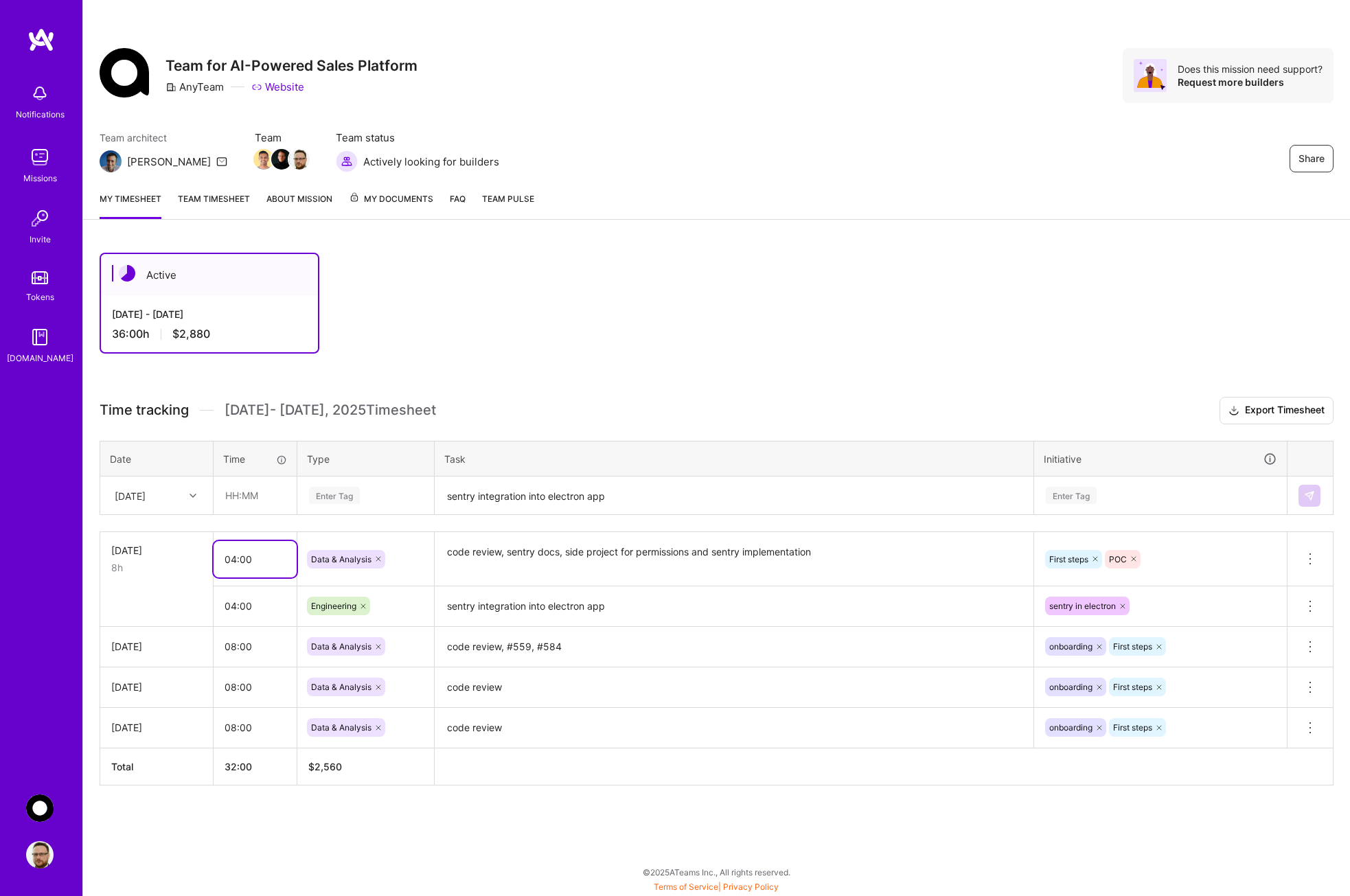
type input "04:00"
click at [275, 505] on input "text" at bounding box center [255, 494] width 82 height 36
click at [194, 499] on div at bounding box center [194, 495] width 21 height 18
click at [748, 727] on textarea "code review" at bounding box center [734, 728] width 596 height 38
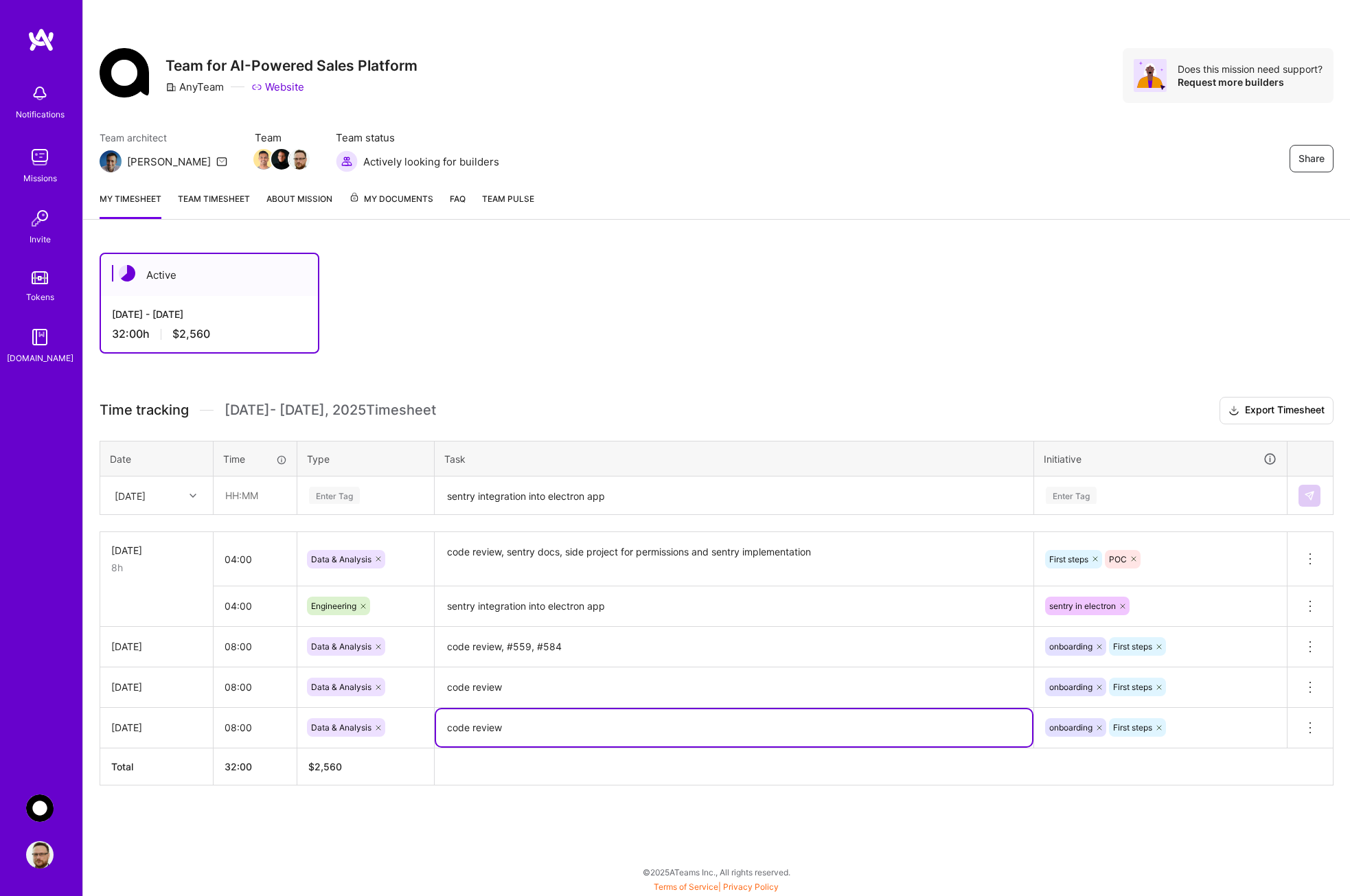
click at [197, 497] on div at bounding box center [194, 495] width 21 height 18
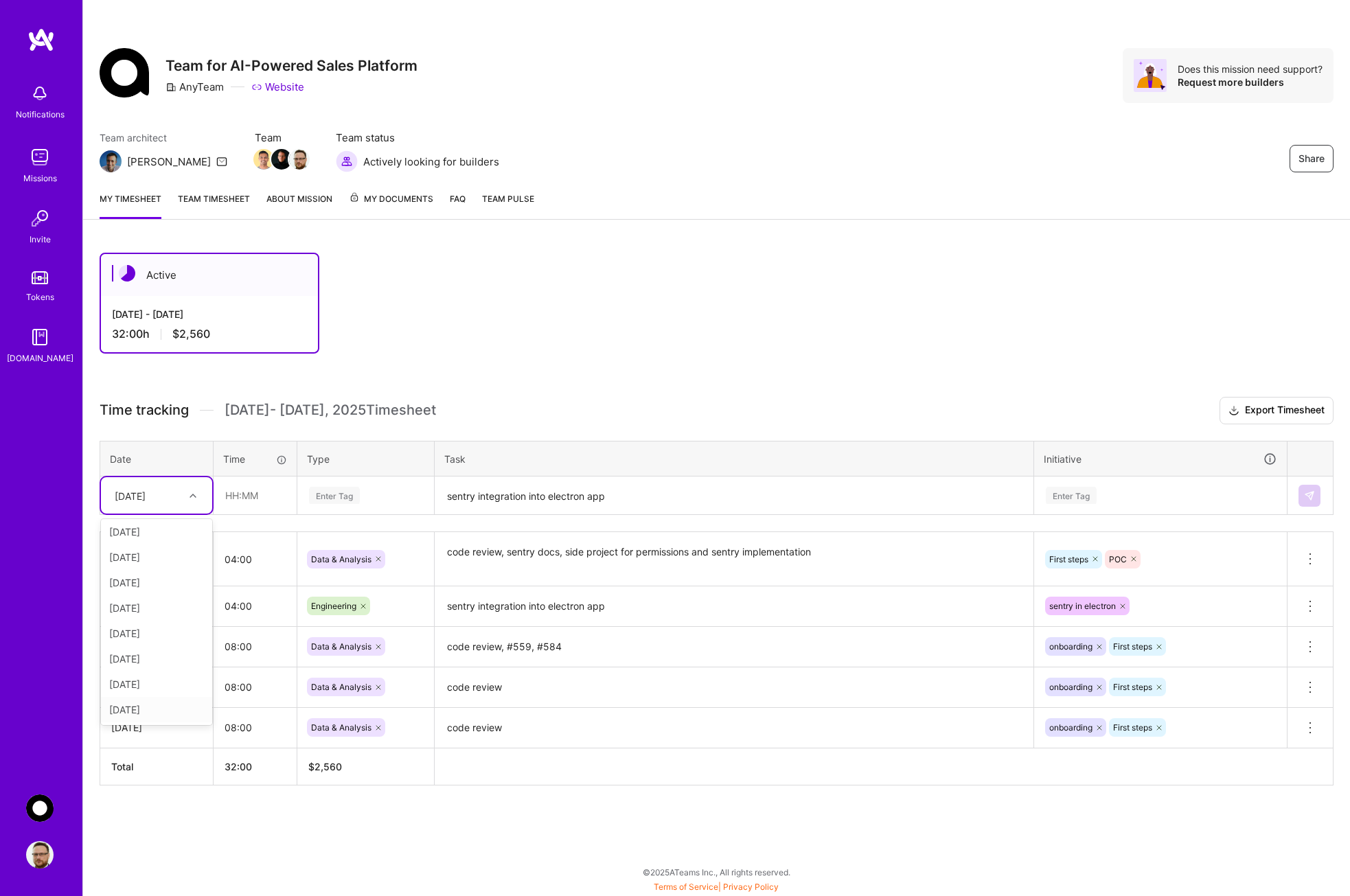
click at [151, 709] on div "[DATE]" at bounding box center [157, 709] width 111 height 25
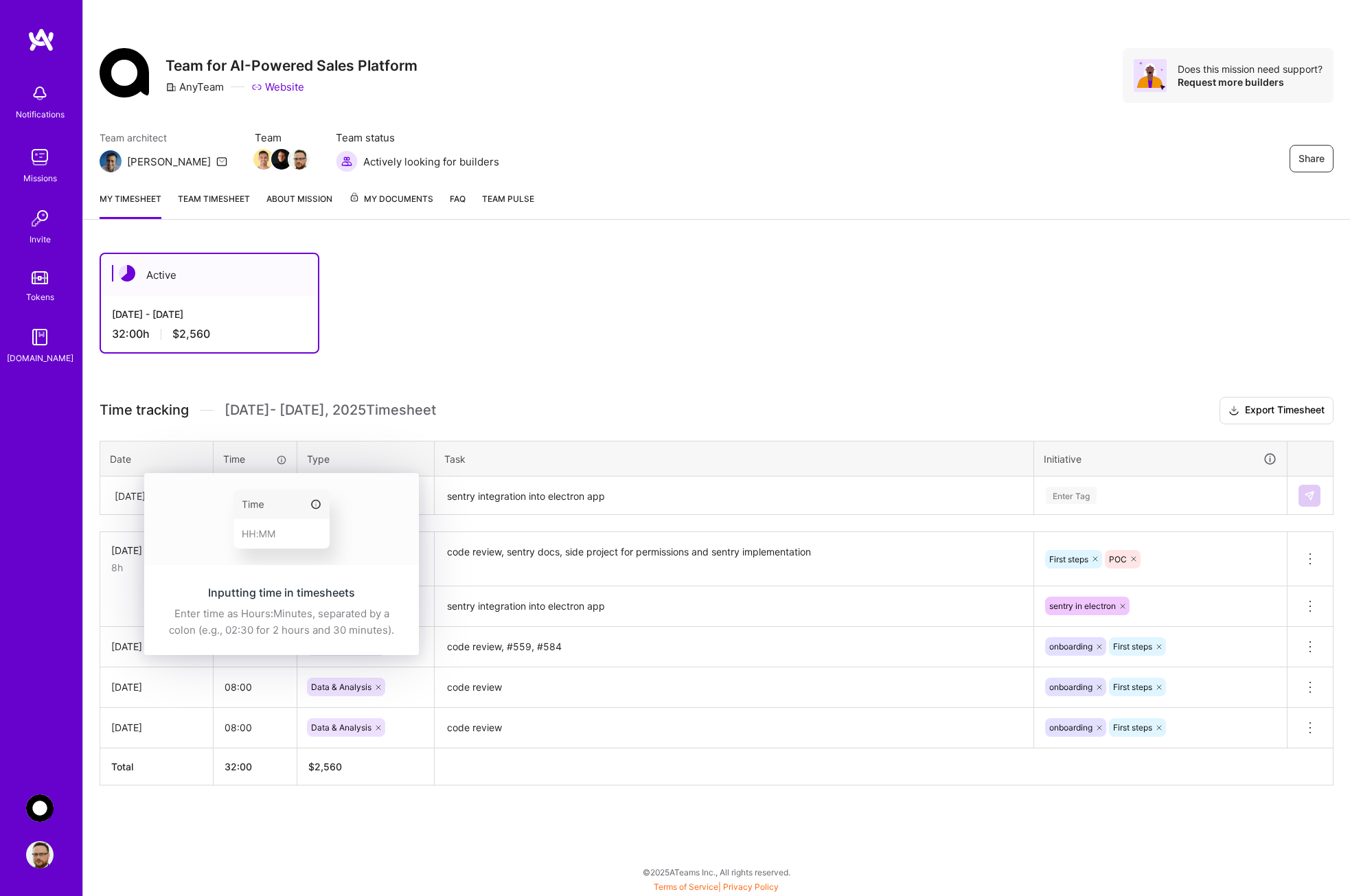
click at [244, 568] on div "Inputting time in timesheets Enter time as Hours:Minutes, separated by a colon …" at bounding box center [281, 611] width 275 height 86
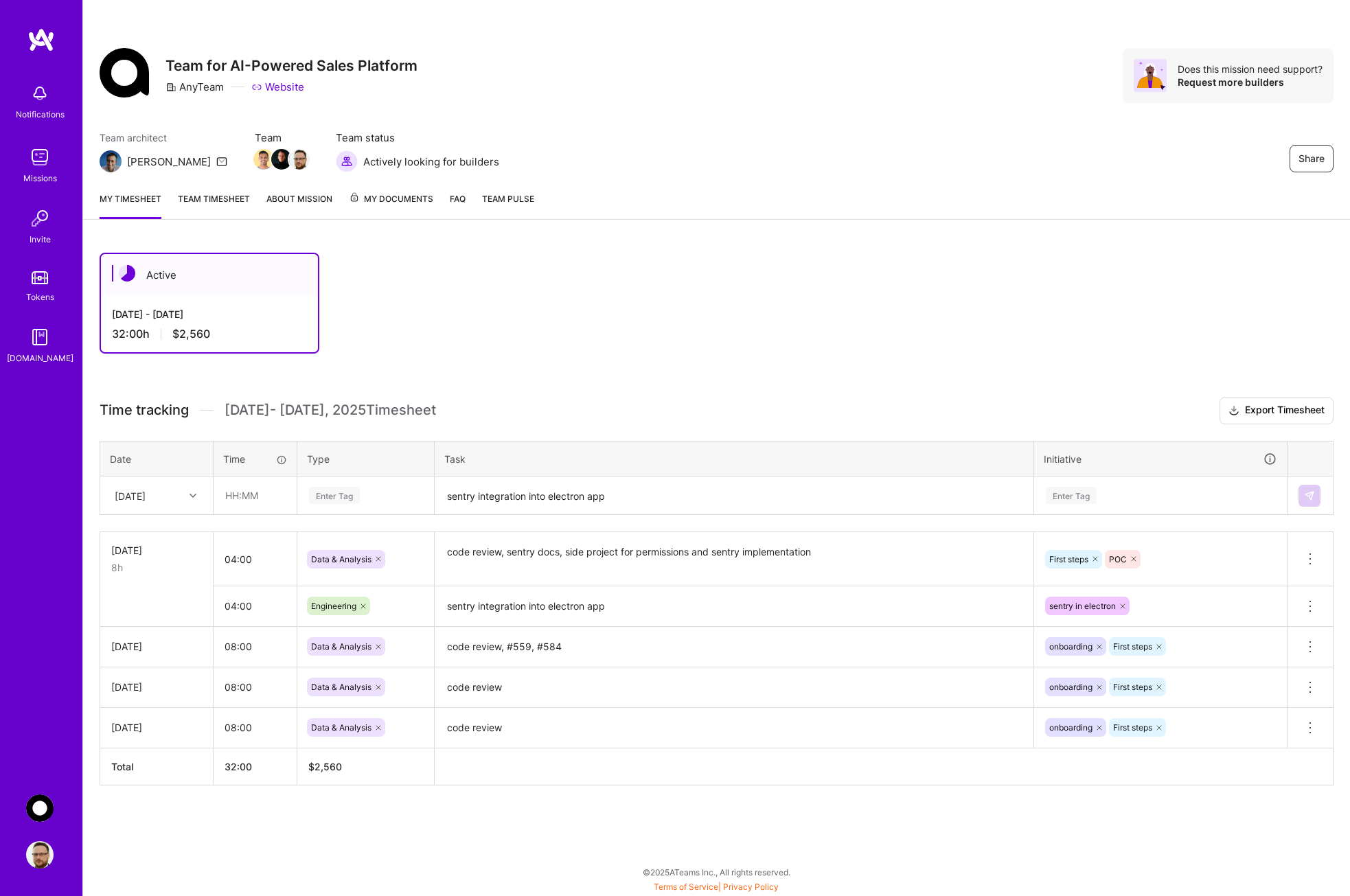
click at [530, 364] on div "Active [DATE] - [DATE] 32:00 h $2,560 Time tracking [DATE] - [DATE] Timesheet E…" at bounding box center [716, 544] width 1267 height 617
click at [233, 503] on input "text" at bounding box center [255, 494] width 82 height 36
type input "08:00"
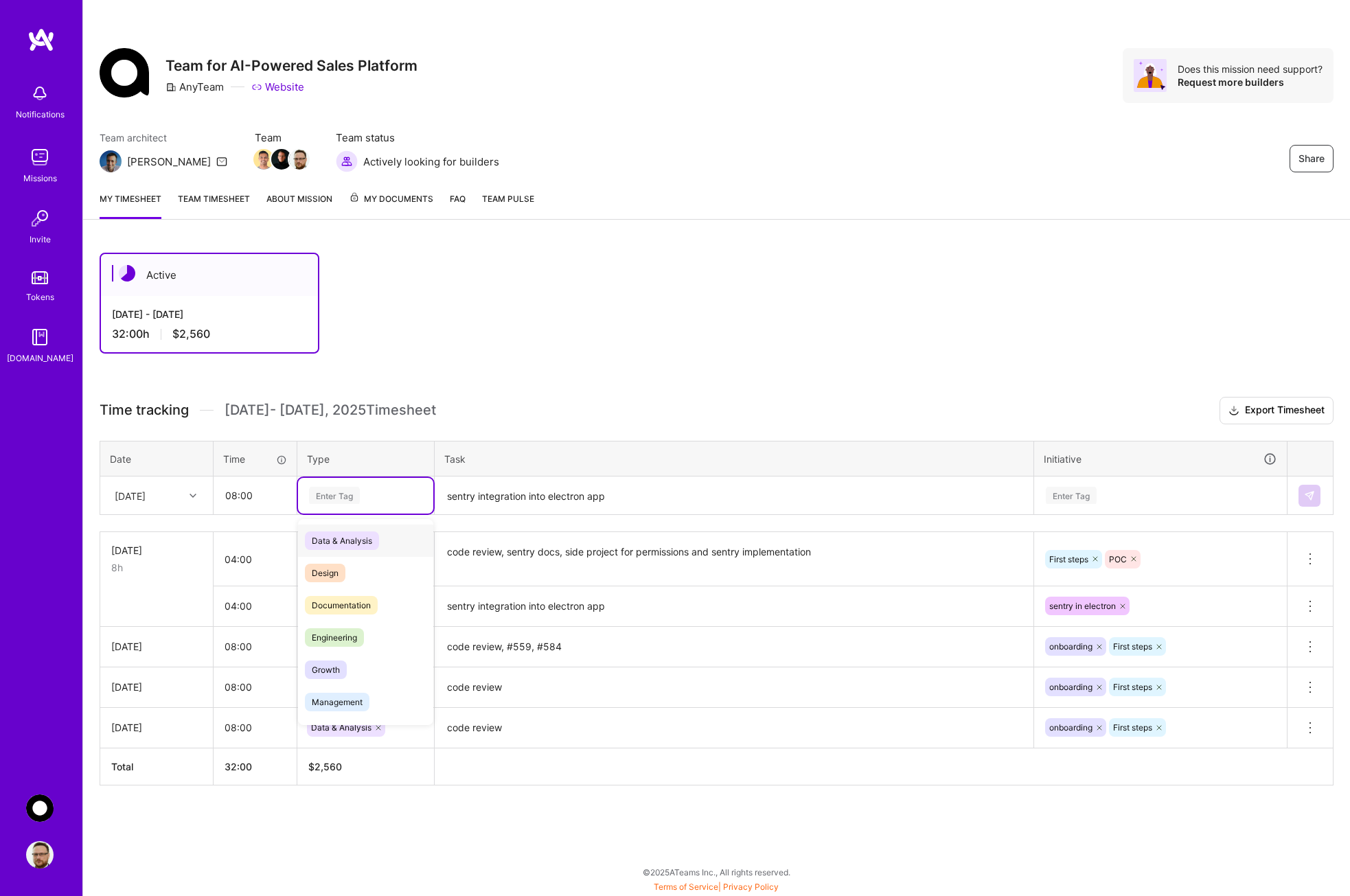
click at [386, 494] on div "Enter Tag" at bounding box center [366, 495] width 116 height 18
click at [354, 641] on span "Engineering" at bounding box center [334, 637] width 59 height 18
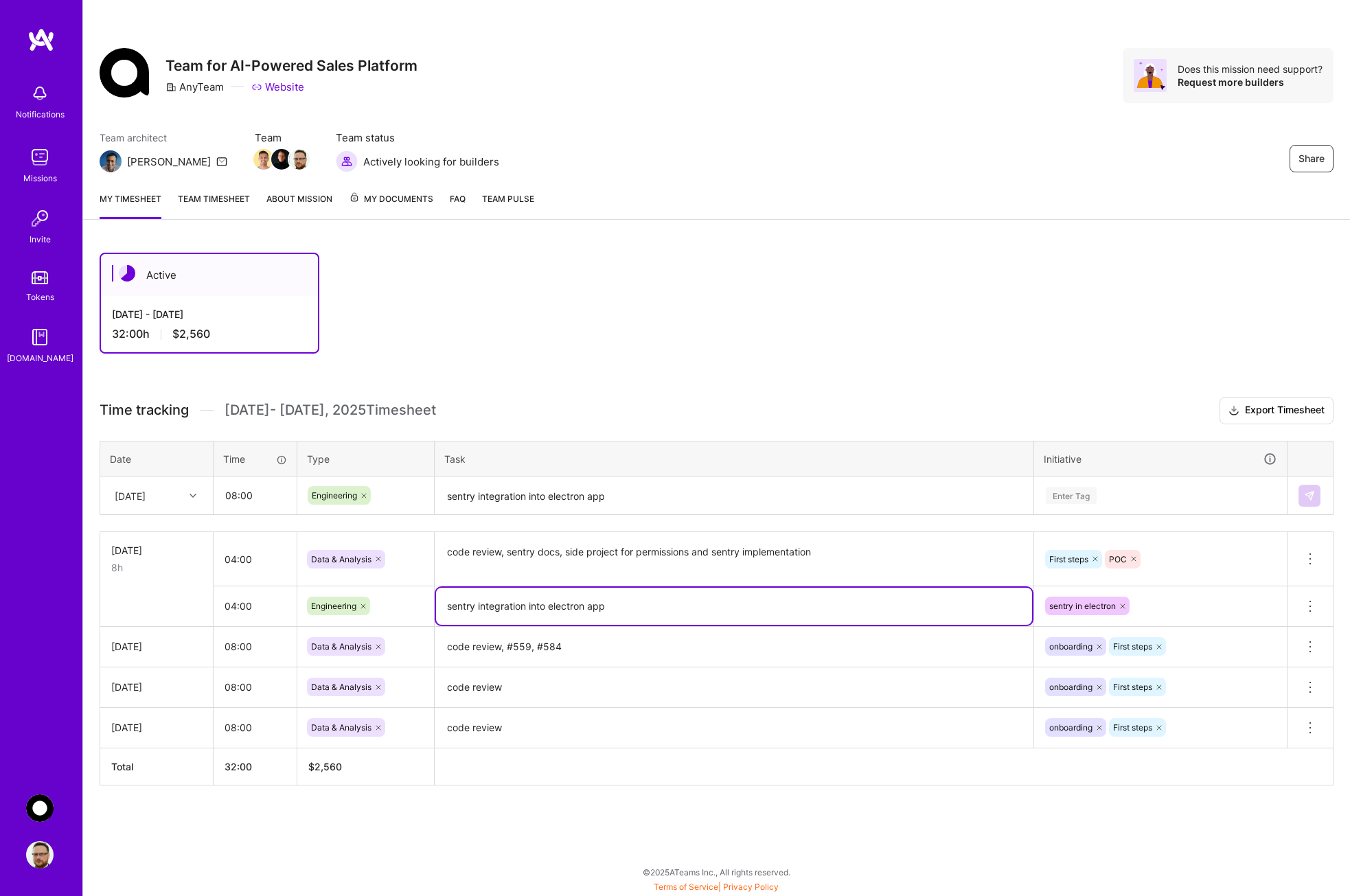
drag, startPoint x: 620, startPoint y: 606, endPoint x: 439, endPoint y: 606, distance: 181.0
click at [439, 606] on textarea "sentry integration into electron app" at bounding box center [734, 606] width 596 height 37
click at [500, 492] on textarea "sentry integration into electron app" at bounding box center [734, 495] width 596 height 36
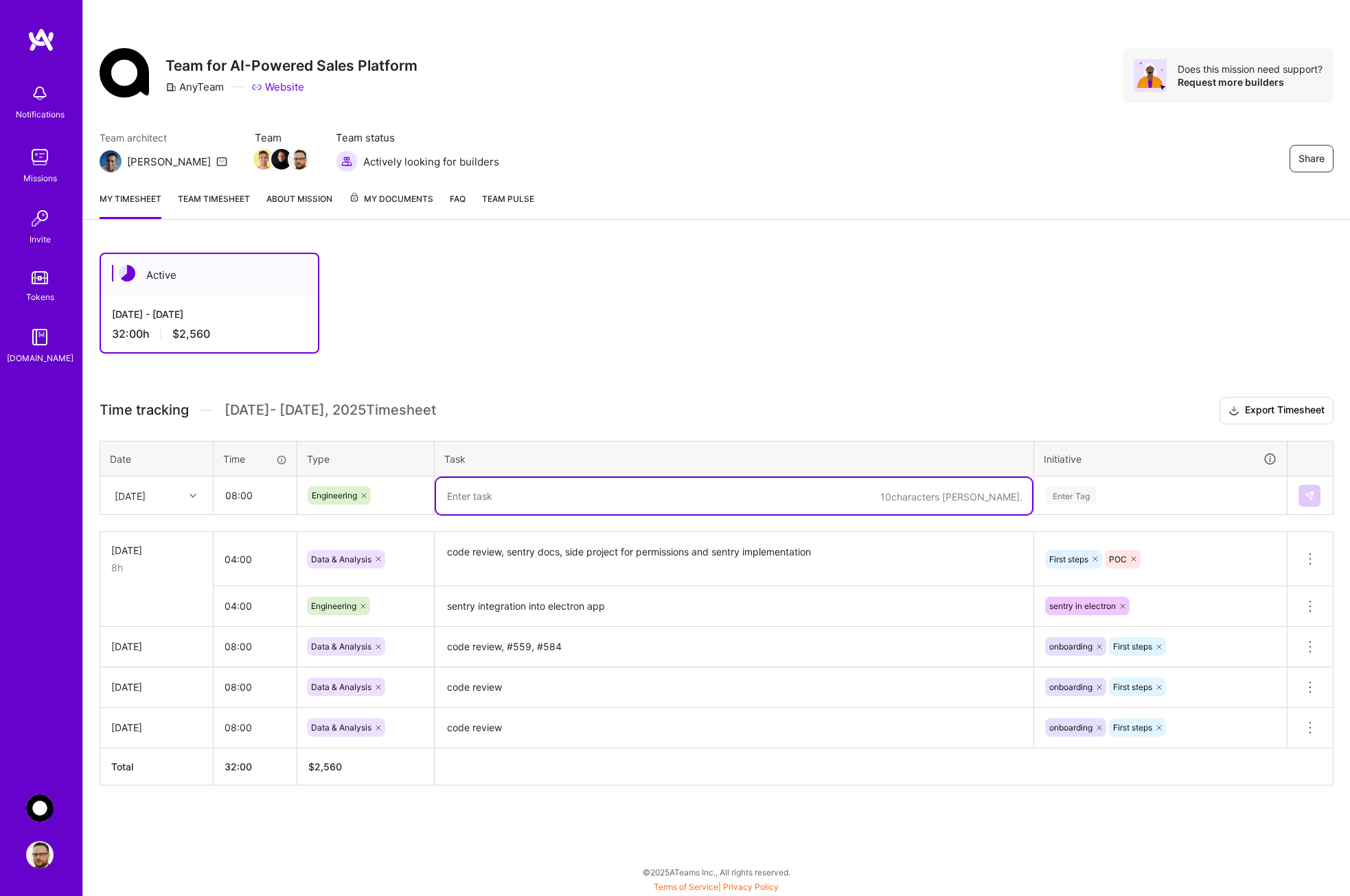
paste textarea "sentry integration into electron app"
type textarea "sentry integration into electron app"
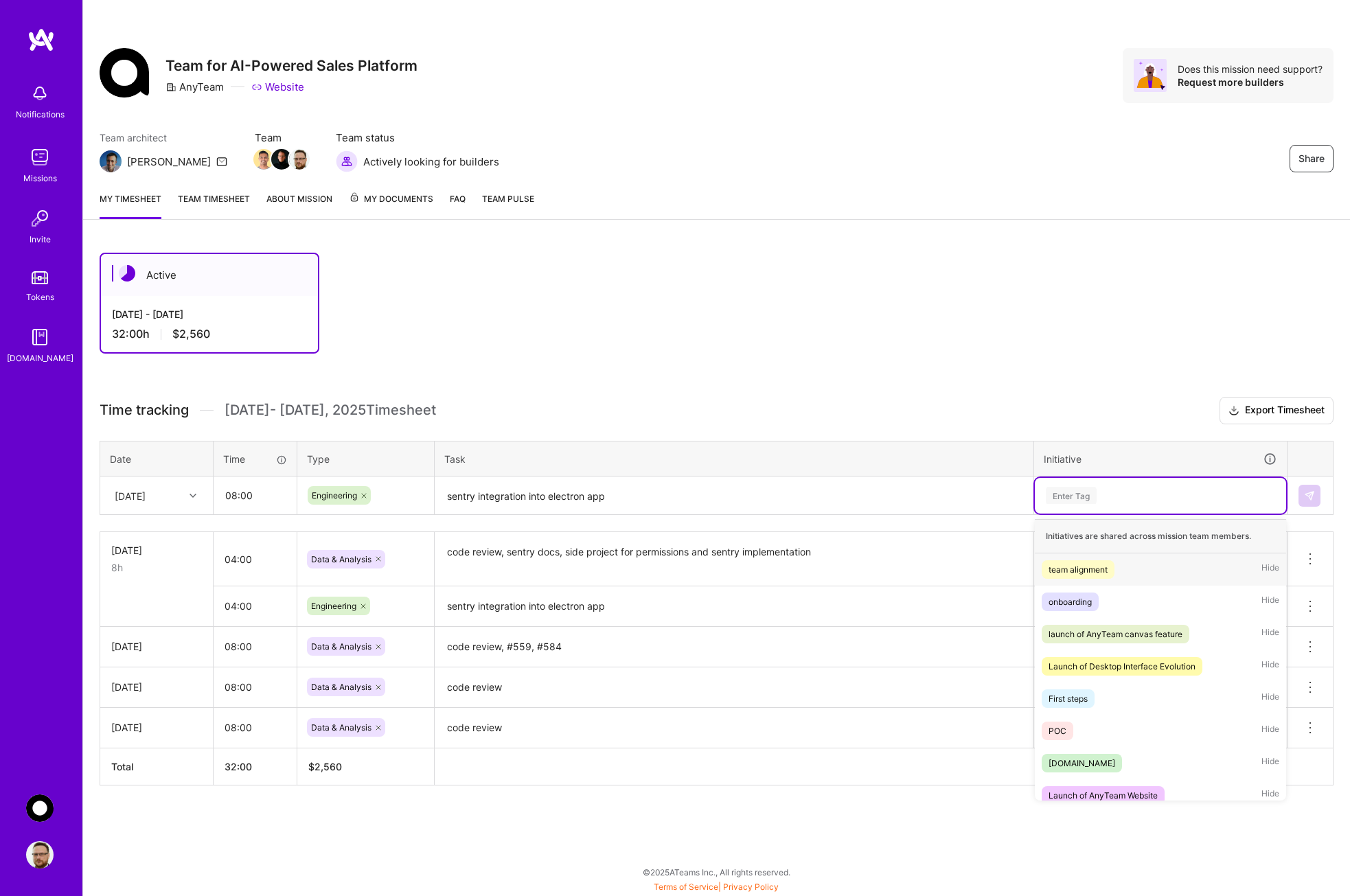
click at [1142, 499] on div "Enter Tag" at bounding box center [1160, 495] width 232 height 18
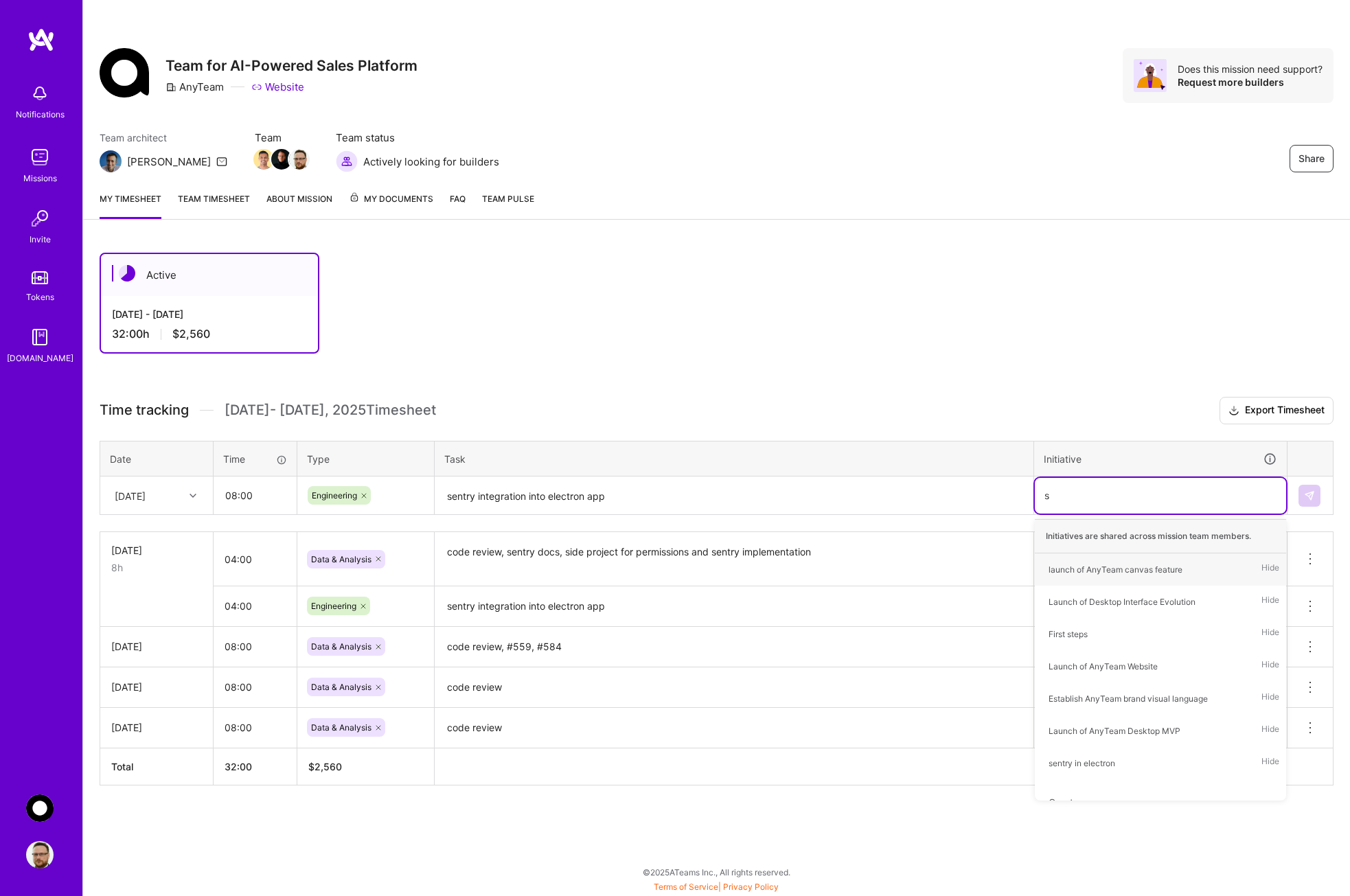
type input "se"
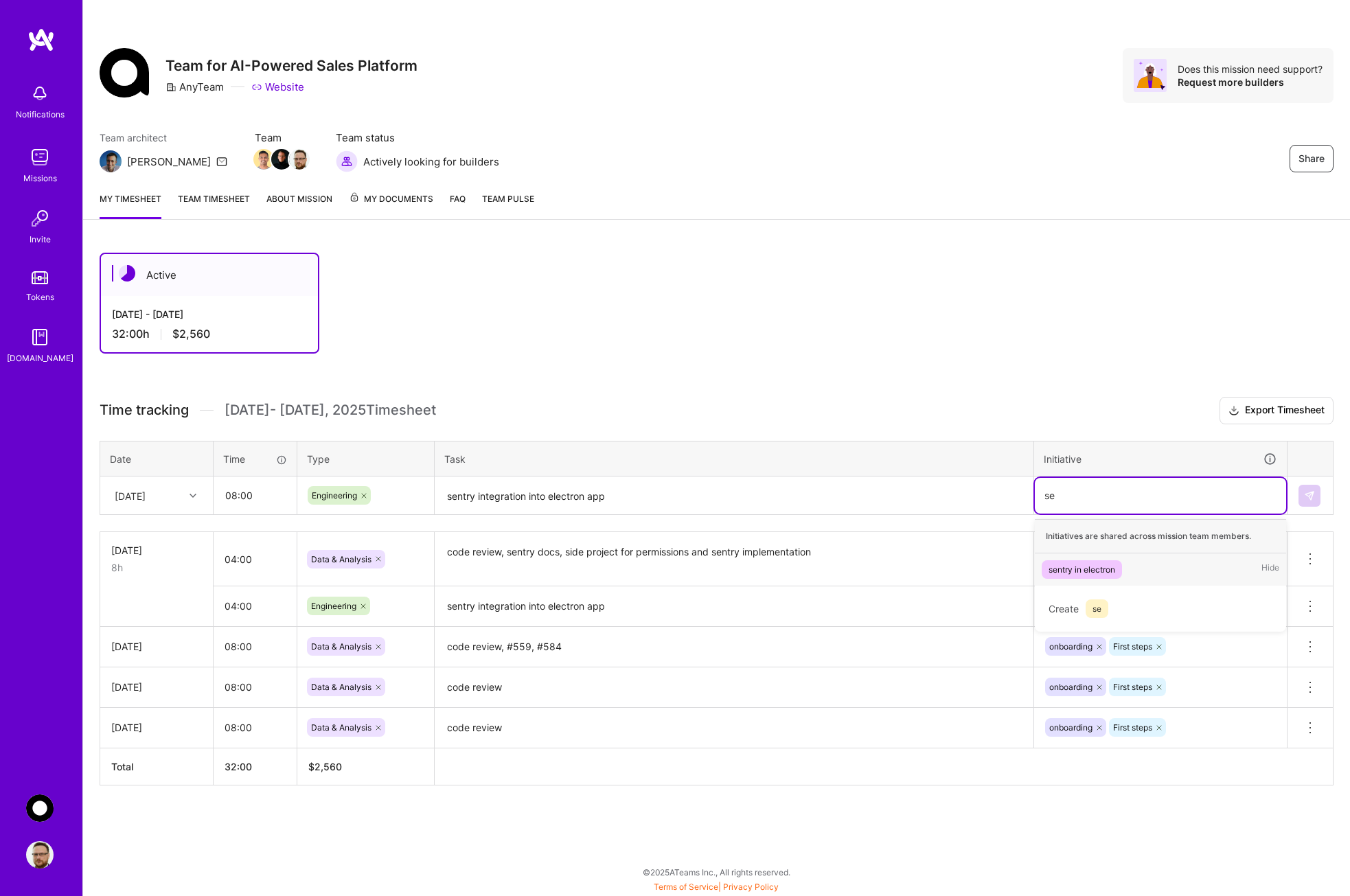
click at [1070, 567] on div "sentry in electron" at bounding box center [1082, 569] width 67 height 14
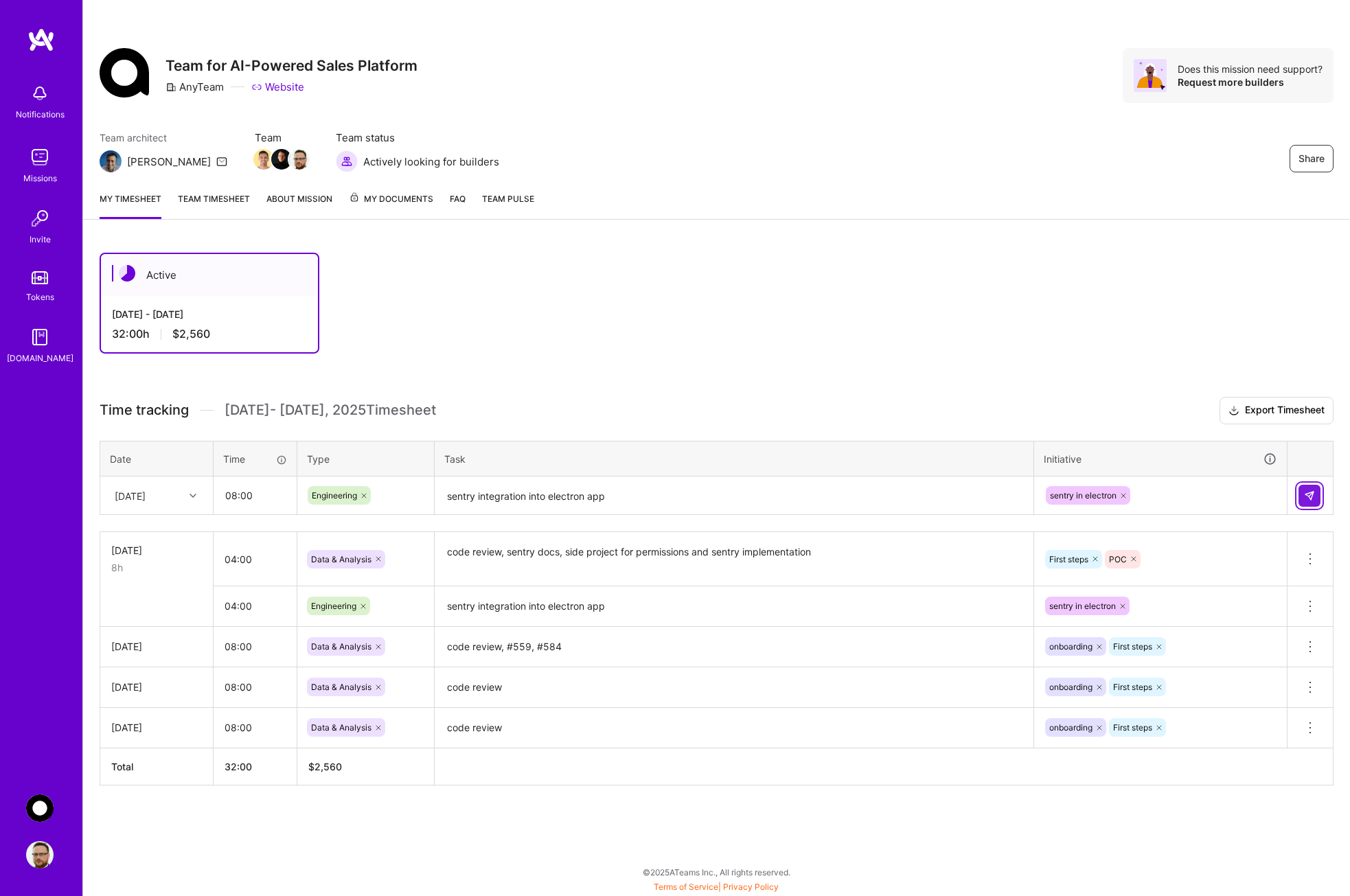
click at [1306, 499] on img at bounding box center [1309, 495] width 11 height 11
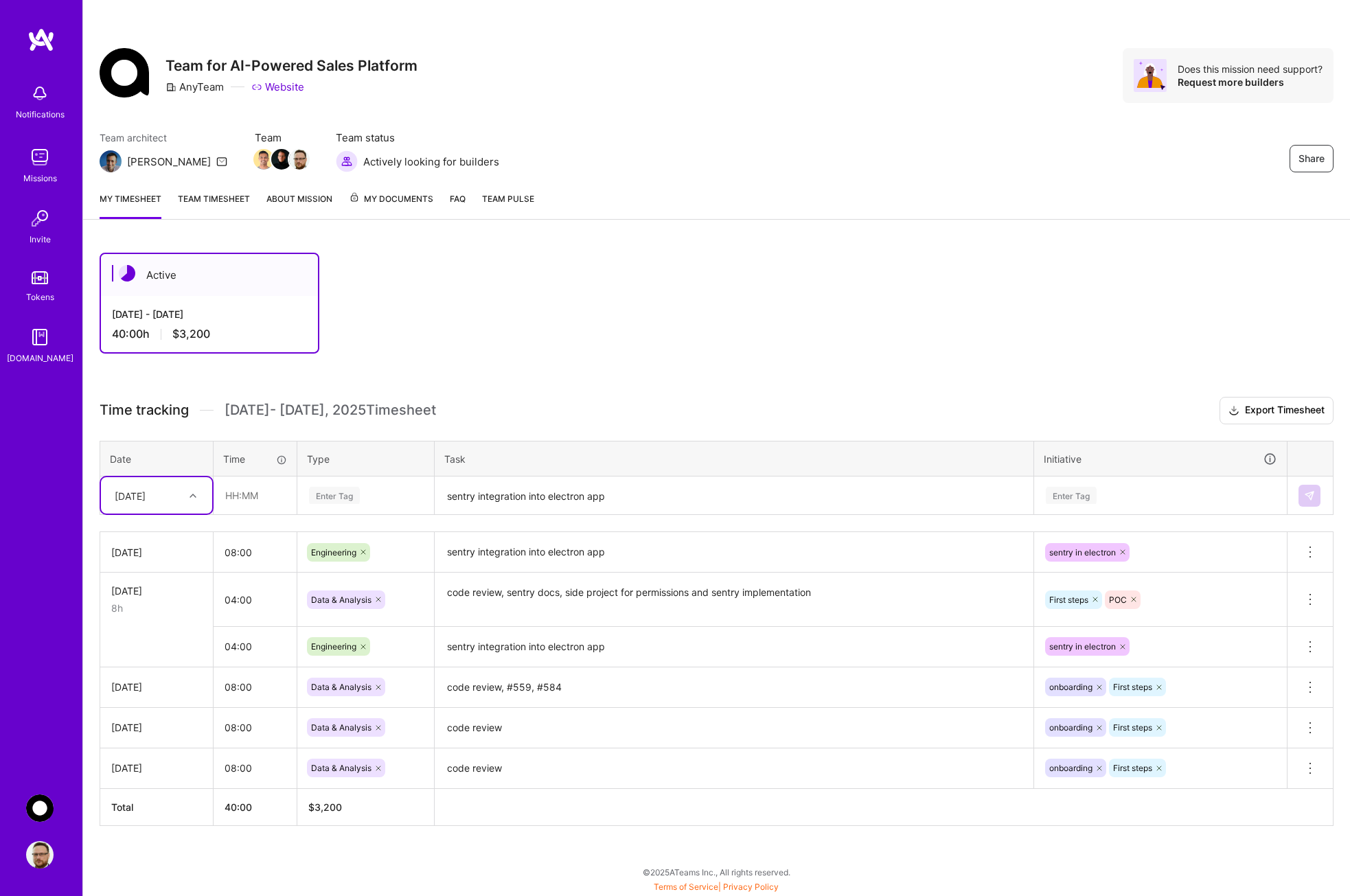
click at [434, 860] on div "Active [DATE] - [DATE] 40:00 h $3,200 Time tracking [DATE] - [DATE] Timesheet E…" at bounding box center [716, 564] width 1267 height 657
click at [1307, 645] on icon at bounding box center [1311, 647] width 17 height 17
click at [1322, 597] on button at bounding box center [1310, 599] width 45 height 40
click at [373, 856] on div "Active [DATE] - [DATE] 40:00 h $3,200 Time tracking [DATE] - [DATE] Timesheet E…" at bounding box center [716, 564] width 1267 height 657
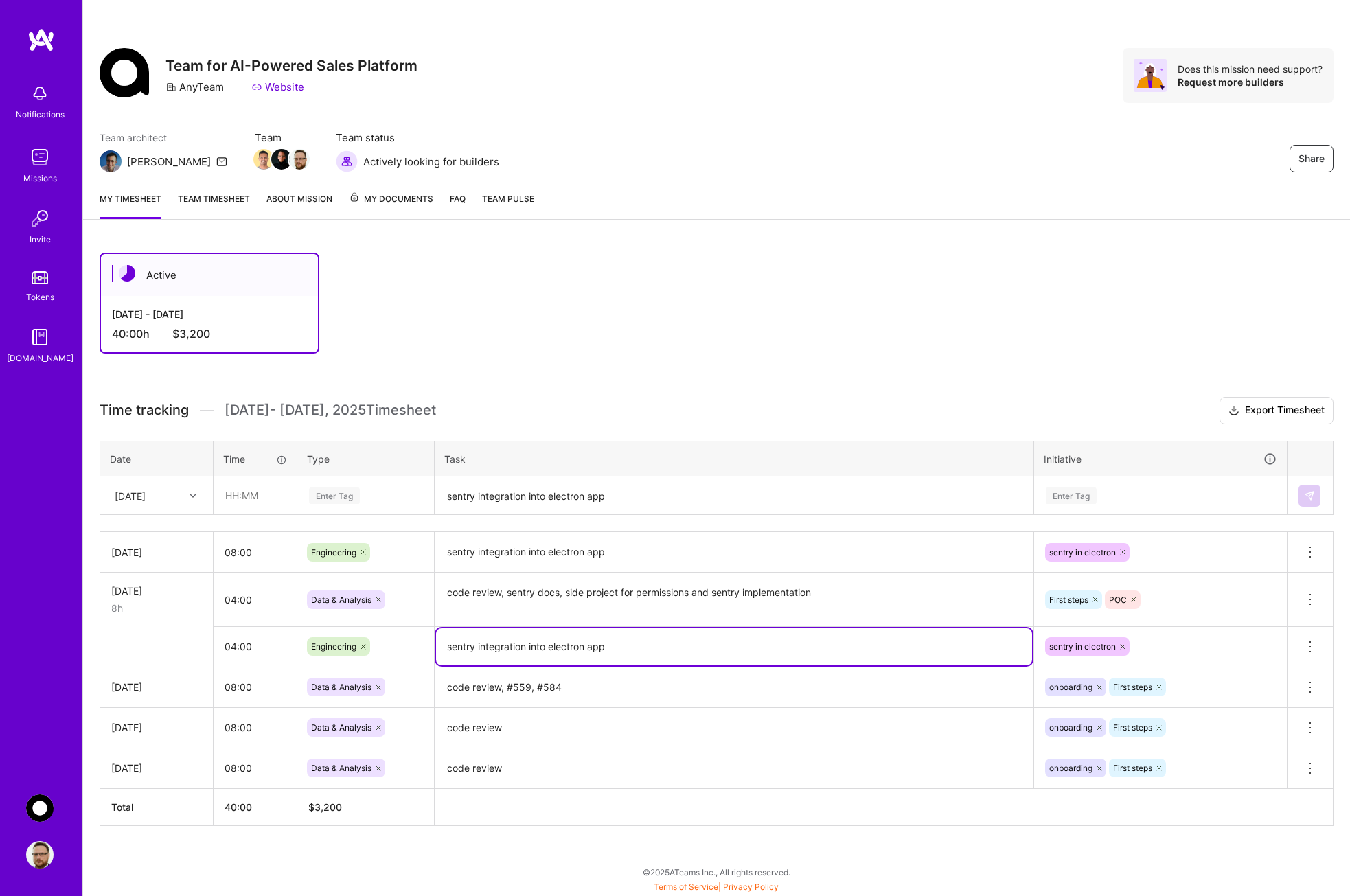
click at [646, 648] on textarea "sentry integration into electron app" at bounding box center [734, 647] width 596 height 37
paste textarea "#498"
type textarea "sentry integration into electron app #498"
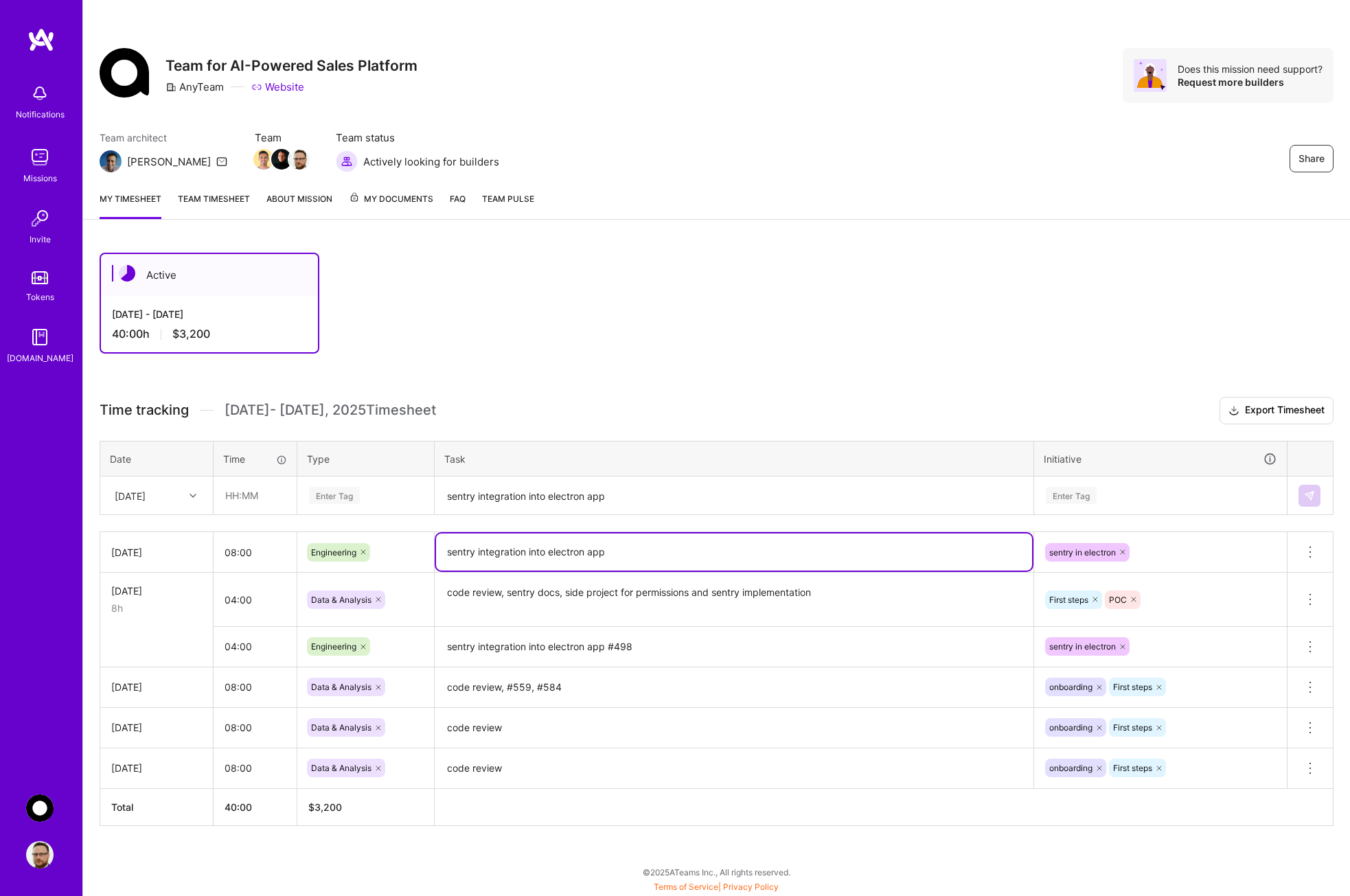
click at [633, 556] on textarea "sentry integration into electron app" at bounding box center [734, 552] width 596 height 37
paste textarea "#498"
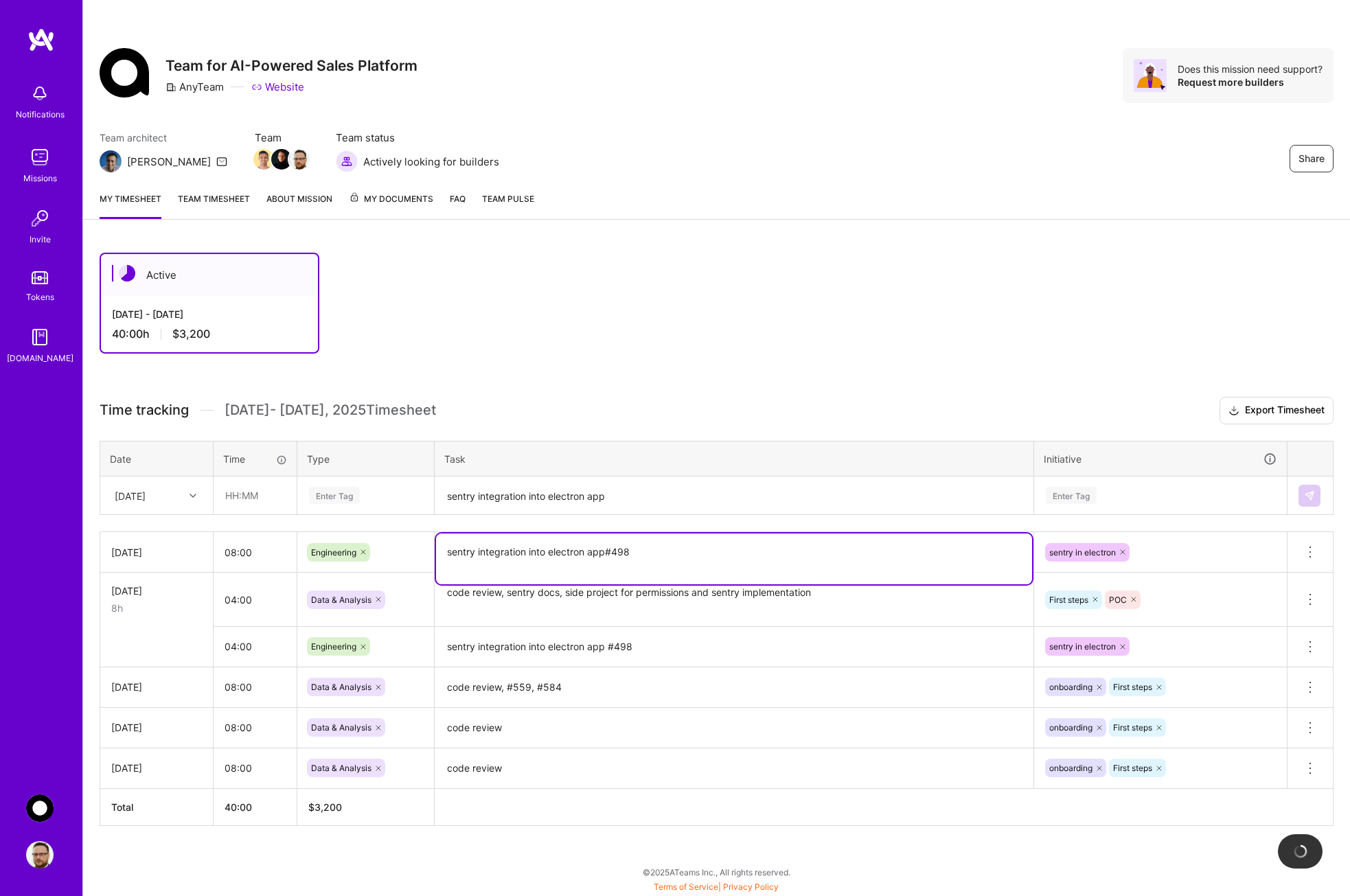
click at [607, 552] on textarea "sentry integration into electron app#498" at bounding box center [734, 559] width 596 height 51
type textarea "sentry integration into electron app #498"
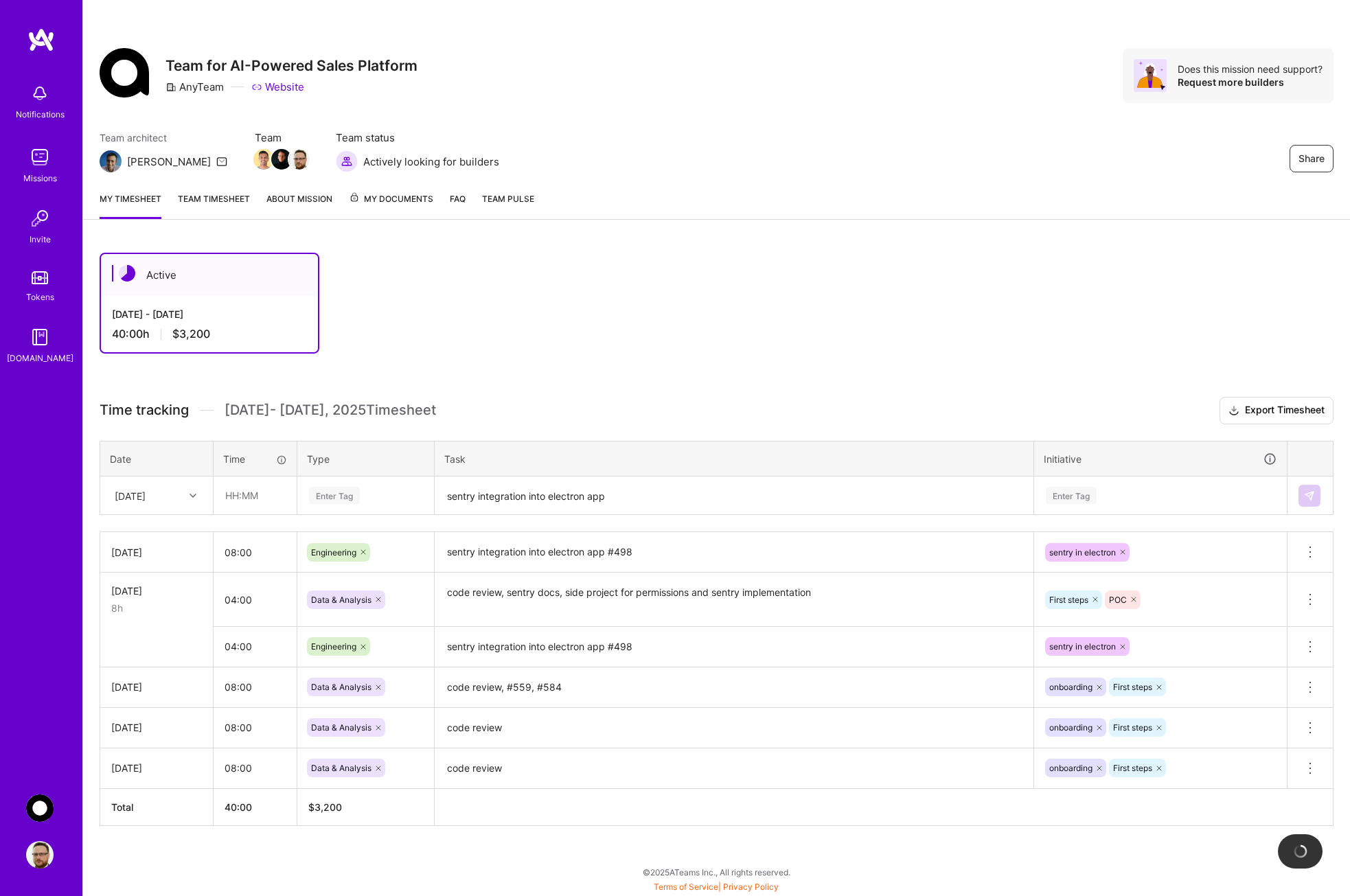
click at [766, 315] on div "Active [DATE] - [DATE] 40:00 h $3,200" at bounding box center [673, 303] width 1147 height 101
click at [44, 851] on img at bounding box center [39, 854] width 28 height 28
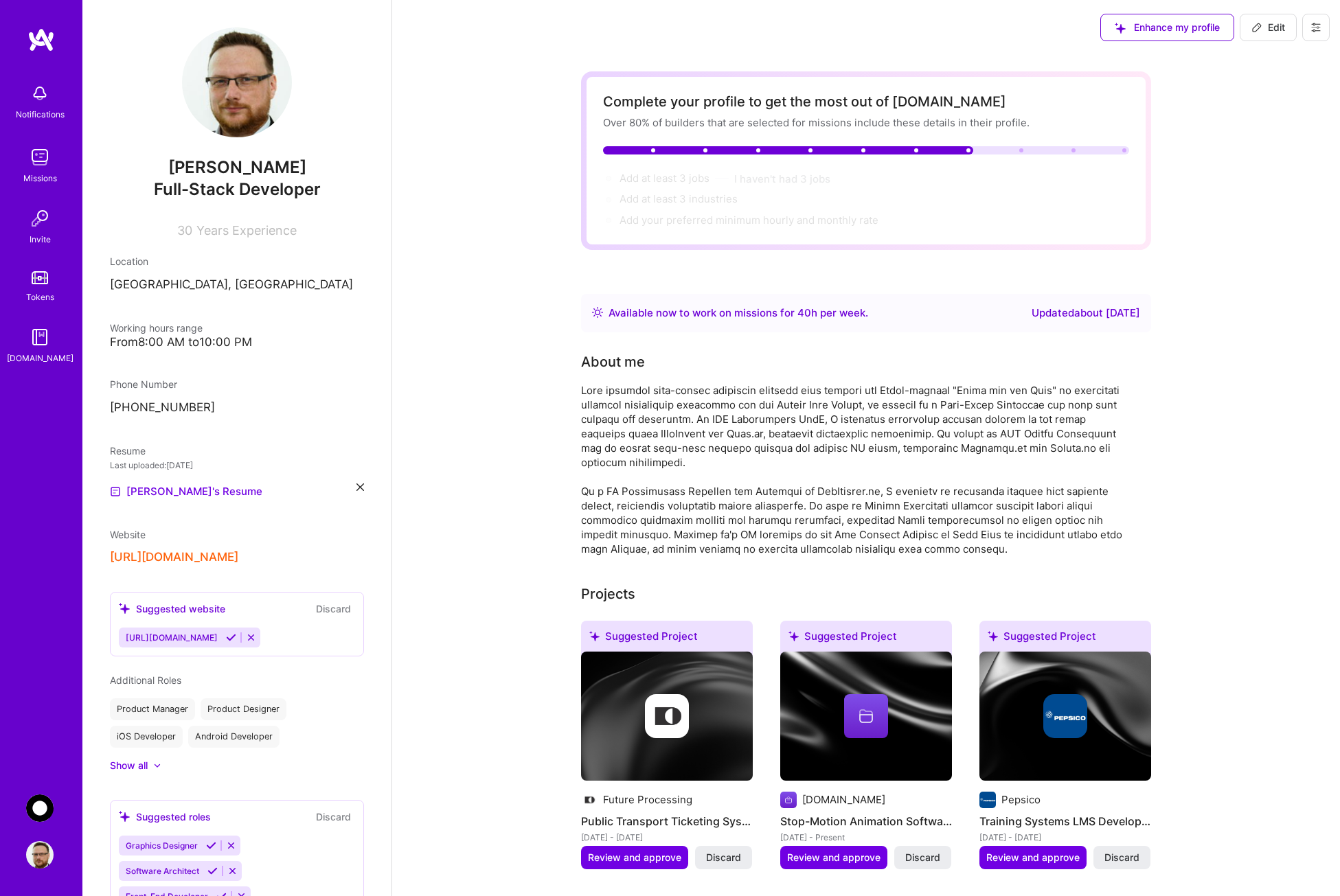
click at [1314, 28] on icon at bounding box center [1315, 27] width 11 height 11
click at [1291, 95] on button "Payment method" at bounding box center [1277, 94] width 103 height 35
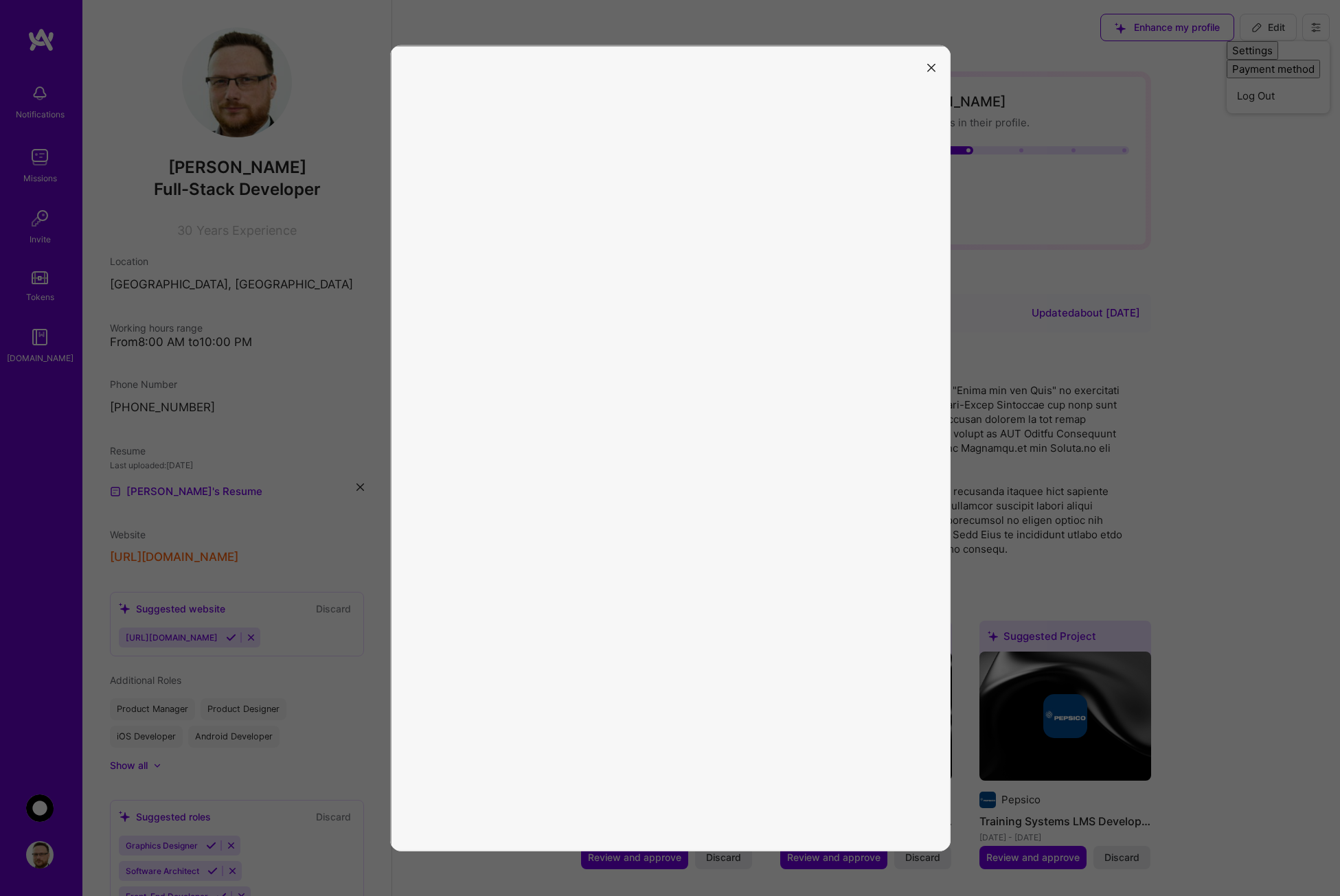
click at [932, 64] on icon "modal" at bounding box center [932, 68] width 8 height 8
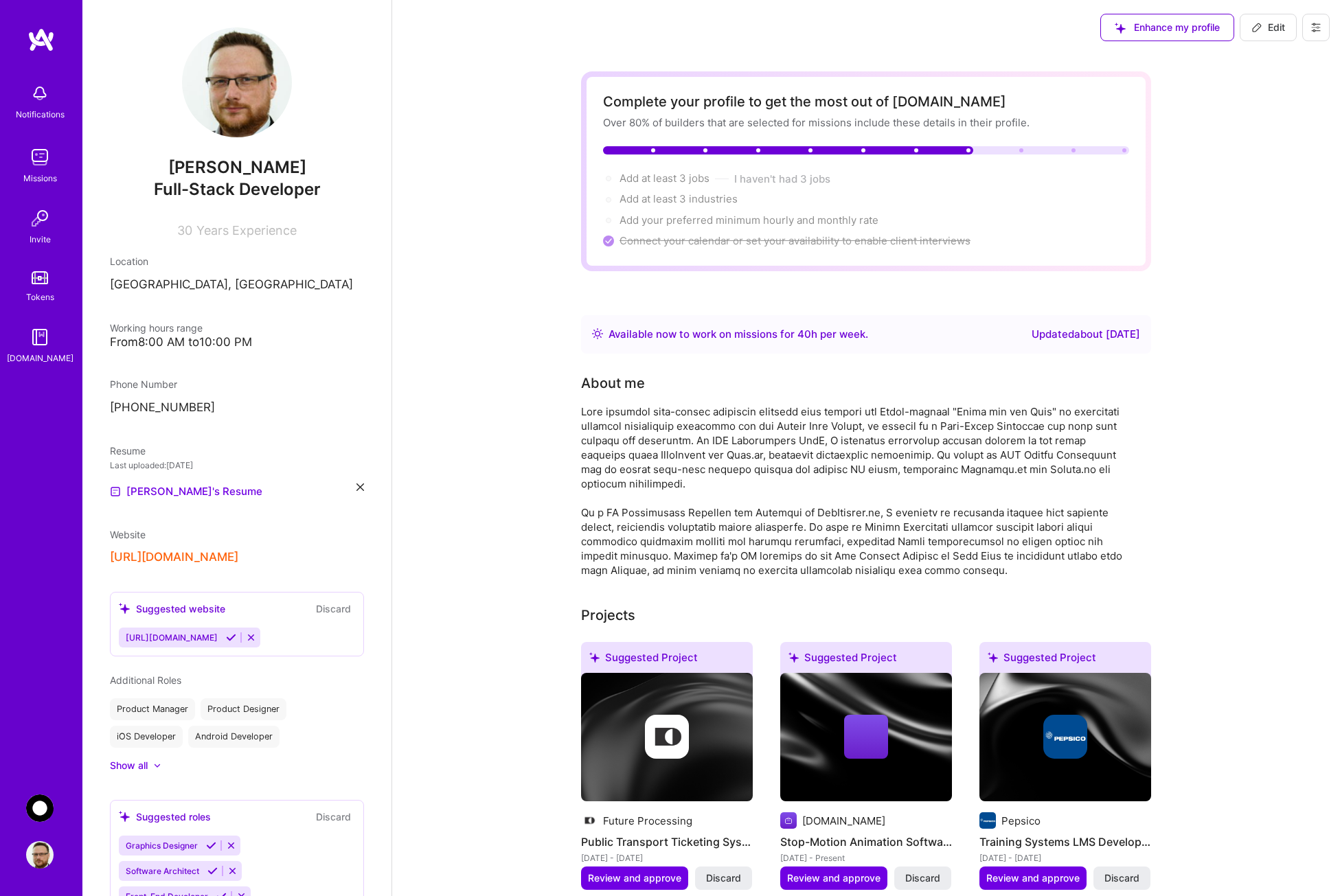
click at [1315, 29] on icon at bounding box center [1315, 27] width 11 height 11
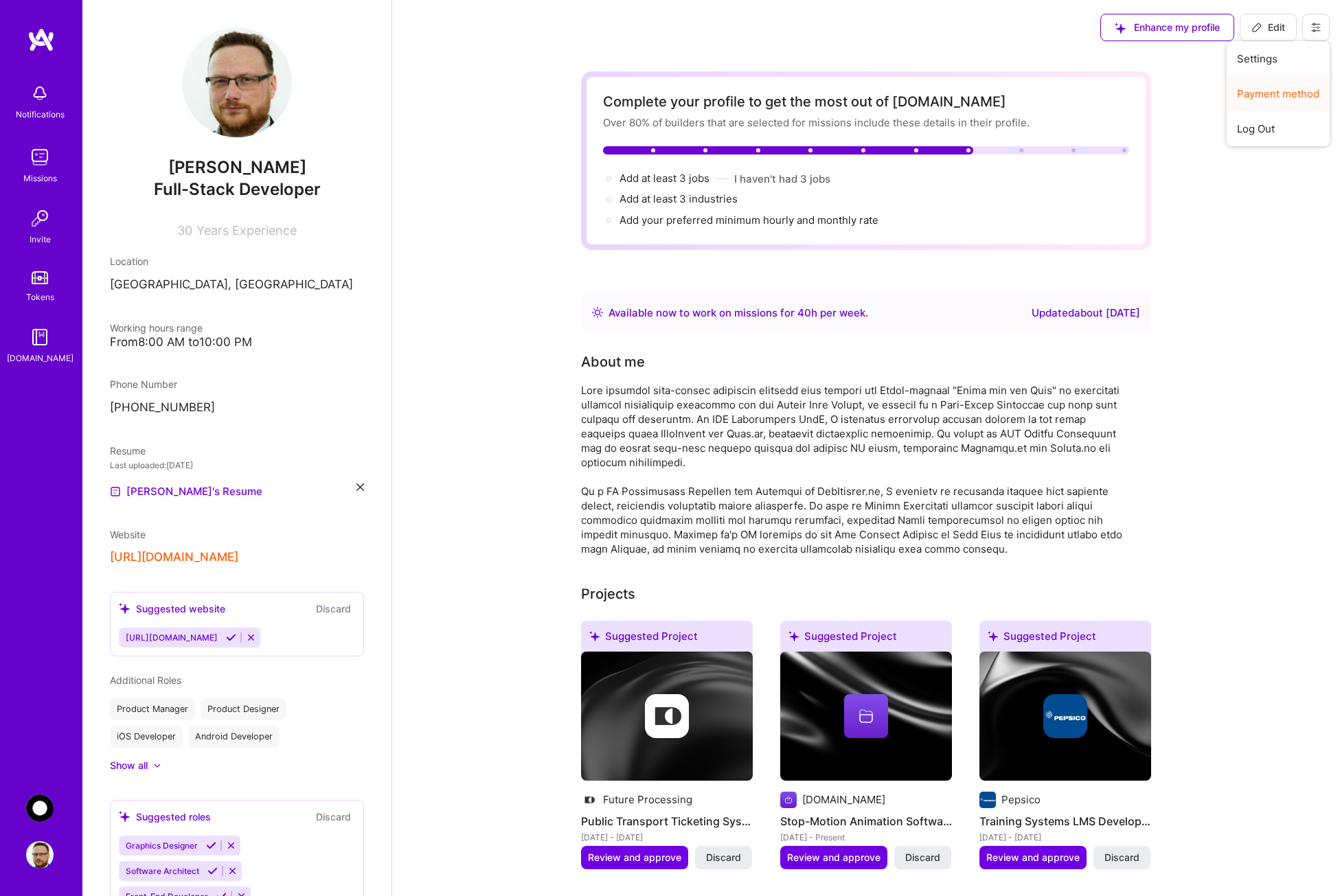
click at [1283, 91] on button "Payment method" at bounding box center [1277, 94] width 103 height 35
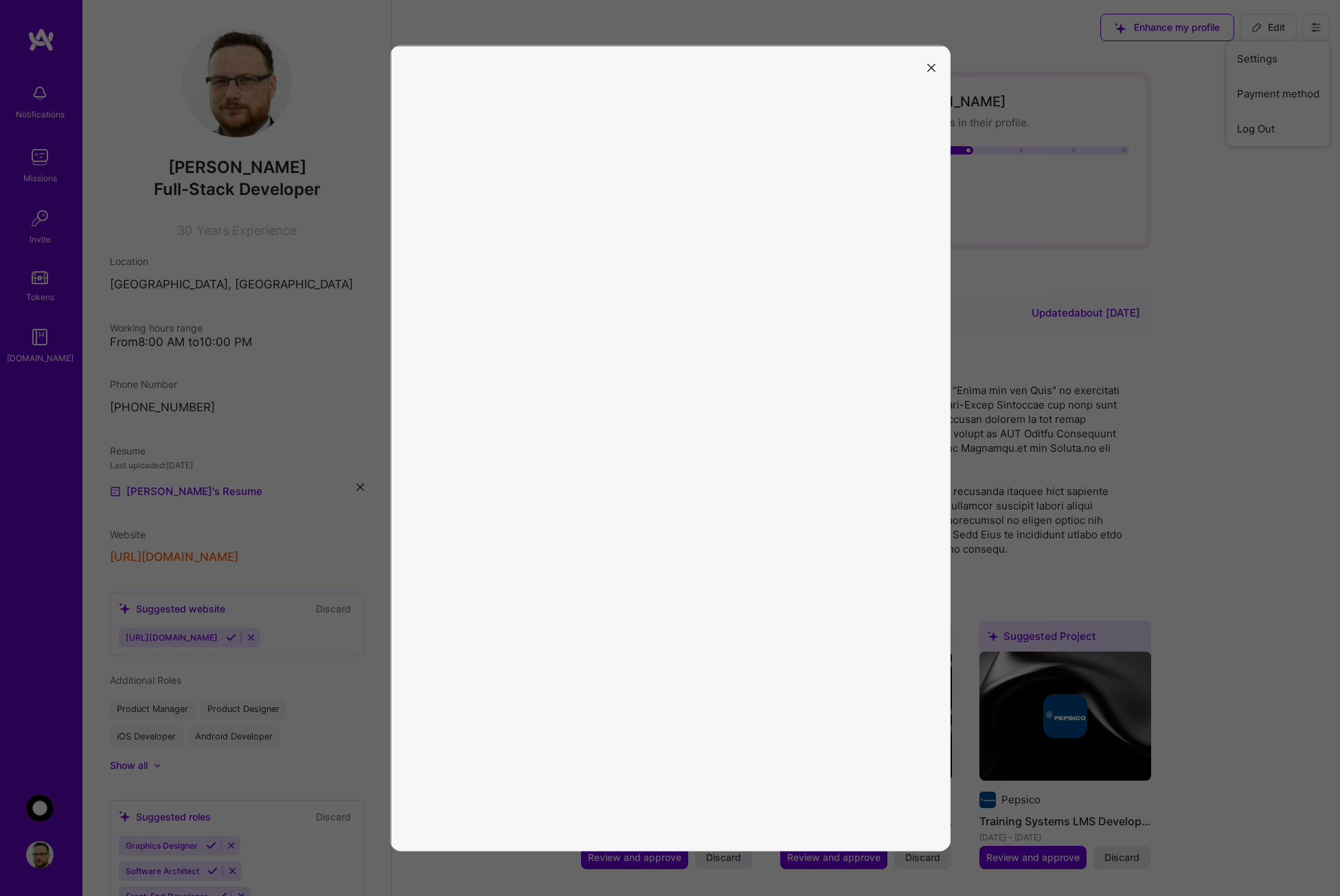
scroll to position [69, 0]
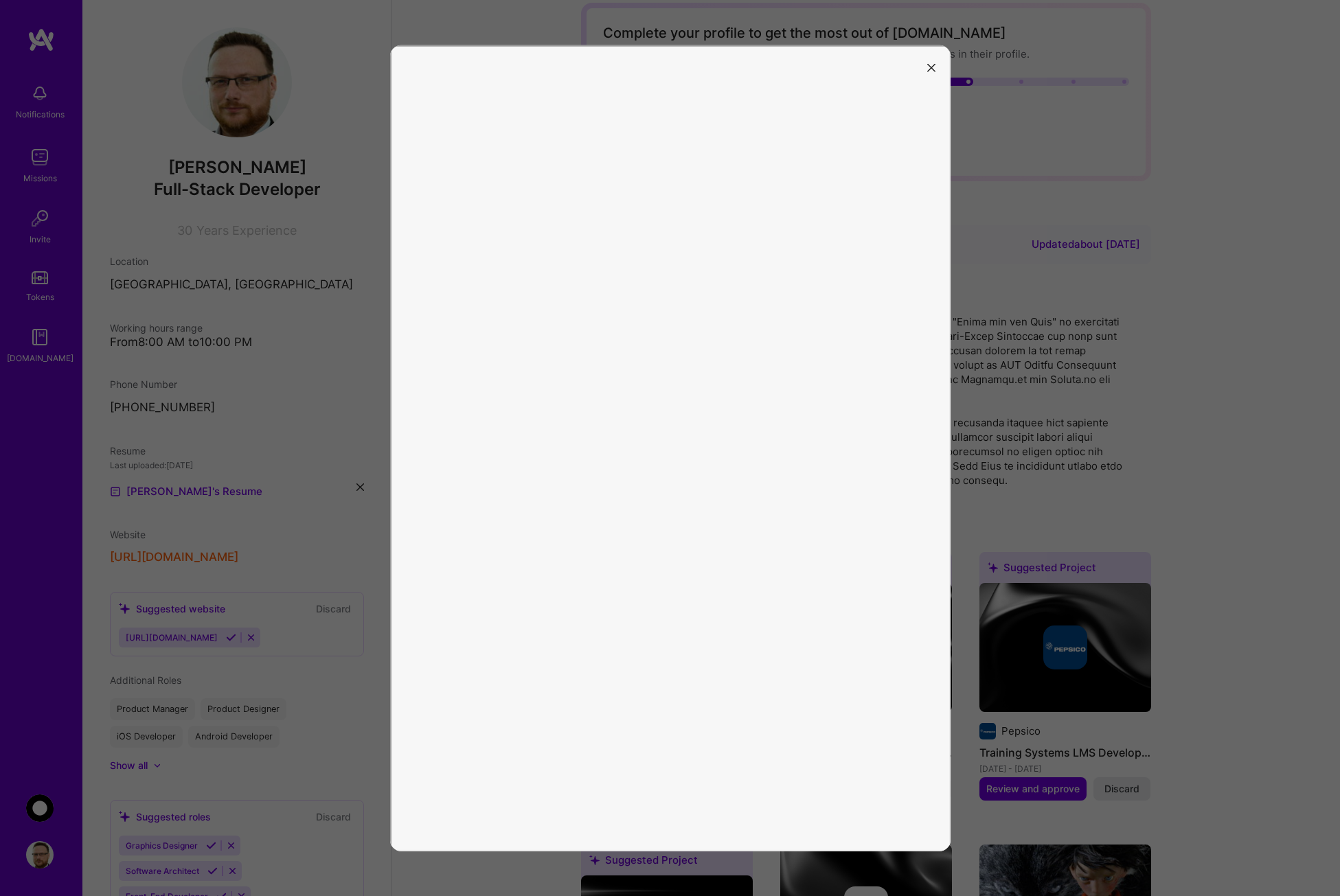
click at [930, 69] on icon "modal" at bounding box center [932, 68] width 8 height 8
